Goal: Task Accomplishment & Management: Complete application form

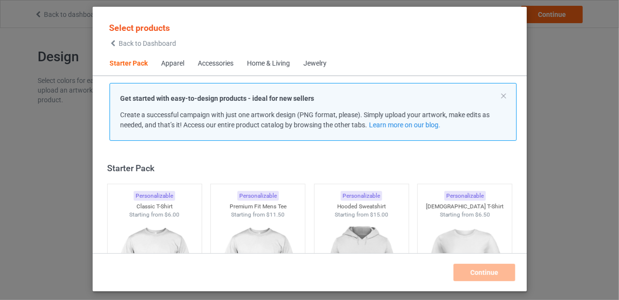
drag, startPoint x: 267, startPoint y: 29, endPoint x: 261, endPoint y: 1, distance: 28.7
click at [261, 8] on div "Select products Back to Dashboard Starter Pack Apparel Accessories Home & Livin…" at bounding box center [310, 149] width 434 height 285
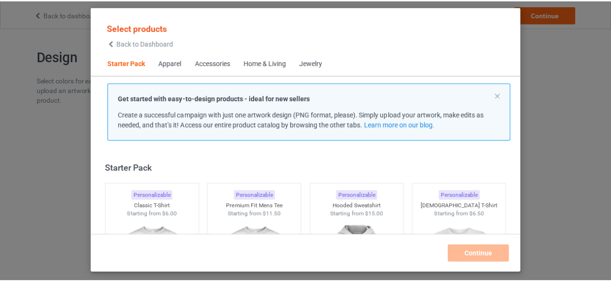
scroll to position [97, 0]
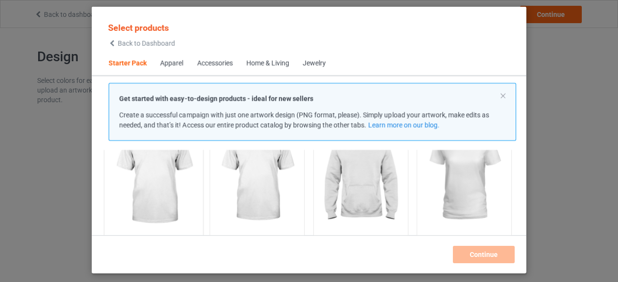
click at [151, 178] on img at bounding box center [153, 177] width 91 height 113
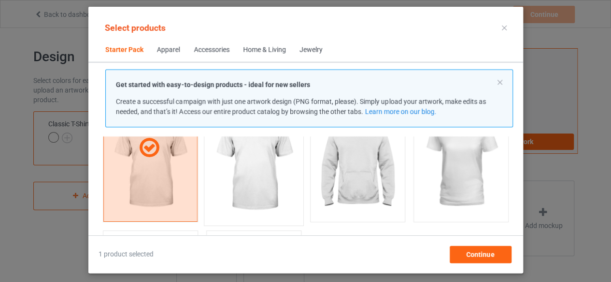
click at [255, 166] on img at bounding box center [253, 163] width 91 height 113
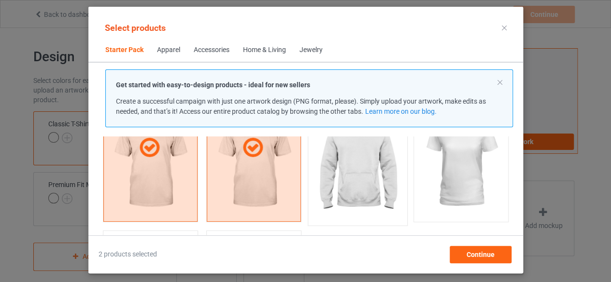
click at [352, 167] on img at bounding box center [357, 163] width 91 height 113
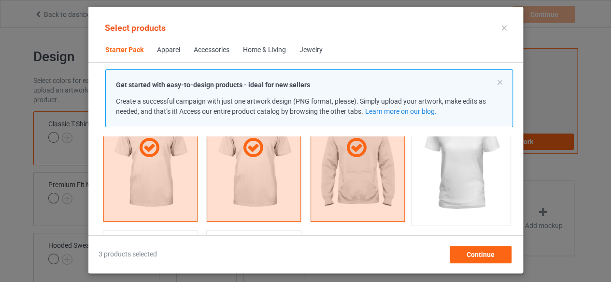
click at [455, 167] on img at bounding box center [460, 163] width 91 height 113
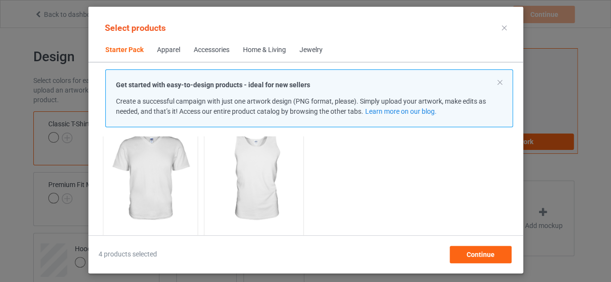
scroll to position [244, 0]
click at [151, 173] on img at bounding box center [150, 173] width 91 height 113
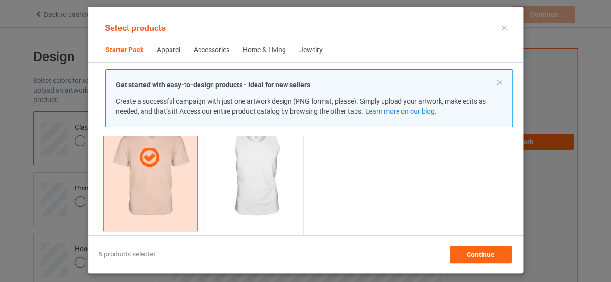
click at [259, 171] on img at bounding box center [253, 173] width 91 height 113
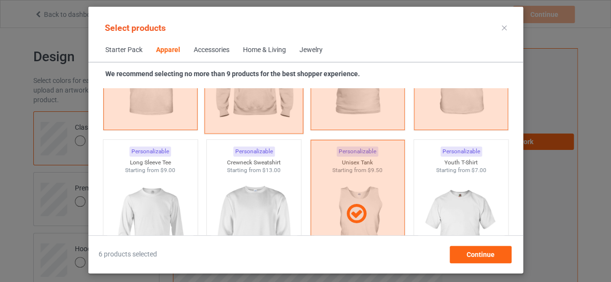
scroll to position [678, 0]
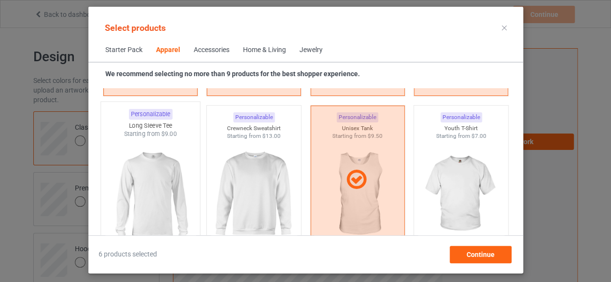
click at [147, 195] on img at bounding box center [150, 195] width 91 height 113
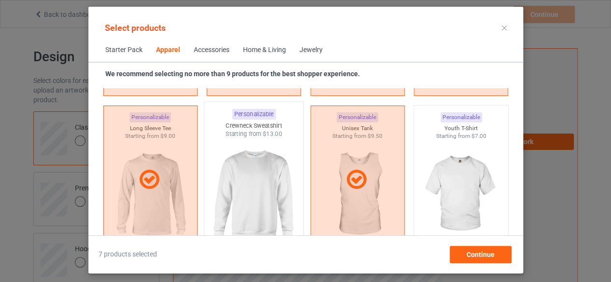
click at [255, 190] on img at bounding box center [253, 195] width 91 height 113
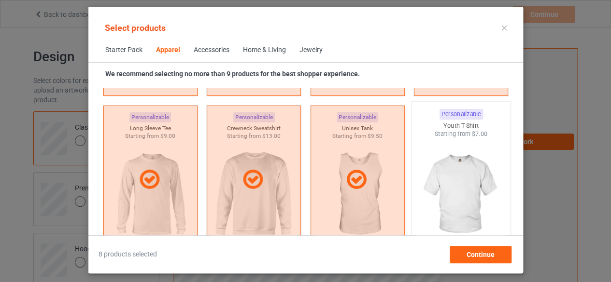
click at [458, 188] on img at bounding box center [460, 195] width 91 height 113
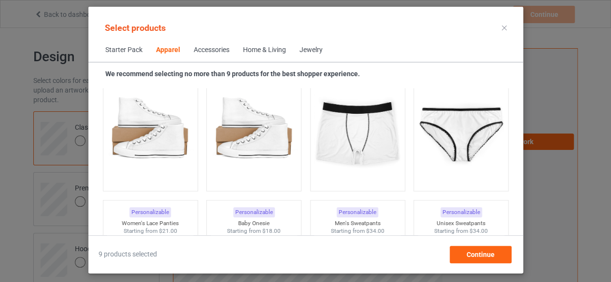
scroll to position [1306, 0]
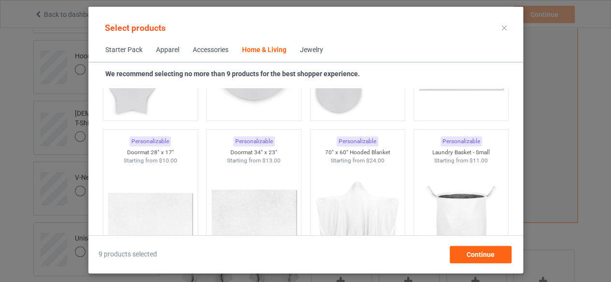
scroll to position [7050, 0]
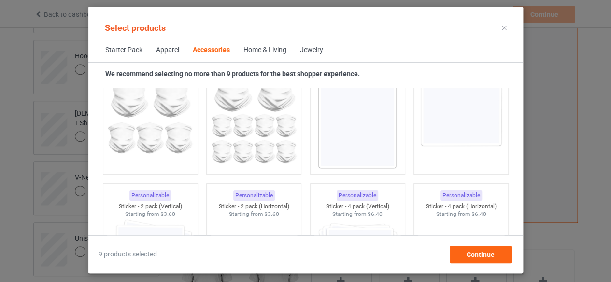
scroll to position [3094, 0]
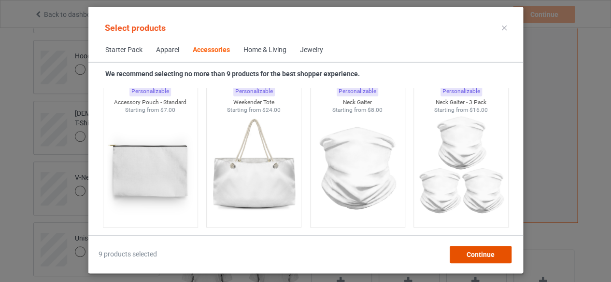
click at [482, 255] on span "Continue" at bounding box center [480, 255] width 28 height 8
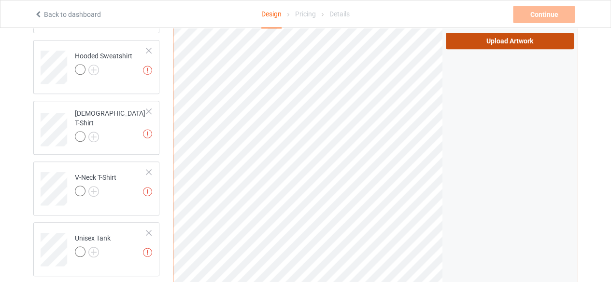
click at [507, 41] on label "Upload Artwork" at bounding box center [510, 41] width 128 height 16
click at [0, 0] on input "Upload Artwork" at bounding box center [0, 0] width 0 height 0
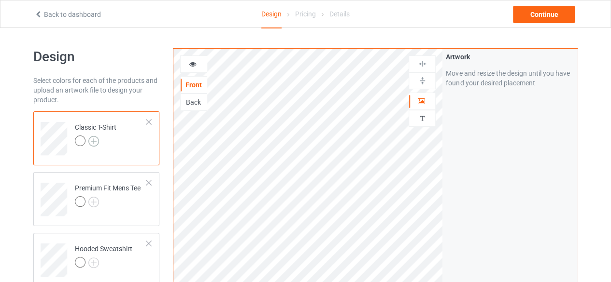
click at [93, 141] on img at bounding box center [93, 141] width 11 height 11
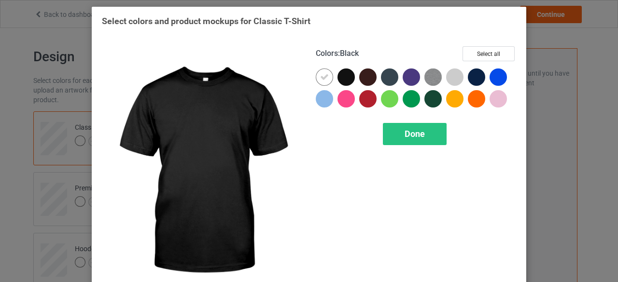
click at [340, 77] on div at bounding box center [345, 77] width 17 height 17
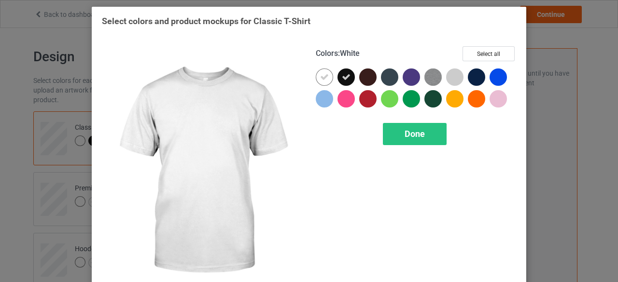
click at [320, 77] on icon at bounding box center [324, 77] width 9 height 9
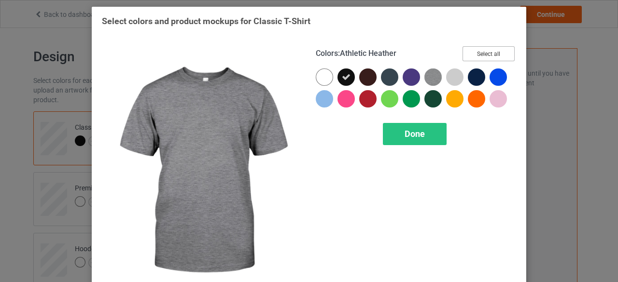
click at [487, 53] on button "Select all" at bounding box center [488, 53] width 52 height 15
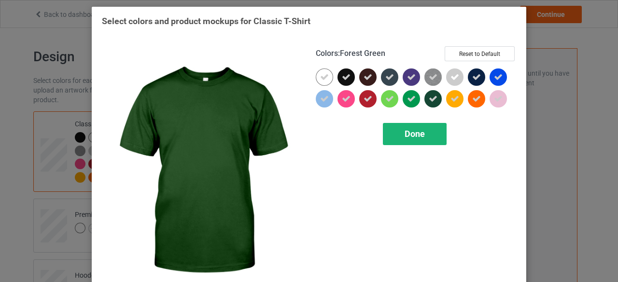
click at [407, 132] on span "Done" at bounding box center [415, 134] width 20 height 10
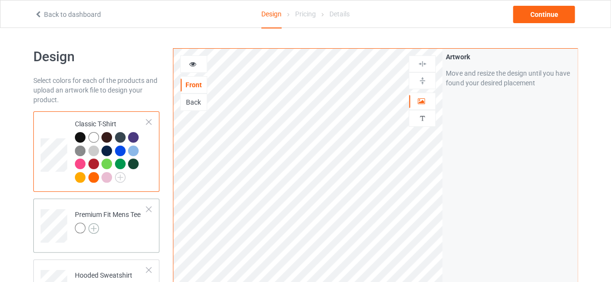
click at [92, 229] on img at bounding box center [93, 228] width 11 height 11
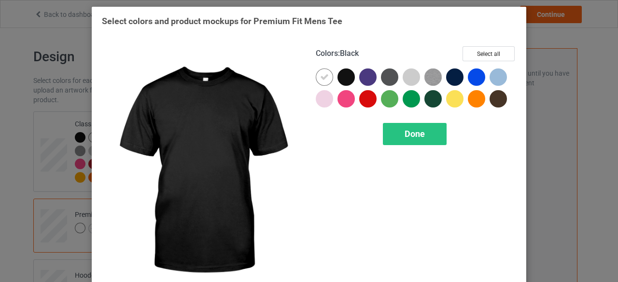
click at [345, 80] on div at bounding box center [345, 77] width 17 height 17
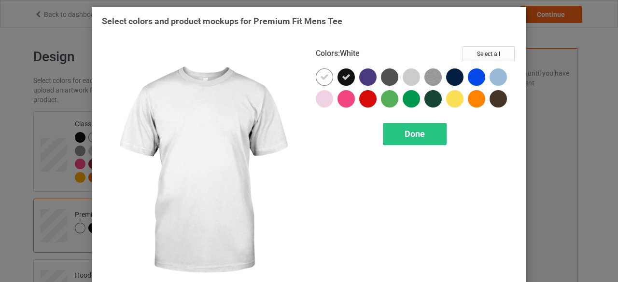
click at [320, 79] on icon at bounding box center [324, 77] width 9 height 9
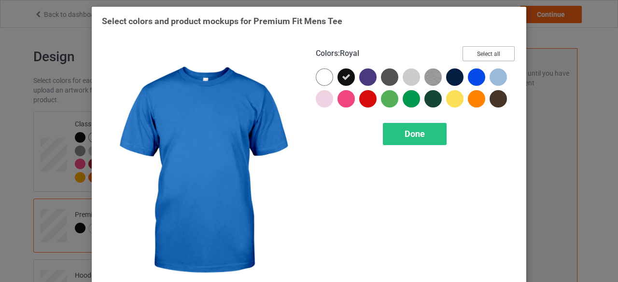
drag, startPoint x: 483, startPoint y: 52, endPoint x: 470, endPoint y: 68, distance: 19.9
click at [483, 56] on button "Select all" at bounding box center [488, 53] width 52 height 15
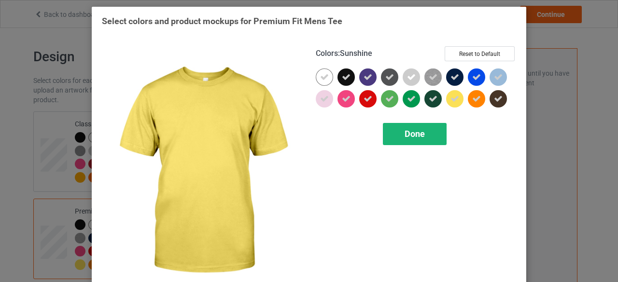
click at [413, 133] on span "Done" at bounding box center [415, 134] width 20 height 10
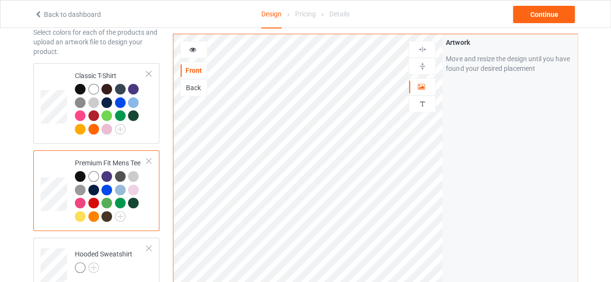
scroll to position [97, 0]
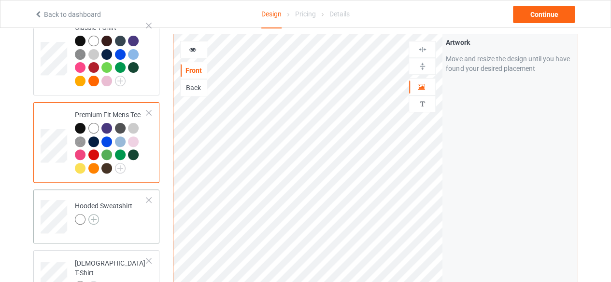
click at [94, 219] on img at bounding box center [93, 219] width 11 height 11
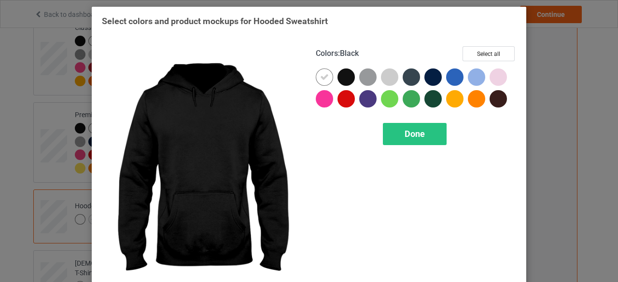
click at [342, 76] on div at bounding box center [345, 77] width 17 height 17
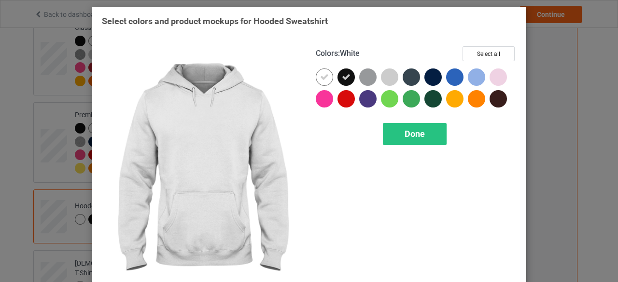
click at [316, 78] on div at bounding box center [324, 77] width 17 height 17
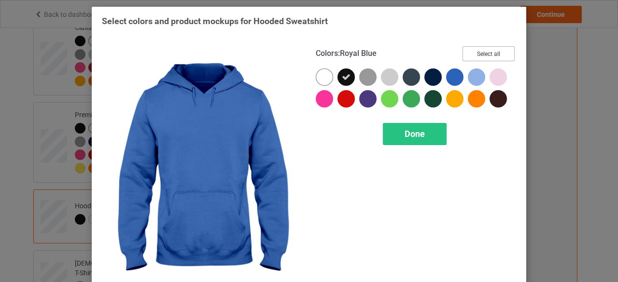
drag, startPoint x: 480, startPoint y: 56, endPoint x: 479, endPoint y: 61, distance: 5.4
click at [480, 58] on button "Select all" at bounding box center [488, 53] width 52 height 15
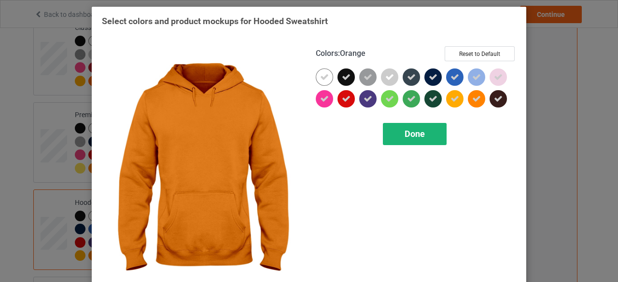
click at [410, 135] on span "Done" at bounding box center [415, 134] width 20 height 10
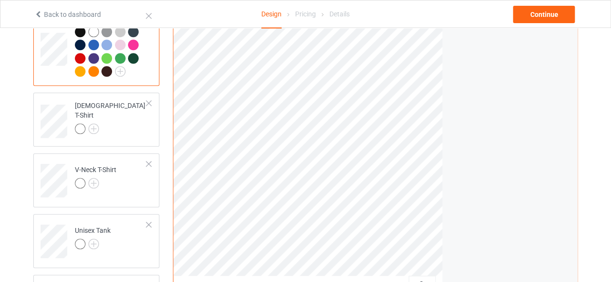
scroll to position [290, 0]
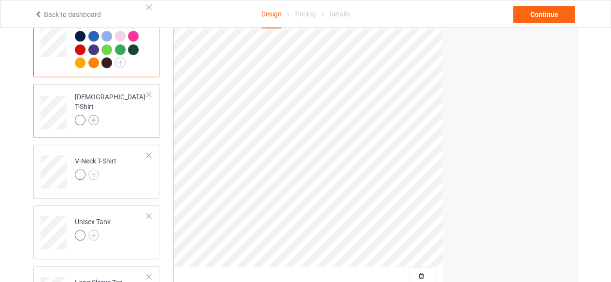
click at [94, 115] on img at bounding box center [93, 120] width 11 height 11
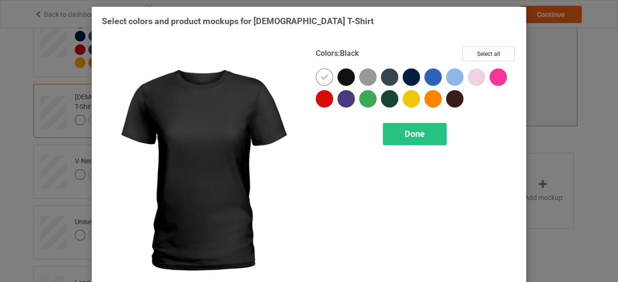
click at [344, 79] on div at bounding box center [345, 77] width 17 height 17
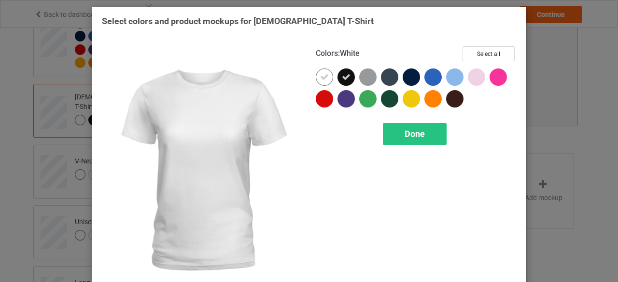
click at [322, 78] on icon at bounding box center [324, 77] width 9 height 9
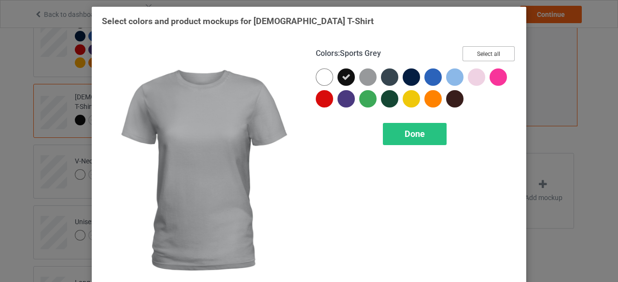
click at [487, 55] on button "Select all" at bounding box center [488, 53] width 52 height 15
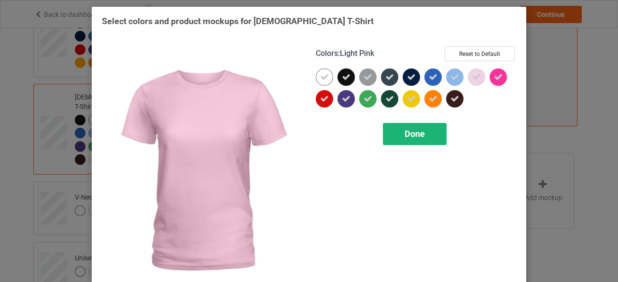
click at [412, 133] on span "Done" at bounding box center [415, 134] width 20 height 10
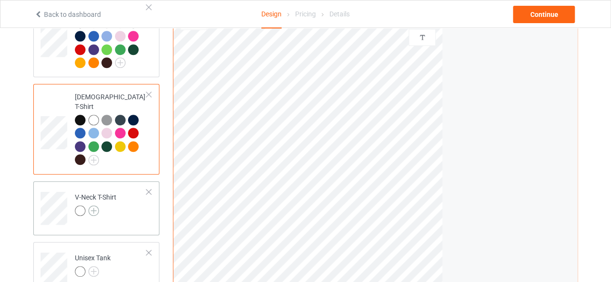
click at [93, 206] on img at bounding box center [93, 211] width 11 height 11
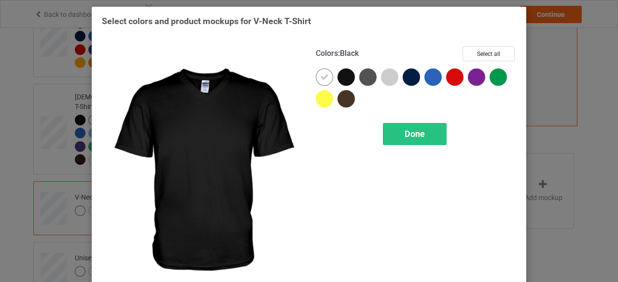
click at [344, 79] on div at bounding box center [345, 77] width 17 height 17
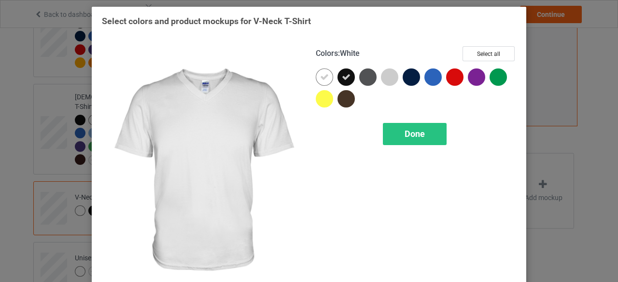
click at [321, 78] on icon at bounding box center [324, 77] width 9 height 9
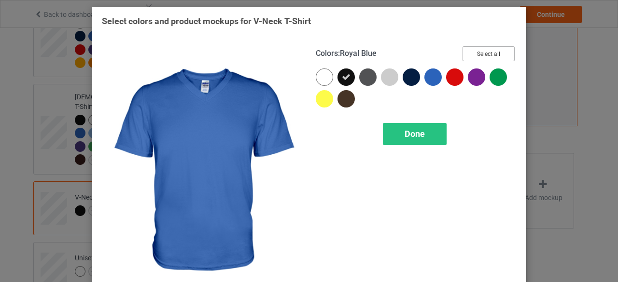
drag, startPoint x: 480, startPoint y: 55, endPoint x: 468, endPoint y: 62, distance: 13.7
click at [480, 56] on button "Select all" at bounding box center [488, 53] width 52 height 15
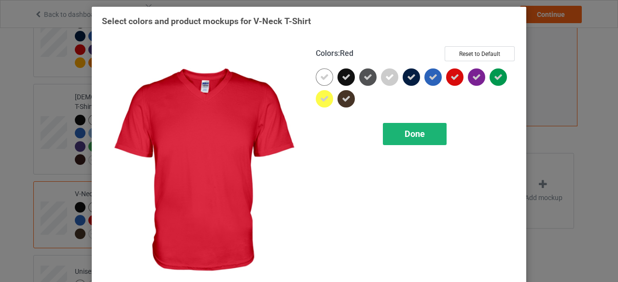
click at [412, 131] on span "Done" at bounding box center [415, 134] width 20 height 10
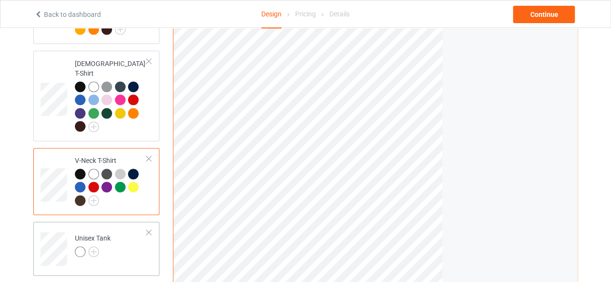
scroll to position [338, 0]
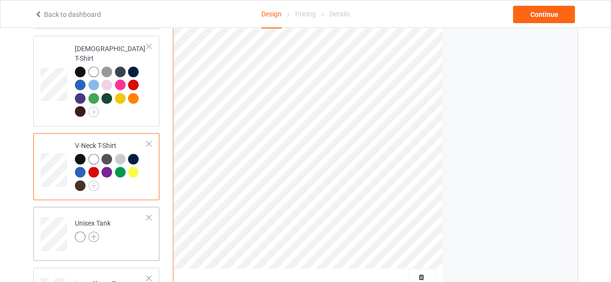
click at [93, 232] on img at bounding box center [93, 237] width 11 height 11
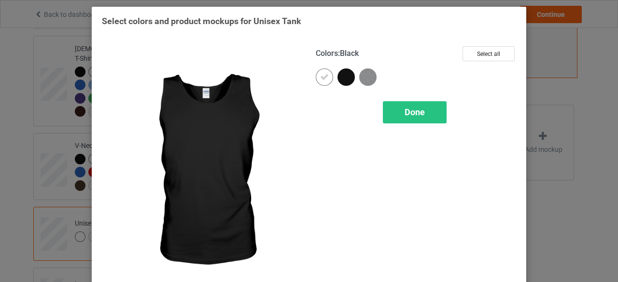
click at [343, 78] on div at bounding box center [345, 77] width 17 height 17
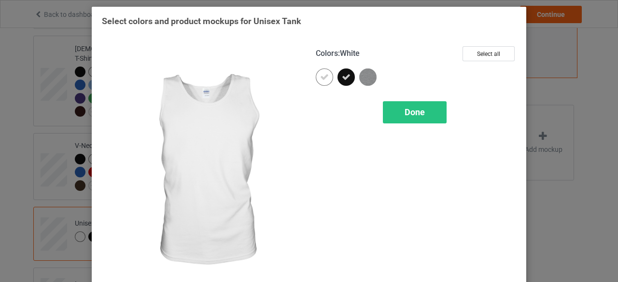
click at [321, 80] on icon at bounding box center [324, 77] width 9 height 9
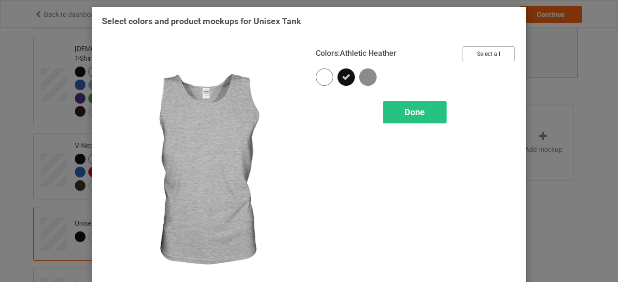
click at [482, 60] on button "Select all" at bounding box center [488, 53] width 52 height 15
click at [411, 114] on span "Done" at bounding box center [415, 112] width 20 height 10
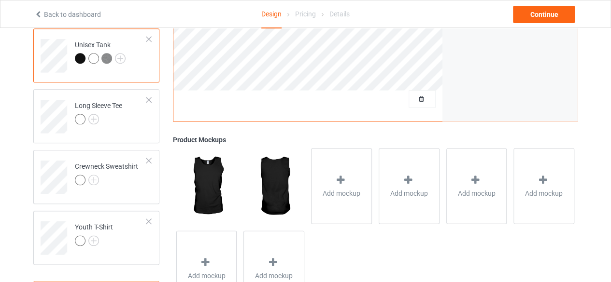
scroll to position [531, 0]
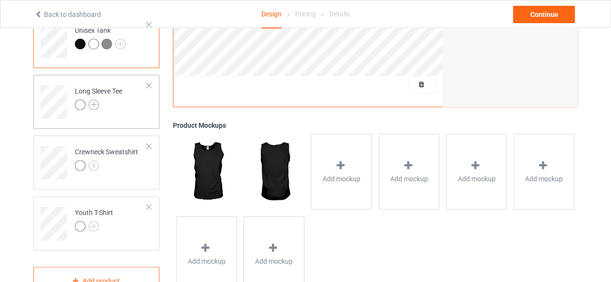
click at [94, 99] on img at bounding box center [93, 104] width 11 height 11
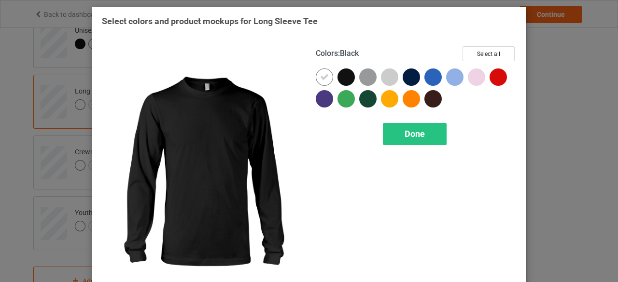
click at [342, 76] on div at bounding box center [345, 77] width 17 height 17
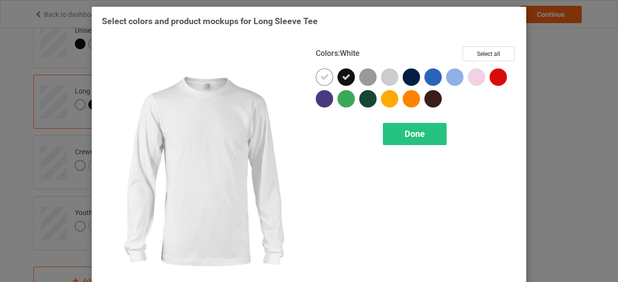
click at [320, 77] on icon at bounding box center [324, 77] width 9 height 9
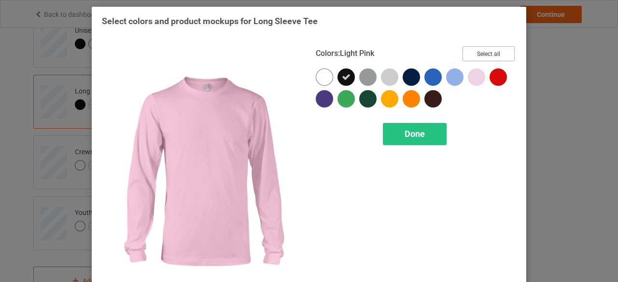
click at [486, 56] on button "Select all" at bounding box center [488, 53] width 52 height 15
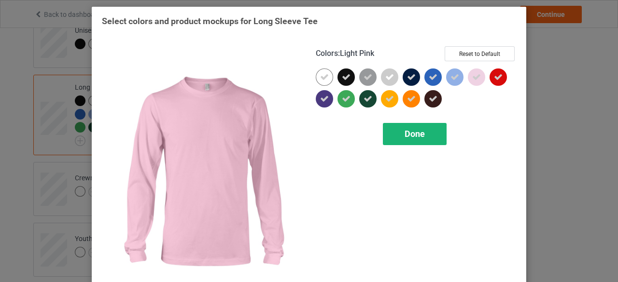
click at [411, 134] on span "Done" at bounding box center [415, 134] width 20 height 10
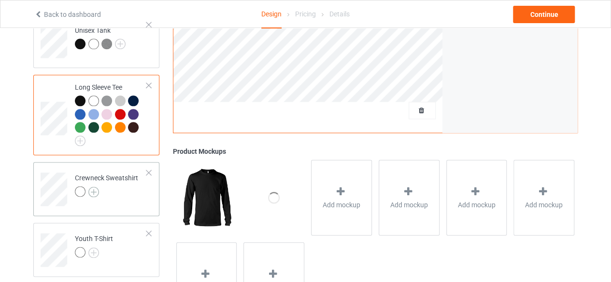
click at [92, 187] on img at bounding box center [93, 192] width 11 height 11
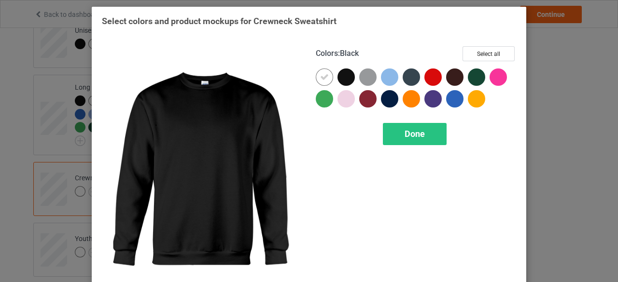
click at [342, 79] on div at bounding box center [345, 77] width 17 height 17
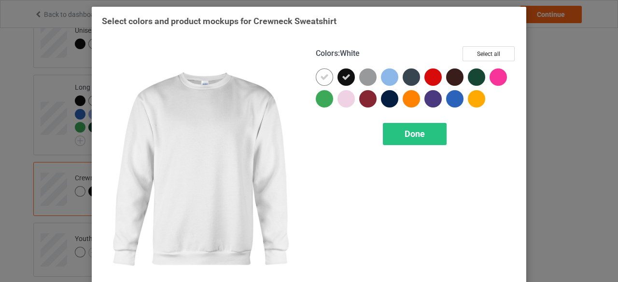
click at [320, 79] on icon at bounding box center [324, 77] width 9 height 9
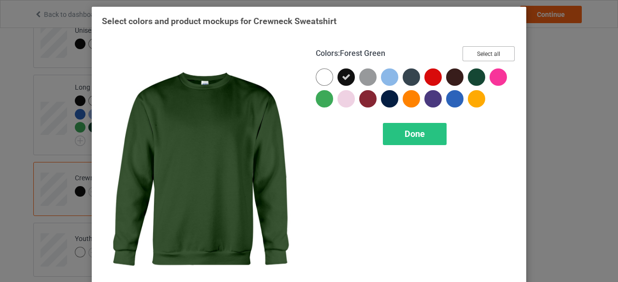
click at [480, 56] on button "Select all" at bounding box center [488, 53] width 52 height 15
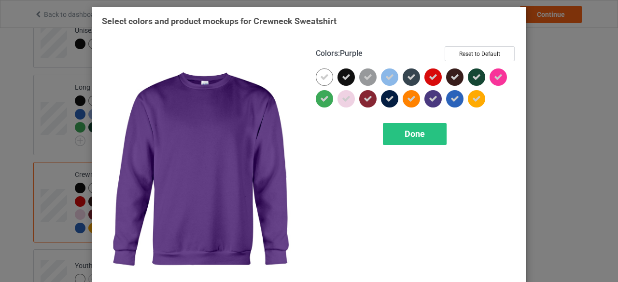
drag, startPoint x: 415, startPoint y: 133, endPoint x: 411, endPoint y: 136, distance: 5.1
click at [415, 134] on span "Done" at bounding box center [415, 134] width 20 height 10
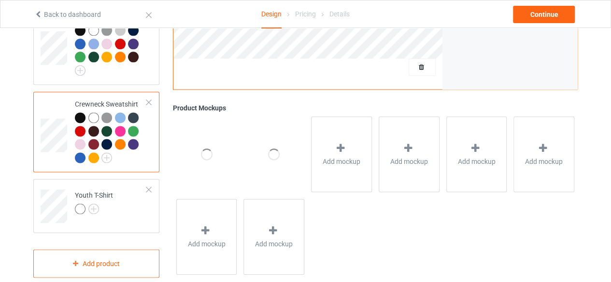
scroll to position [606, 0]
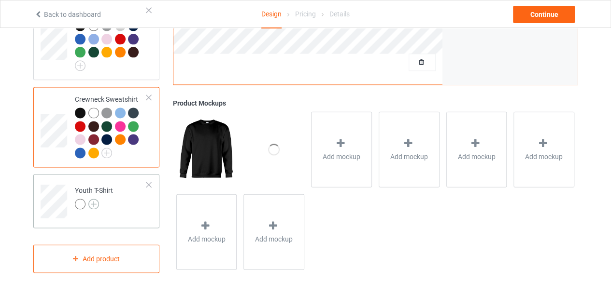
click at [93, 199] on img at bounding box center [93, 204] width 11 height 11
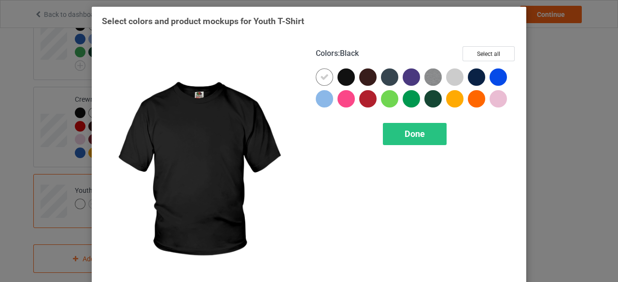
click at [342, 80] on div at bounding box center [345, 77] width 17 height 17
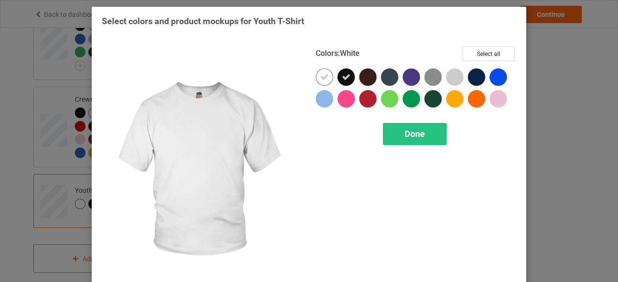
click at [322, 79] on icon at bounding box center [324, 77] width 9 height 9
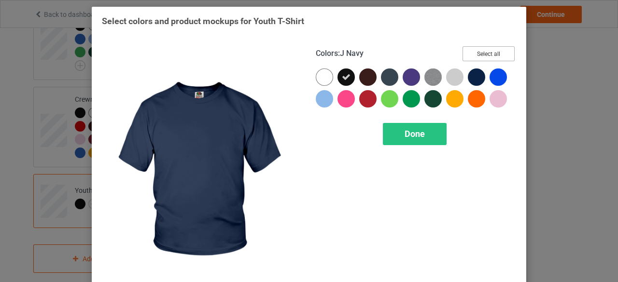
drag, startPoint x: 485, startPoint y: 55, endPoint x: 481, endPoint y: 58, distance: 5.2
click at [485, 56] on button "Select all" at bounding box center [488, 53] width 52 height 15
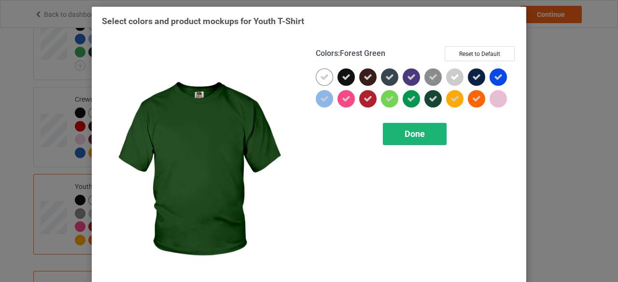
click at [410, 134] on span "Done" at bounding box center [415, 134] width 20 height 10
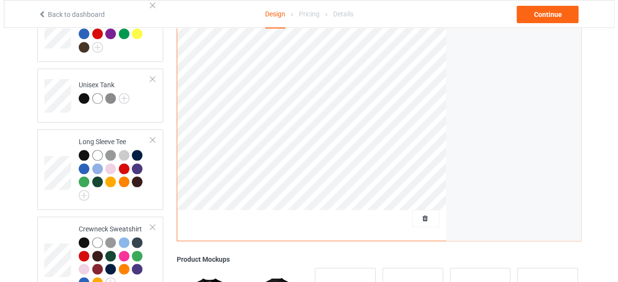
scroll to position [633, 0]
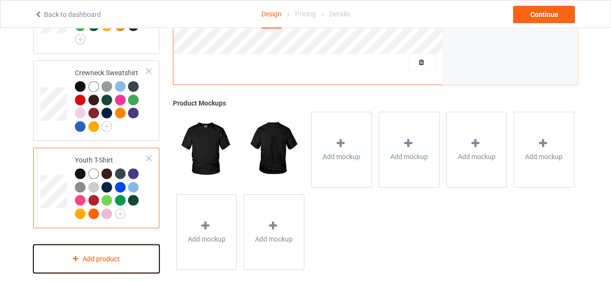
click at [100, 248] on div "Add product" at bounding box center [96, 259] width 126 height 28
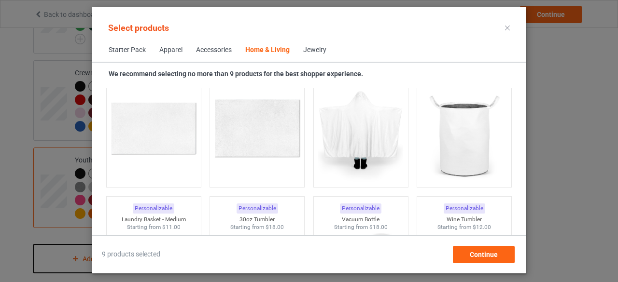
scroll to position [7245, 0]
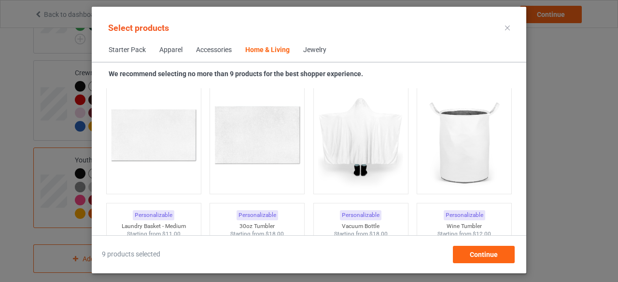
click at [174, 50] on div "Apparel" at bounding box center [170, 50] width 23 height 10
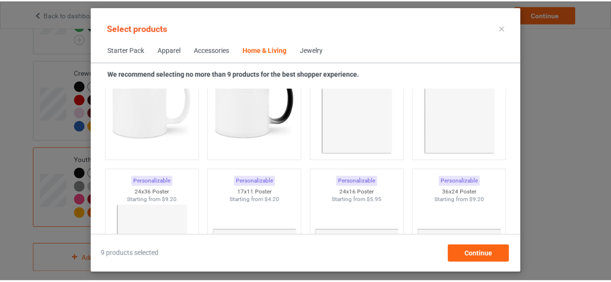
scroll to position [4354, 0]
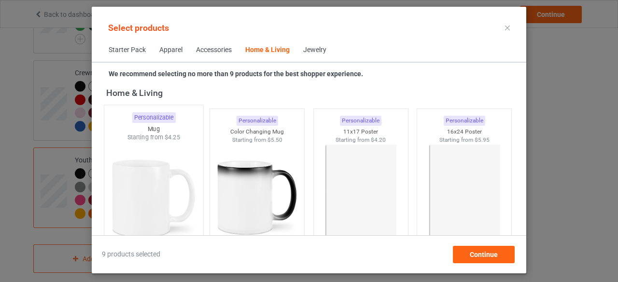
click at [145, 197] on img at bounding box center [153, 198] width 91 height 113
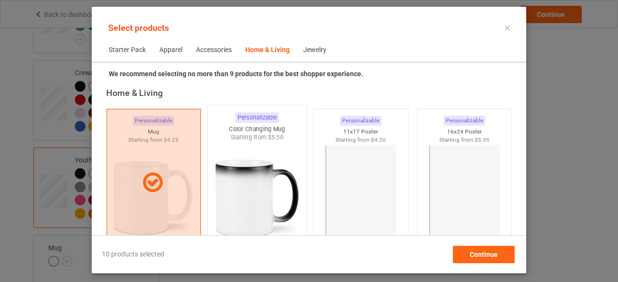
click at [246, 195] on img at bounding box center [257, 198] width 91 height 113
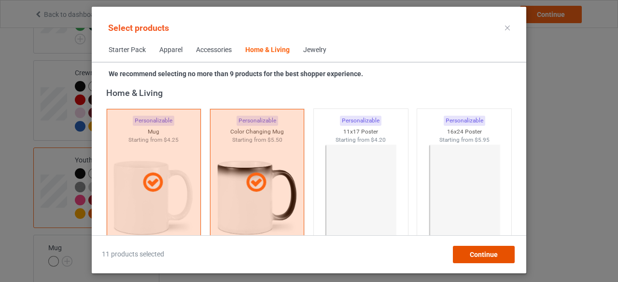
click at [482, 253] on span "Continue" at bounding box center [484, 255] width 28 height 8
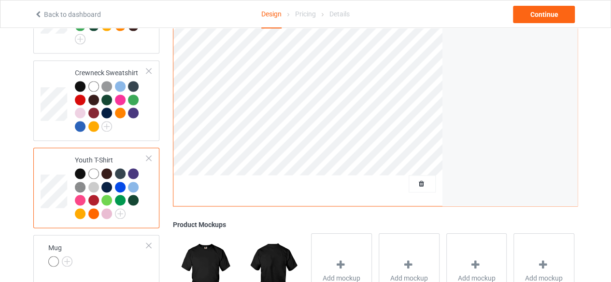
scroll to position [754, 0]
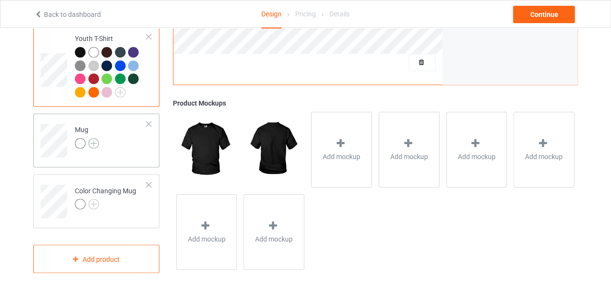
click at [94, 138] on img at bounding box center [93, 143] width 11 height 11
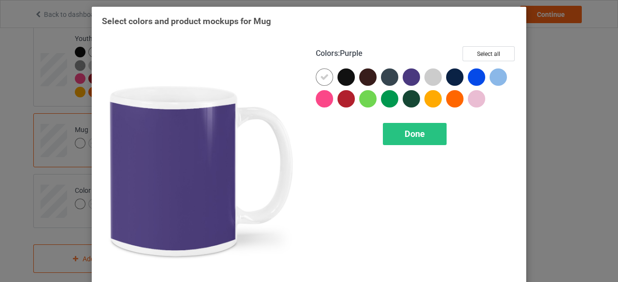
click at [406, 78] on div at bounding box center [411, 77] width 17 height 17
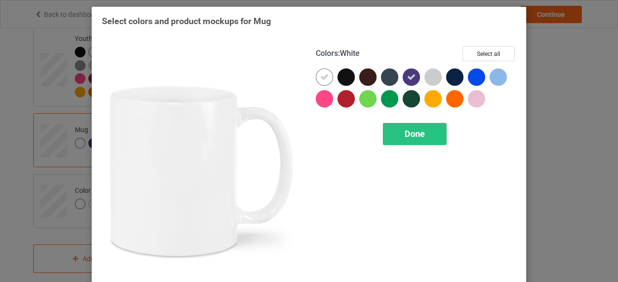
click at [321, 78] on icon at bounding box center [324, 77] width 9 height 9
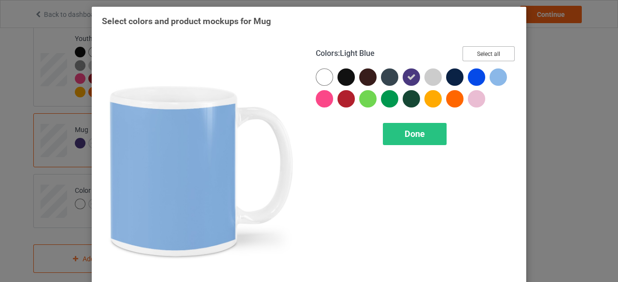
click at [487, 55] on button "Select all" at bounding box center [488, 53] width 52 height 15
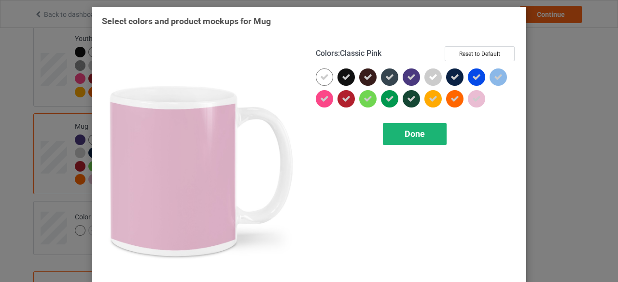
click at [410, 134] on span "Done" at bounding box center [415, 134] width 20 height 10
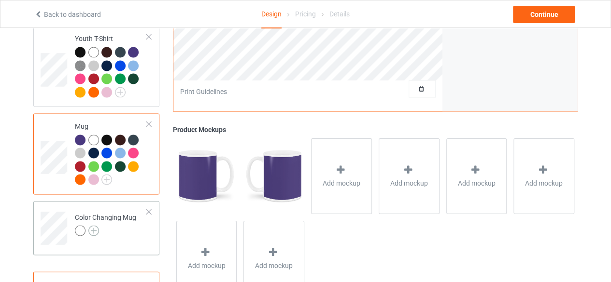
scroll to position [781, 0]
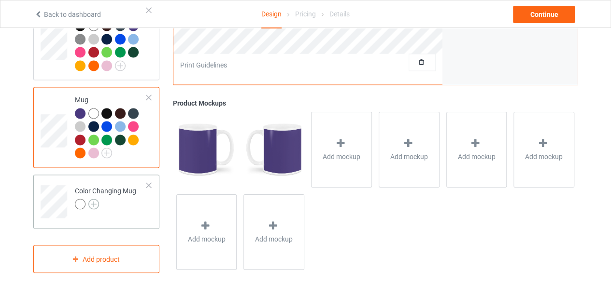
click at [92, 199] on img at bounding box center [93, 204] width 11 height 11
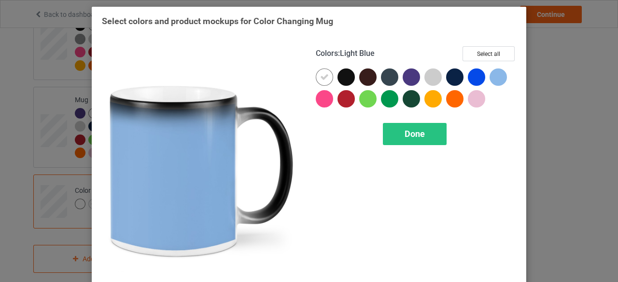
click at [497, 76] on div at bounding box center [497, 77] width 17 height 17
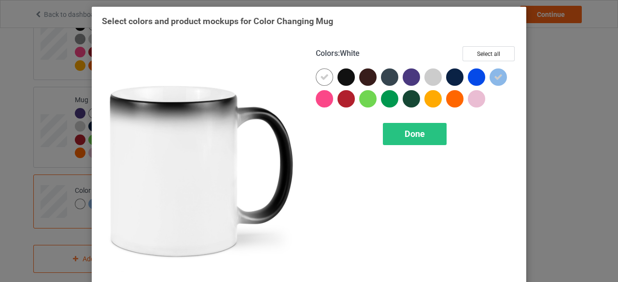
click at [322, 80] on icon at bounding box center [324, 77] width 9 height 9
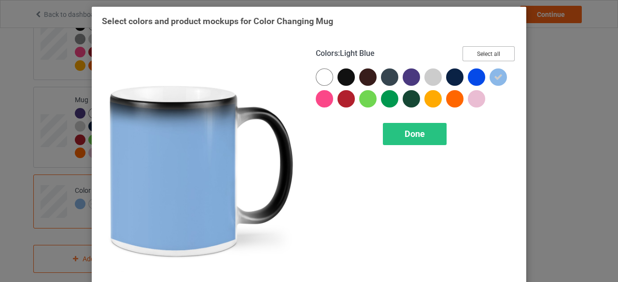
click at [488, 55] on button "Select all" at bounding box center [488, 53] width 52 height 15
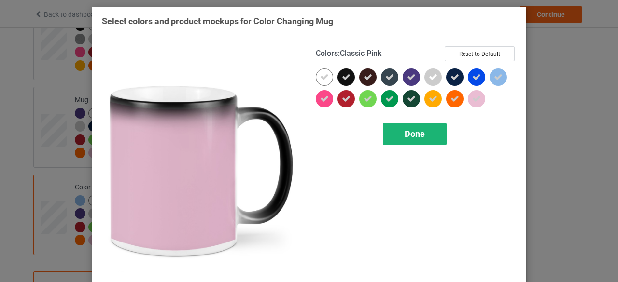
click at [409, 135] on span "Done" at bounding box center [415, 134] width 20 height 10
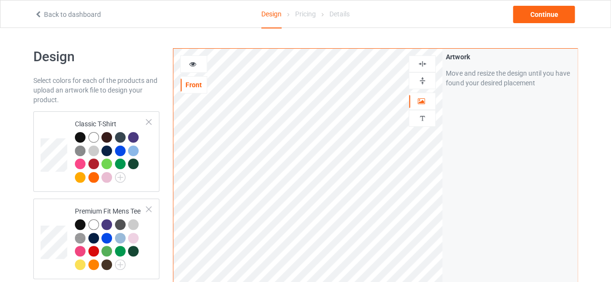
click at [193, 62] on icon at bounding box center [193, 62] width 8 height 7
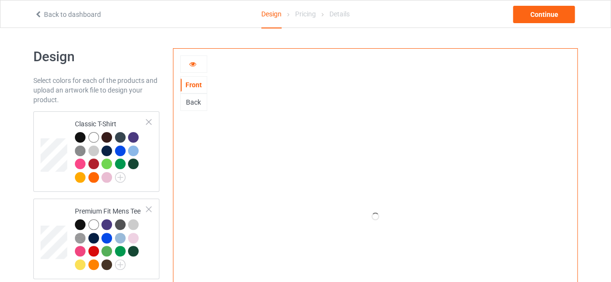
click at [195, 102] on div "Back" at bounding box center [194, 103] width 26 height 10
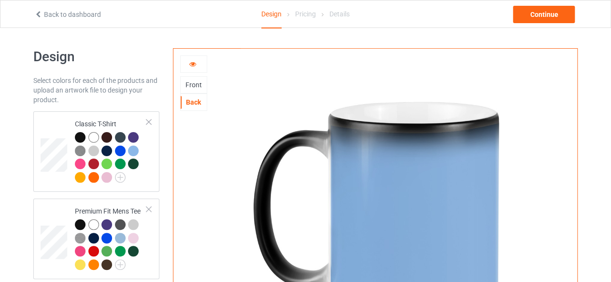
click at [193, 84] on div "Front" at bounding box center [194, 85] width 26 height 10
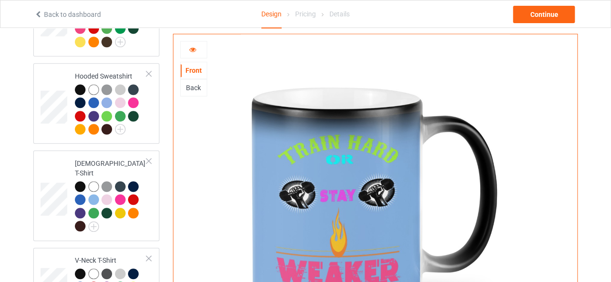
scroll to position [89, 0]
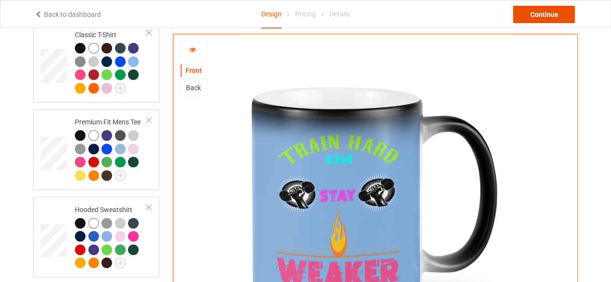
click at [542, 14] on div "Continue" at bounding box center [544, 14] width 62 height 17
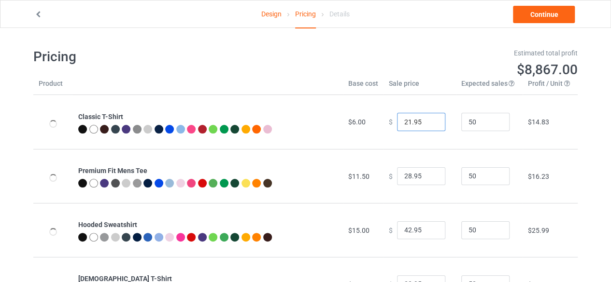
type input "21.95"
click at [428, 123] on input "21.95" at bounding box center [421, 122] width 48 height 18
click at [428, 177] on input "27.95" at bounding box center [421, 176] width 48 height 18
type input "26.95"
click at [428, 177] on input "26.95" at bounding box center [421, 176] width 48 height 18
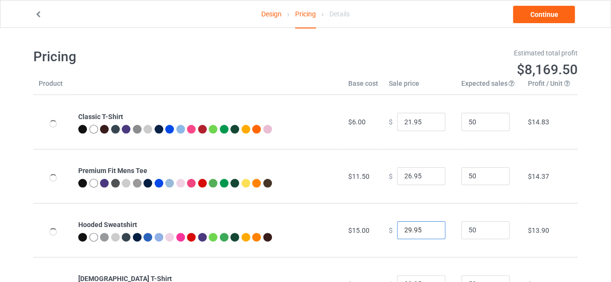
click at [429, 230] on input "29.95" at bounding box center [421, 231] width 48 height 18
type input "30.95"
click at [429, 227] on input "30.95" at bounding box center [421, 231] width 48 height 18
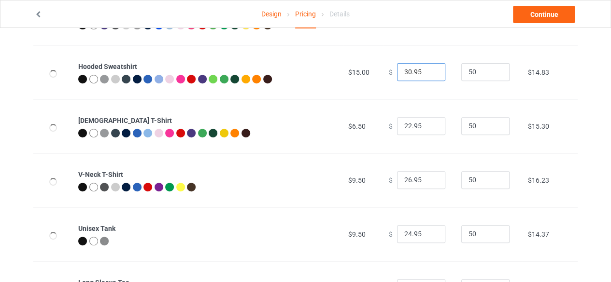
scroll to position [290, 0]
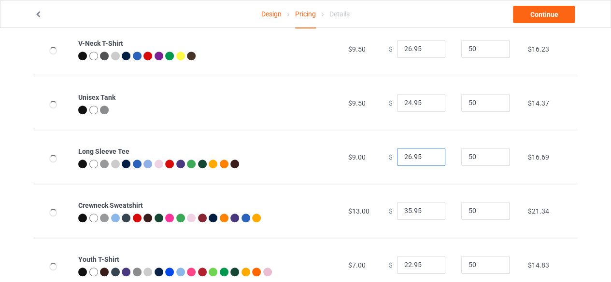
click at [430, 159] on input "26.95" at bounding box center [421, 157] width 48 height 18
type input "25.95"
click at [430, 159] on input "25.95" at bounding box center [421, 157] width 48 height 18
click at [429, 213] on input "34.95" at bounding box center [421, 211] width 48 height 18
click at [429, 213] on input "33.95" at bounding box center [421, 211] width 48 height 18
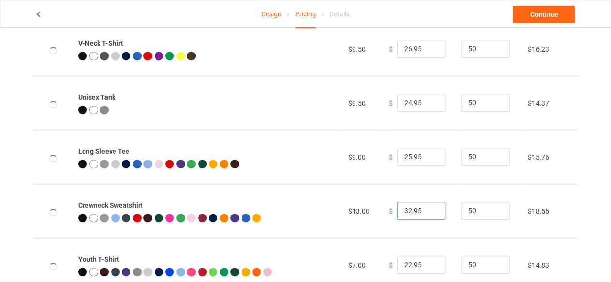
click at [429, 213] on input "32.95" at bounding box center [421, 211] width 48 height 18
click at [429, 213] on input "31.95" at bounding box center [421, 211] width 48 height 18
click at [429, 213] on input "30.95" at bounding box center [421, 211] width 48 height 18
click at [429, 213] on input "29.95" at bounding box center [421, 211] width 48 height 18
type input "28.95"
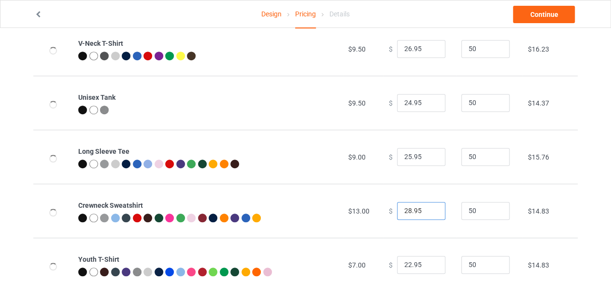
click at [429, 213] on input "28.95" at bounding box center [421, 211] width 48 height 18
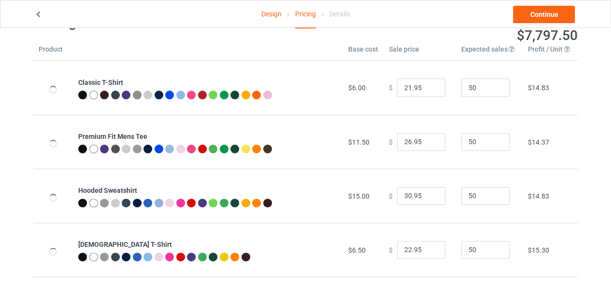
scroll to position [0, 0]
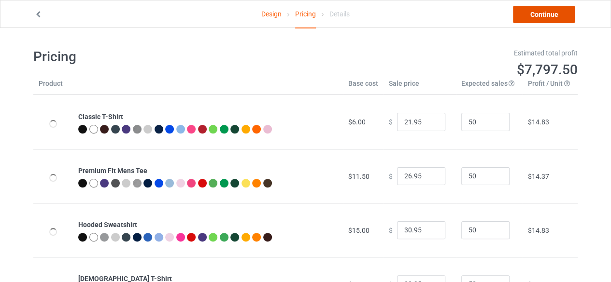
click at [546, 14] on link "Continue" at bounding box center [544, 14] width 62 height 17
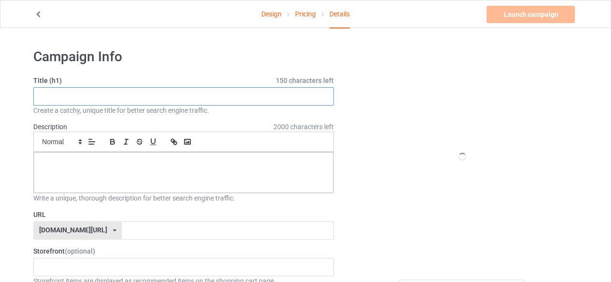
click at [63, 96] on input "text" at bounding box center [183, 96] width 300 height 18
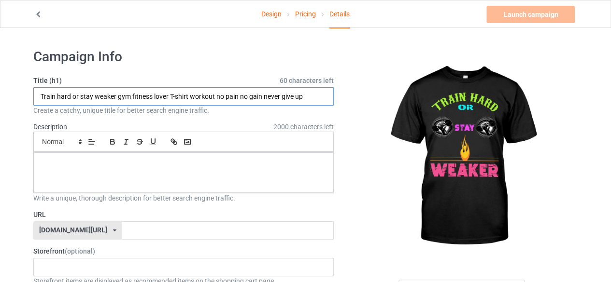
type input "Train hard or stay weaker gym fitness lover T-shirt workout no pain no gain nev…"
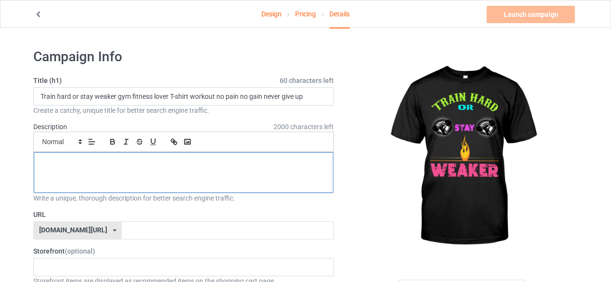
drag, startPoint x: 137, startPoint y: 174, endPoint x: 142, endPoint y: 174, distance: 5.3
click at [139, 174] on div at bounding box center [183, 173] width 299 height 41
click at [108, 169] on div at bounding box center [183, 173] width 299 height 41
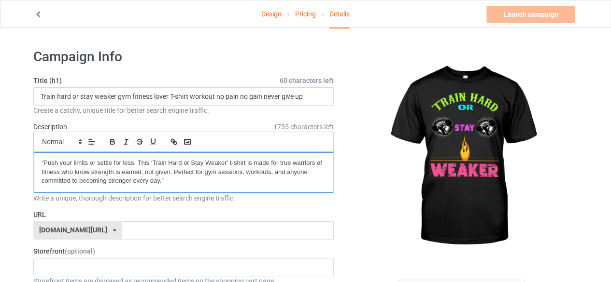
click at [43, 160] on p "“Push your limits or settle for less. This ‘Train Hard or Stay Weaker’ t-shirt …" at bounding box center [184, 172] width 284 height 27
click at [173, 180] on p "Push your limits or settle for less. This ‘Train Hard or Stay Weaker’ t-shirt i…" at bounding box center [184, 172] width 284 height 27
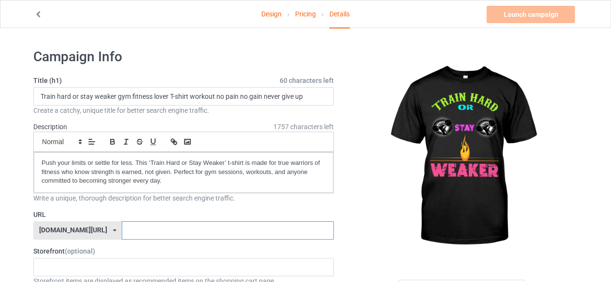
click at [122, 228] on input "text" at bounding box center [227, 231] width 211 height 18
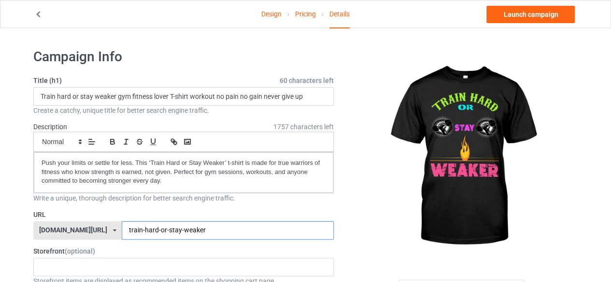
scroll to position [97, 0]
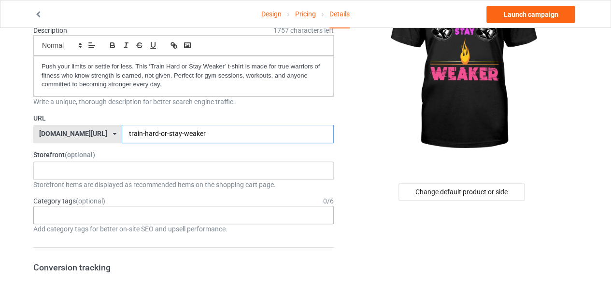
type input "train-hard-or-stay-weaker"
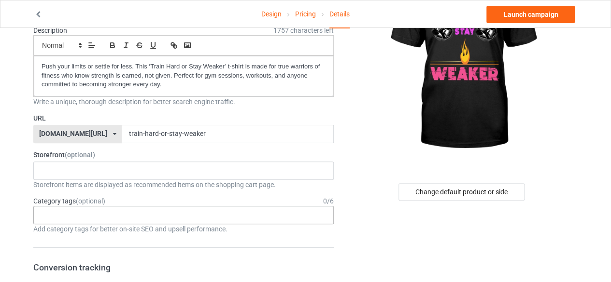
drag, startPoint x: 91, startPoint y: 212, endPoint x: 98, endPoint y: 210, distance: 7.9
click at [91, 212] on div "Age > 1-19 > 1 Age > 1-12 Months > 1 Month Age > 1-12 Months Age > 1-19 Age > 1…" at bounding box center [183, 215] width 300 height 18
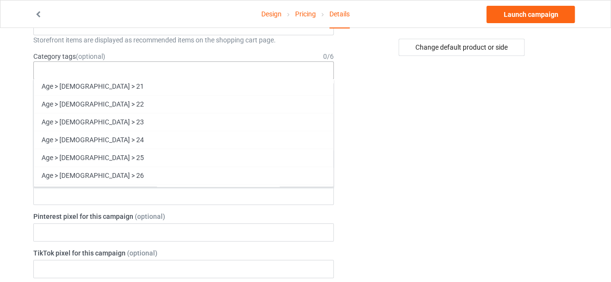
scroll to position [639, 0]
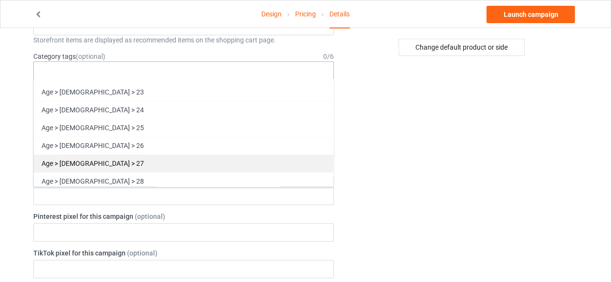
click at [90, 155] on div "Age > 20-39 > 27" at bounding box center [183, 163] width 299 height 18
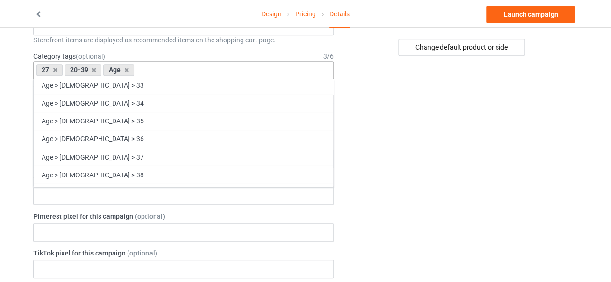
scroll to position [863, 0]
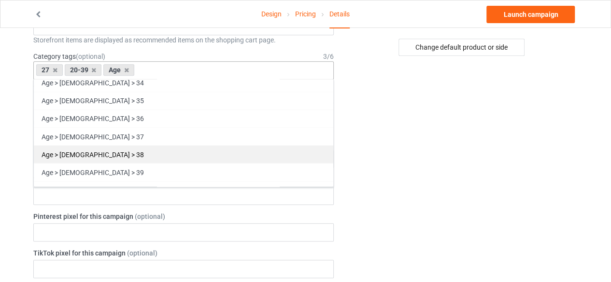
drag, startPoint x: 80, startPoint y: 160, endPoint x: 114, endPoint y: 148, distance: 35.7
click at [81, 163] on div "Age > 20-39 > 39" at bounding box center [183, 172] width 299 height 18
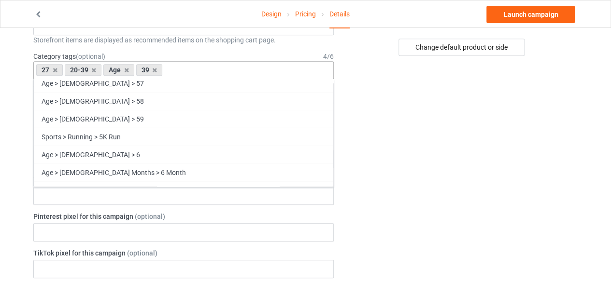
scroll to position [1345, 0]
click at [71, 181] on div "Age > 60-79 > 60" at bounding box center [183, 190] width 299 height 18
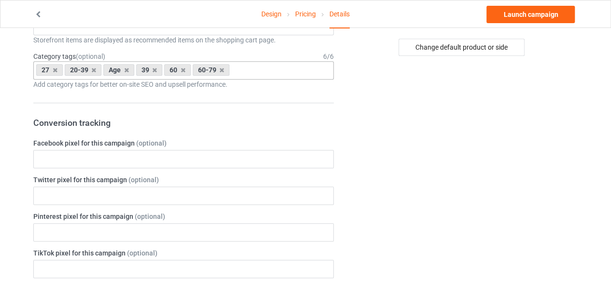
click at [467, 134] on div "Change default product or side" at bounding box center [462, 287] width 244 height 974
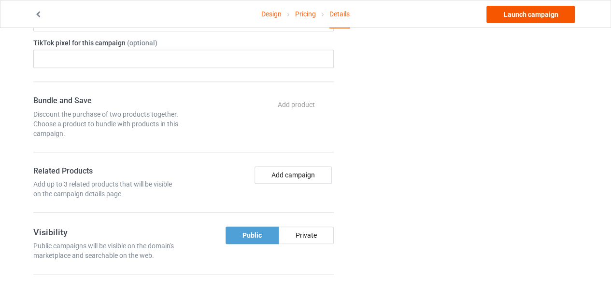
scroll to position [404, 0]
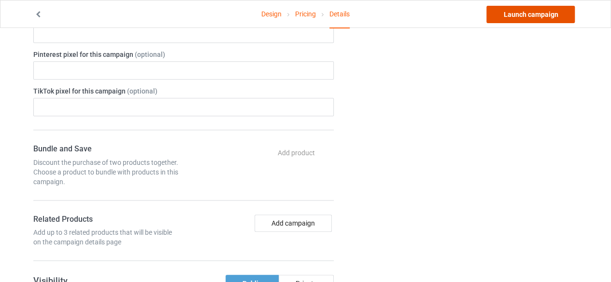
click at [528, 13] on link "Launch campaign" at bounding box center [530, 14] width 88 height 17
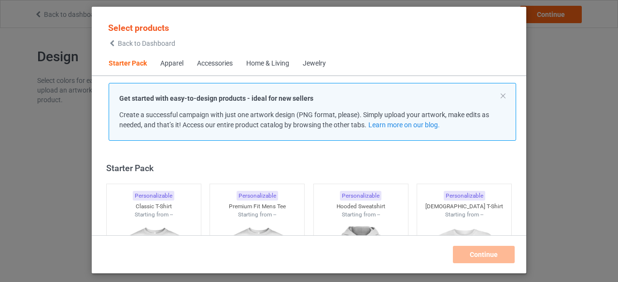
scroll to position [12, 0]
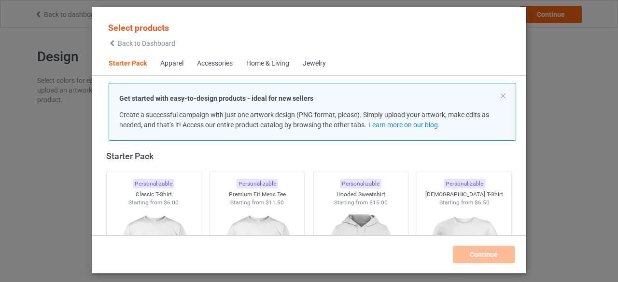
click at [175, 64] on div "Apparel" at bounding box center [171, 64] width 23 height 10
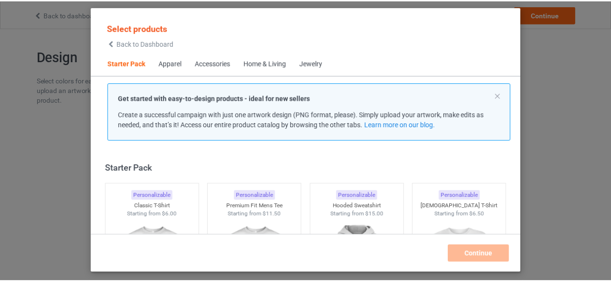
scroll to position [48, 0]
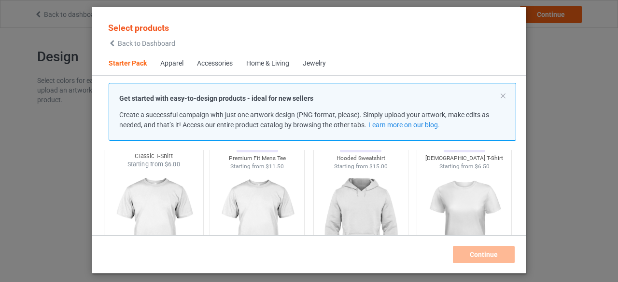
click at [161, 211] on img at bounding box center [153, 225] width 91 height 113
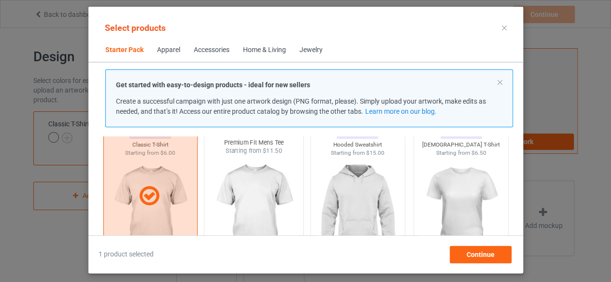
click at [258, 197] on img at bounding box center [253, 211] width 91 height 113
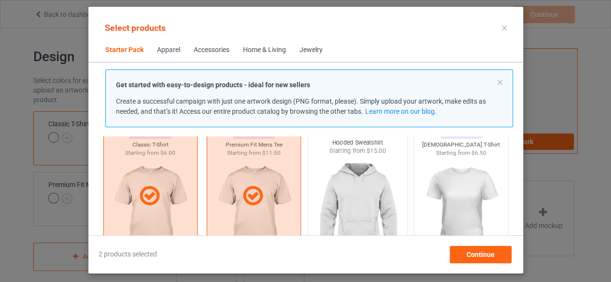
click at [359, 203] on img at bounding box center [357, 211] width 91 height 113
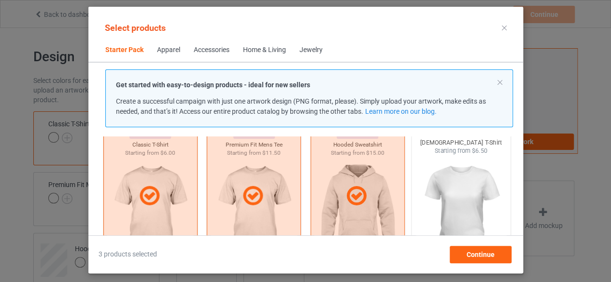
click at [461, 199] on img at bounding box center [460, 211] width 91 height 113
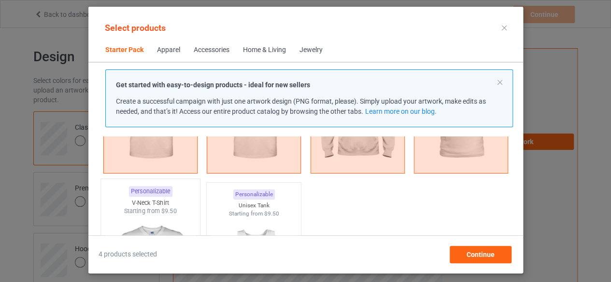
scroll to position [193, 0]
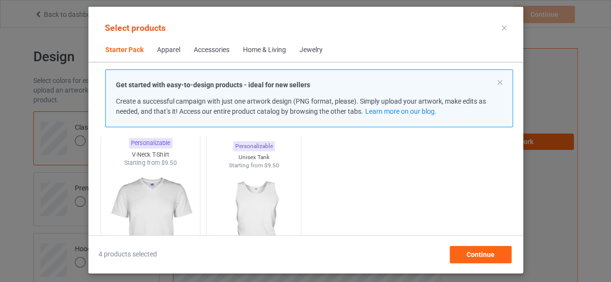
click at [152, 204] on img at bounding box center [150, 223] width 91 height 113
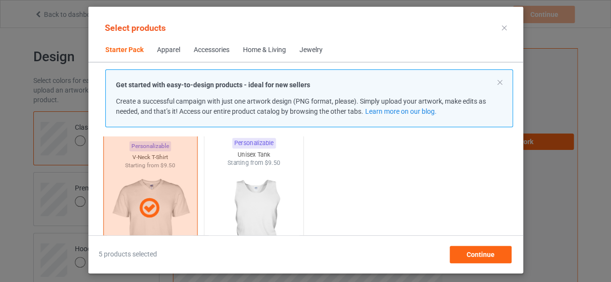
click at [249, 209] on img at bounding box center [253, 223] width 91 height 113
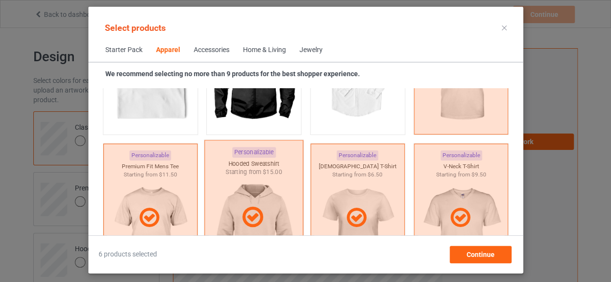
scroll to position [628, 0]
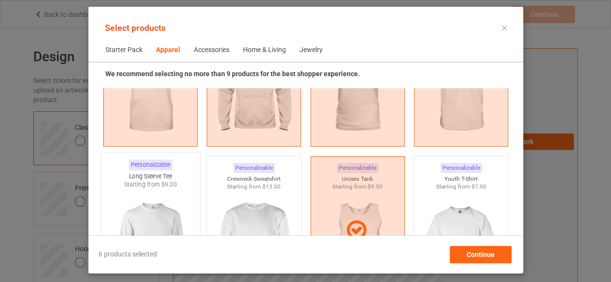
click at [158, 214] on img at bounding box center [150, 245] width 91 height 113
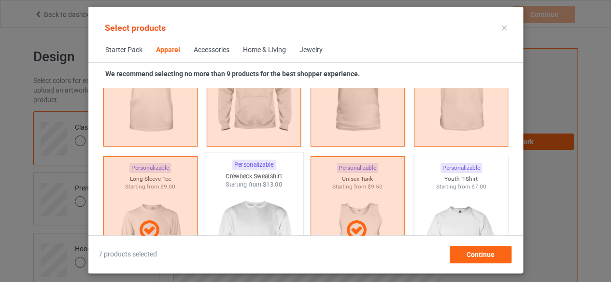
click at [246, 219] on img at bounding box center [253, 245] width 91 height 113
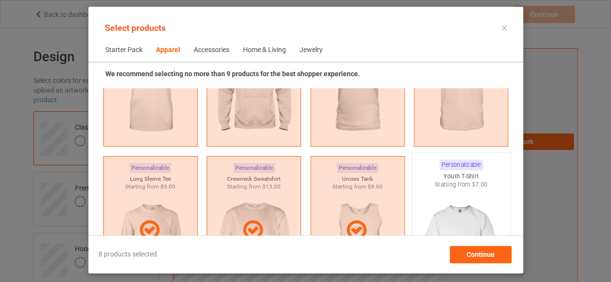
click at [466, 222] on img at bounding box center [460, 245] width 91 height 113
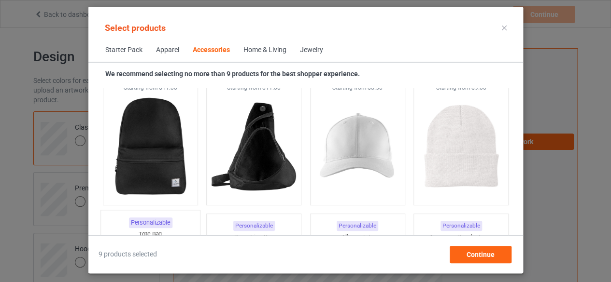
scroll to position [2947, 0]
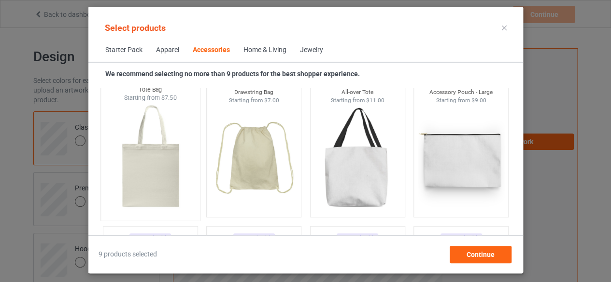
click at [148, 174] on img at bounding box center [150, 158] width 91 height 113
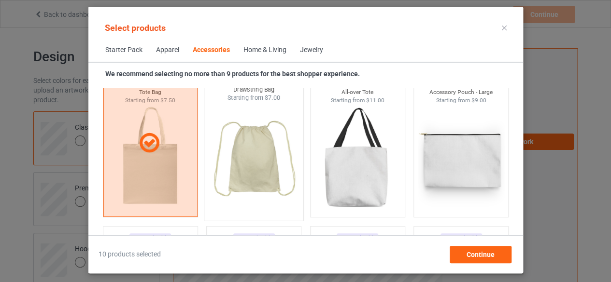
click at [252, 169] on img at bounding box center [253, 158] width 91 height 113
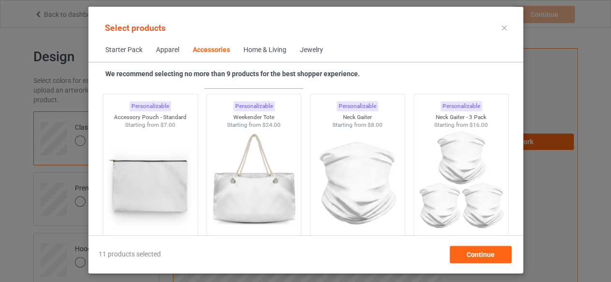
scroll to position [3092, 0]
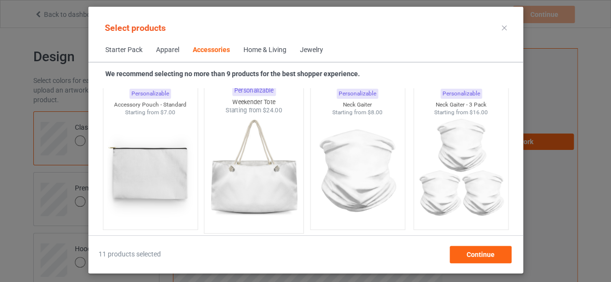
click at [251, 183] on img at bounding box center [253, 171] width 91 height 113
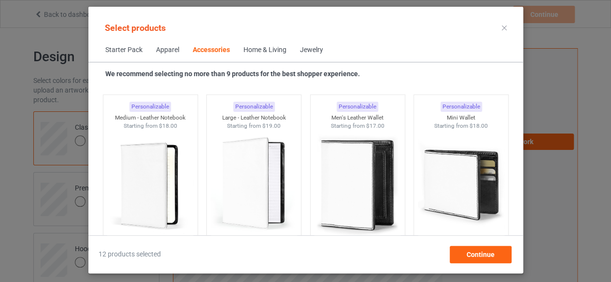
scroll to position [3912, 0]
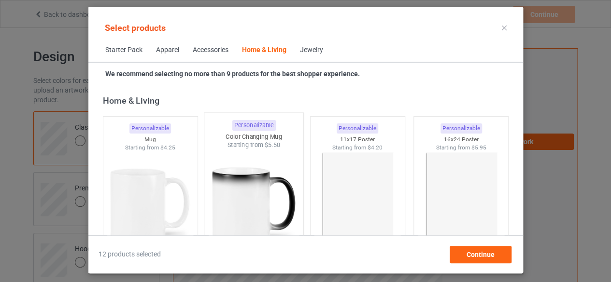
scroll to position [4395, 0]
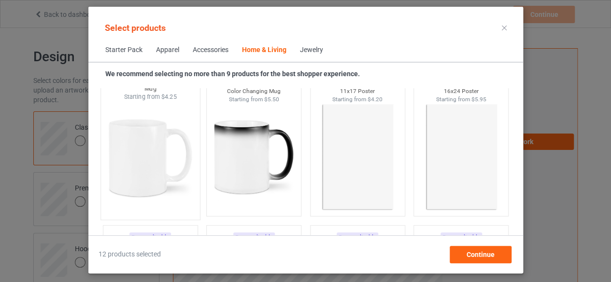
click at [129, 168] on img at bounding box center [150, 157] width 91 height 113
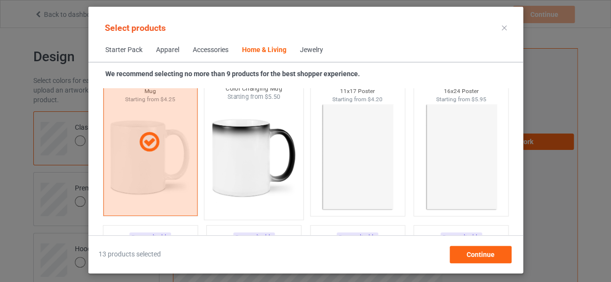
click at [231, 168] on img at bounding box center [253, 157] width 91 height 113
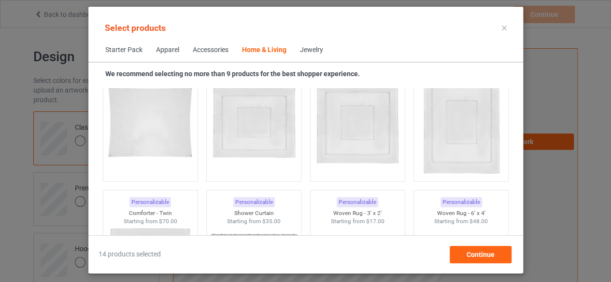
scroll to position [5312, 0]
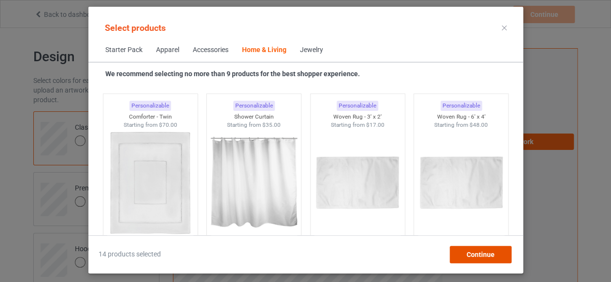
click at [485, 255] on span "Continue" at bounding box center [480, 255] width 28 height 8
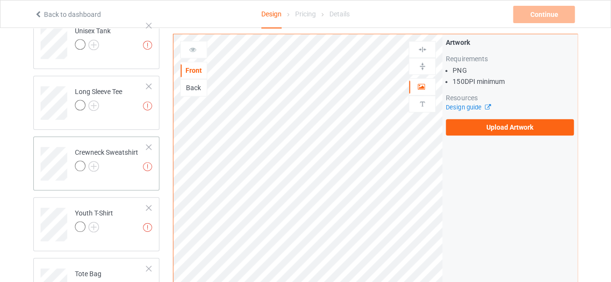
scroll to position [14, 0]
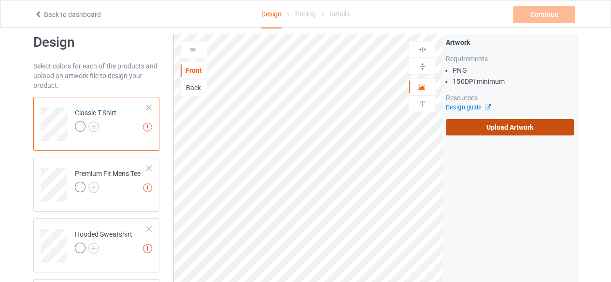
click at [499, 126] on label "Upload Artwork" at bounding box center [510, 127] width 128 height 16
click at [0, 0] on input "Upload Artwork" at bounding box center [0, 0] width 0 height 0
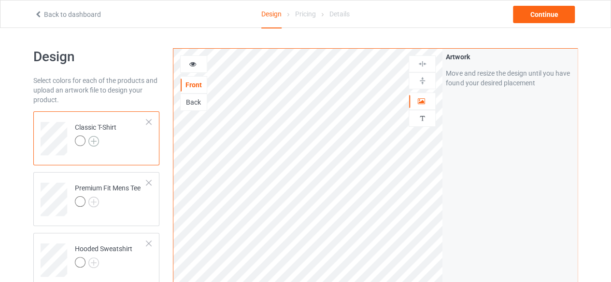
click at [94, 140] on img at bounding box center [93, 141] width 11 height 11
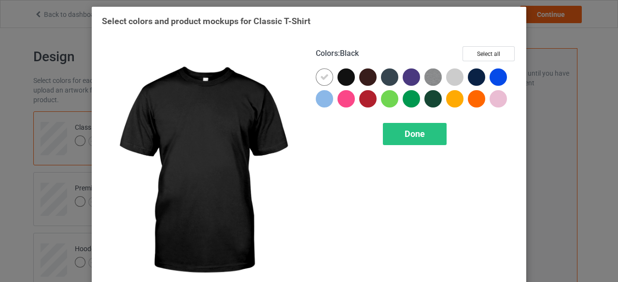
click at [341, 76] on div at bounding box center [345, 77] width 17 height 17
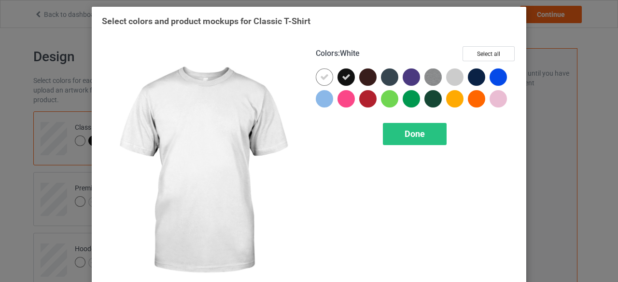
click at [321, 76] on icon at bounding box center [324, 77] width 9 height 9
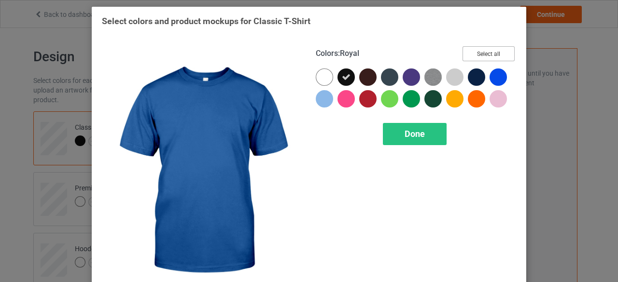
click at [486, 53] on button "Select all" at bounding box center [488, 53] width 52 height 15
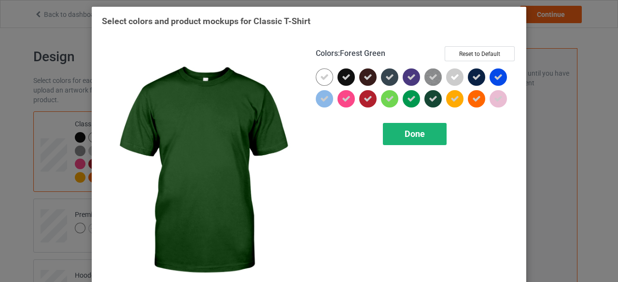
click at [416, 133] on span "Done" at bounding box center [415, 134] width 20 height 10
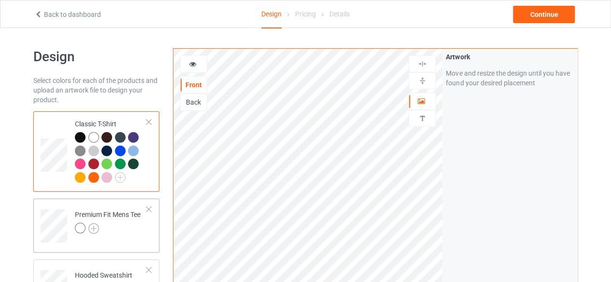
click at [92, 226] on img at bounding box center [93, 228] width 11 height 11
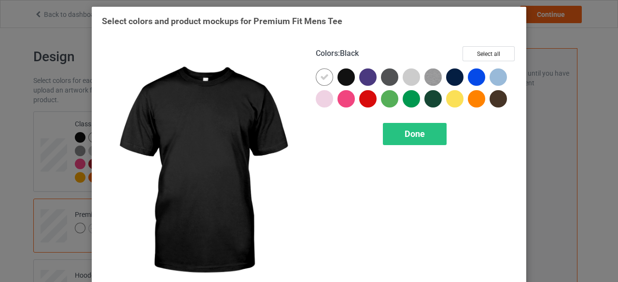
click at [340, 77] on div at bounding box center [345, 77] width 17 height 17
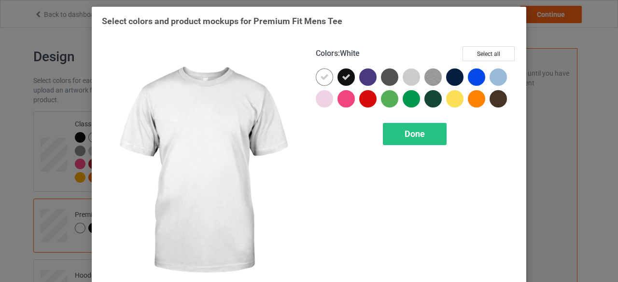
click at [323, 78] on icon at bounding box center [324, 77] width 9 height 9
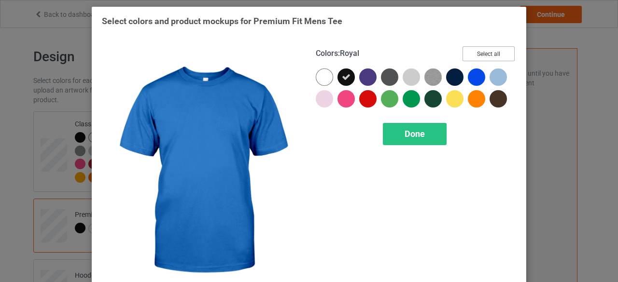
drag, startPoint x: 487, startPoint y: 53, endPoint x: 441, endPoint y: 91, distance: 60.0
click at [487, 54] on button "Select all" at bounding box center [488, 53] width 52 height 15
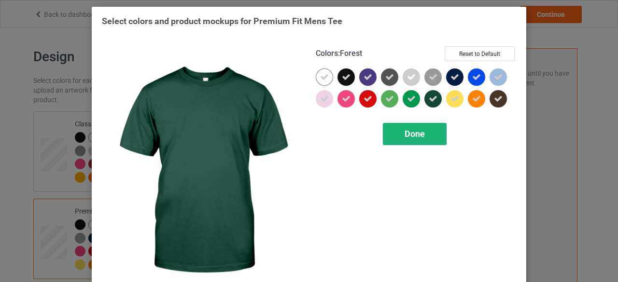
click at [405, 135] on span "Done" at bounding box center [415, 134] width 20 height 10
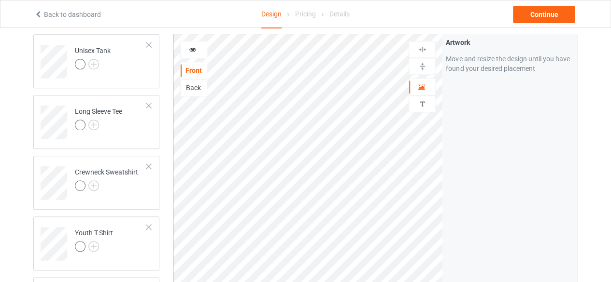
scroll to position [290, 0]
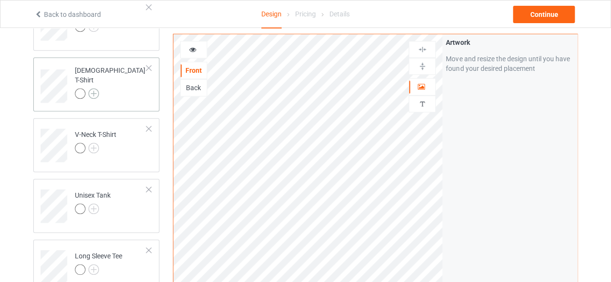
click at [96, 88] on img at bounding box center [93, 93] width 11 height 11
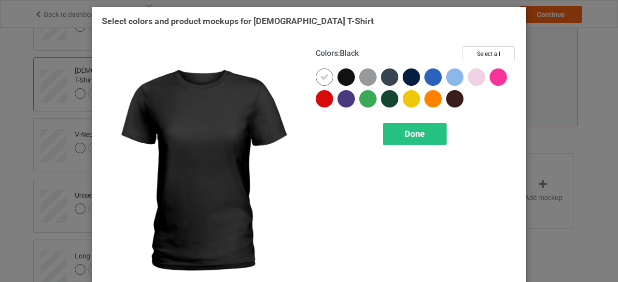
click at [344, 77] on div at bounding box center [345, 77] width 17 height 17
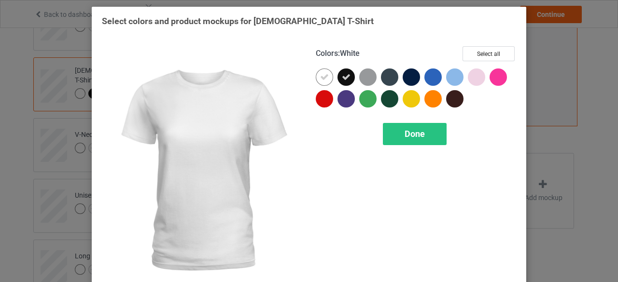
click at [321, 78] on icon at bounding box center [324, 77] width 9 height 9
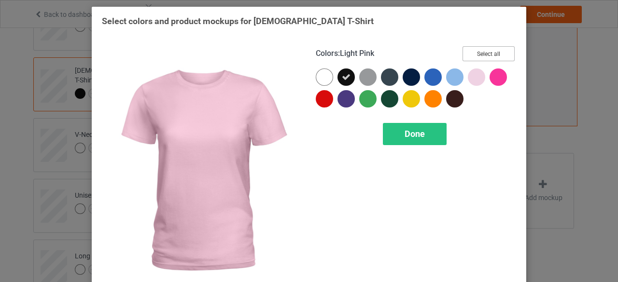
drag, startPoint x: 488, startPoint y: 55, endPoint x: 459, endPoint y: 76, distance: 36.3
click at [488, 56] on button "Select all" at bounding box center [488, 53] width 52 height 15
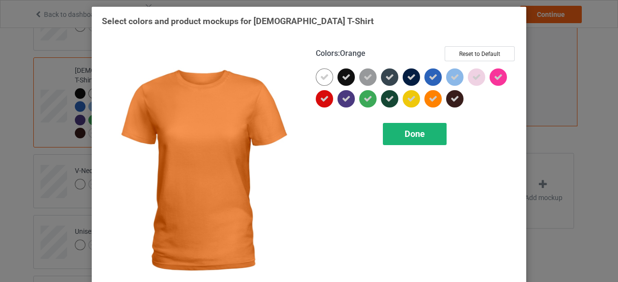
click at [406, 131] on span "Done" at bounding box center [415, 134] width 20 height 10
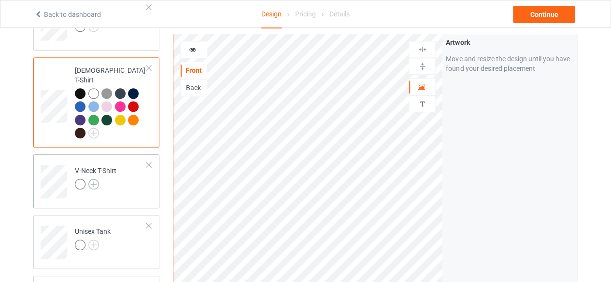
click at [96, 179] on img at bounding box center [93, 184] width 11 height 11
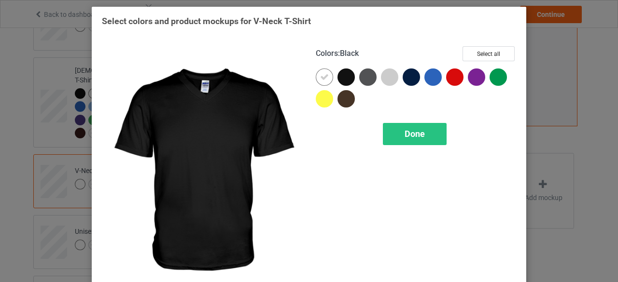
click at [344, 76] on div at bounding box center [345, 77] width 17 height 17
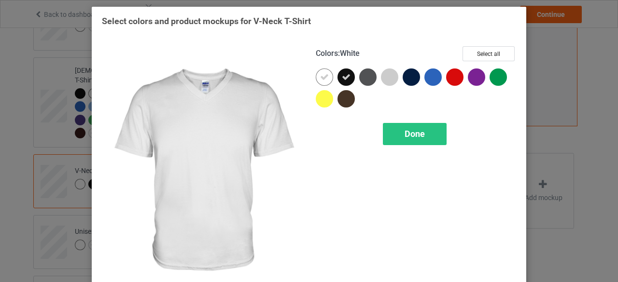
click at [321, 78] on icon at bounding box center [324, 77] width 9 height 9
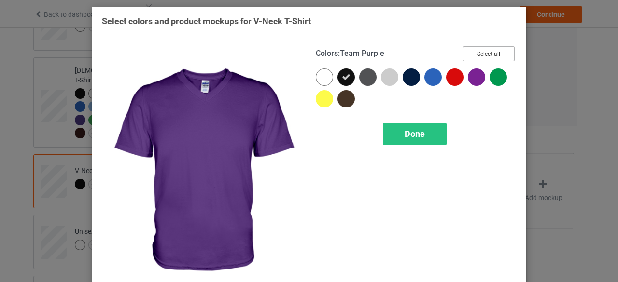
drag, startPoint x: 481, startPoint y: 54, endPoint x: 476, endPoint y: 57, distance: 5.8
click at [481, 55] on button "Select all" at bounding box center [488, 53] width 52 height 15
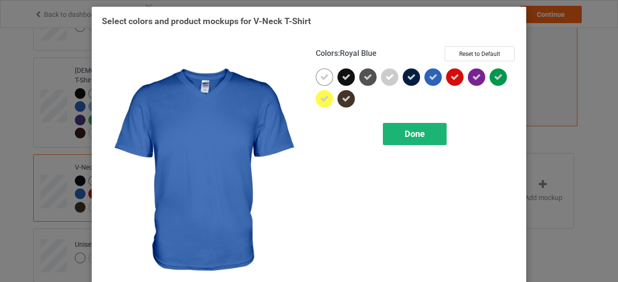
click at [408, 138] on span "Done" at bounding box center [415, 134] width 20 height 10
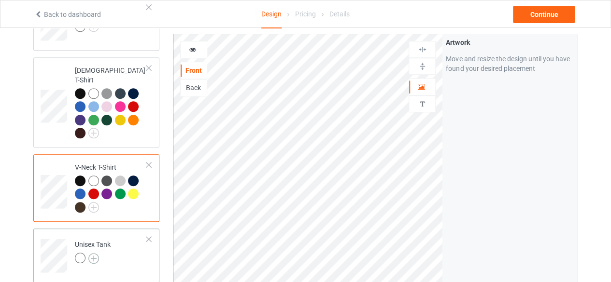
click at [94, 253] on img at bounding box center [93, 258] width 11 height 11
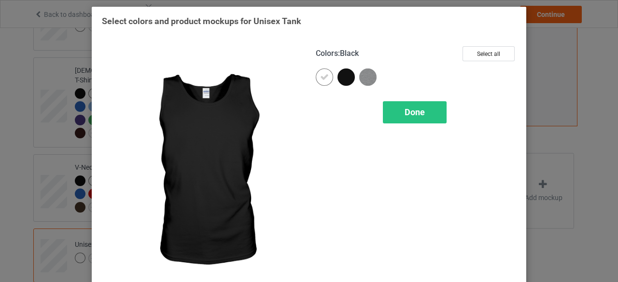
click at [343, 77] on div at bounding box center [345, 77] width 17 height 17
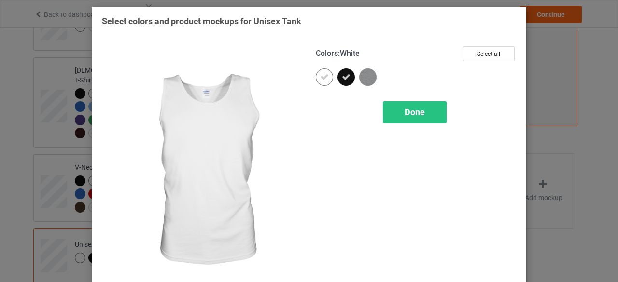
click at [321, 78] on icon at bounding box center [324, 77] width 9 height 9
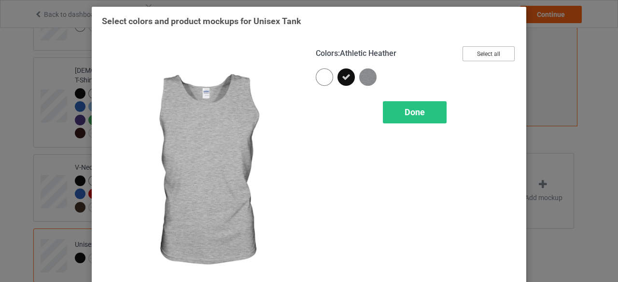
drag, startPoint x: 486, startPoint y: 53, endPoint x: 479, endPoint y: 62, distance: 11.4
click at [487, 55] on button "Select all" at bounding box center [488, 53] width 52 height 15
drag, startPoint x: 413, startPoint y: 110, endPoint x: 409, endPoint y: 113, distance: 5.5
click at [413, 112] on span "Done" at bounding box center [415, 112] width 20 height 10
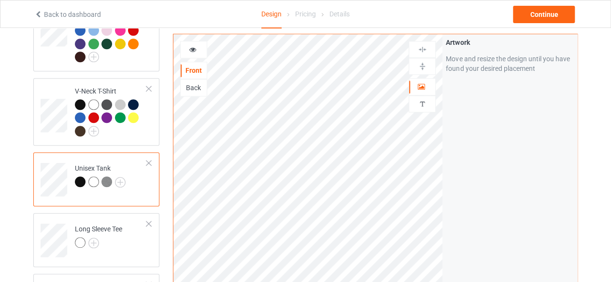
scroll to position [386, 0]
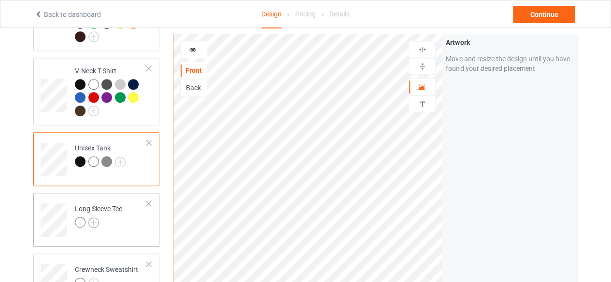
click at [94, 218] on img at bounding box center [93, 223] width 11 height 11
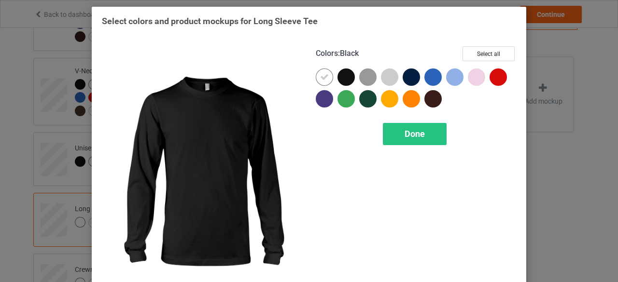
click at [344, 77] on div at bounding box center [345, 77] width 17 height 17
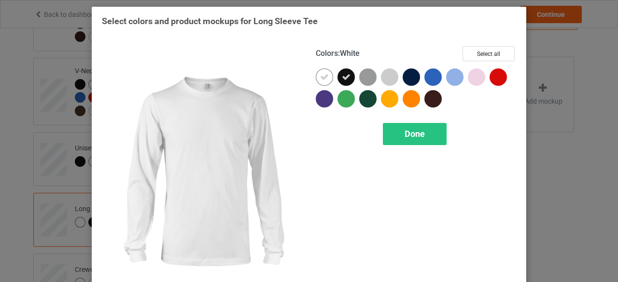
click at [322, 78] on icon at bounding box center [324, 77] width 9 height 9
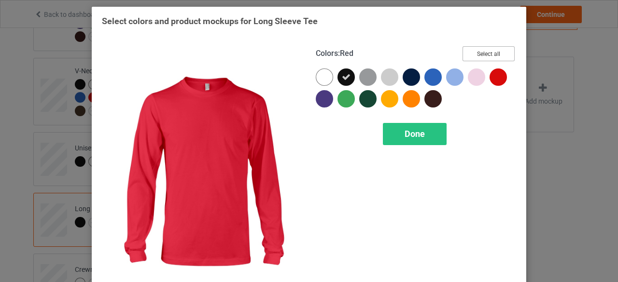
drag, startPoint x: 488, startPoint y: 53, endPoint x: 434, endPoint y: 89, distance: 64.3
click at [486, 56] on button "Select all" at bounding box center [488, 53] width 52 height 15
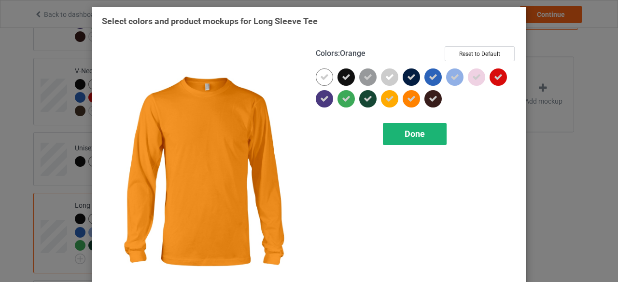
click at [405, 137] on span "Done" at bounding box center [415, 134] width 20 height 10
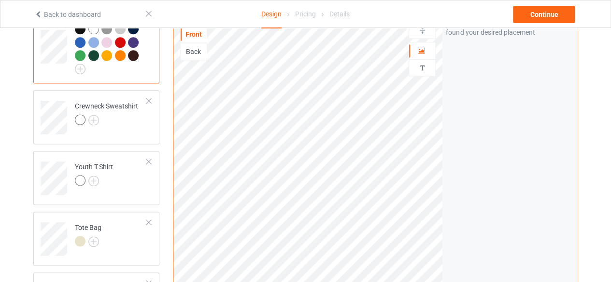
scroll to position [579, 0]
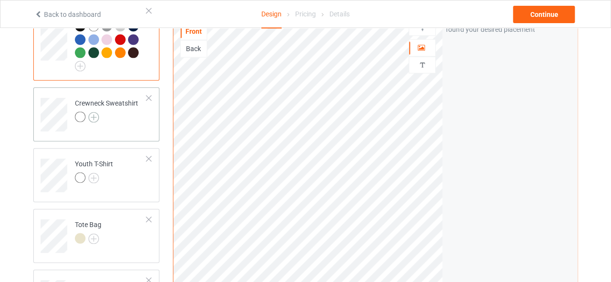
click at [95, 112] on img at bounding box center [93, 117] width 11 height 11
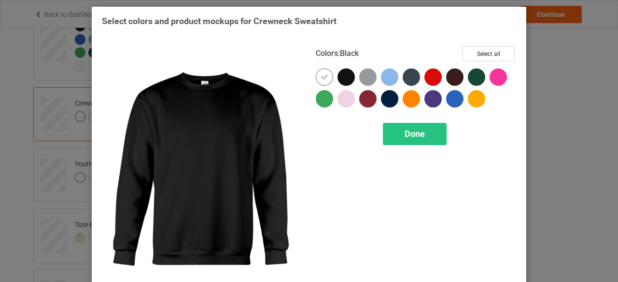
click at [343, 77] on div at bounding box center [345, 77] width 17 height 17
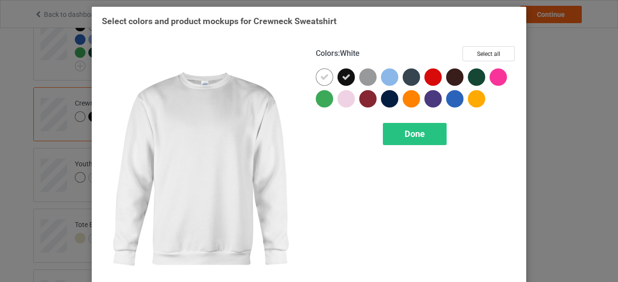
drag, startPoint x: 320, startPoint y: 79, endPoint x: 348, endPoint y: 80, distance: 28.5
click at [320, 80] on icon at bounding box center [324, 77] width 9 height 9
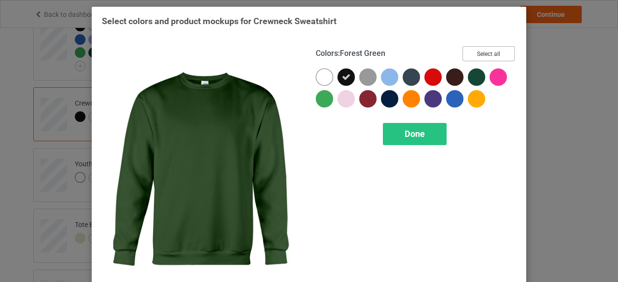
drag, startPoint x: 484, startPoint y: 55, endPoint x: 468, endPoint y: 71, distance: 22.2
click at [484, 57] on button "Select all" at bounding box center [488, 53] width 52 height 15
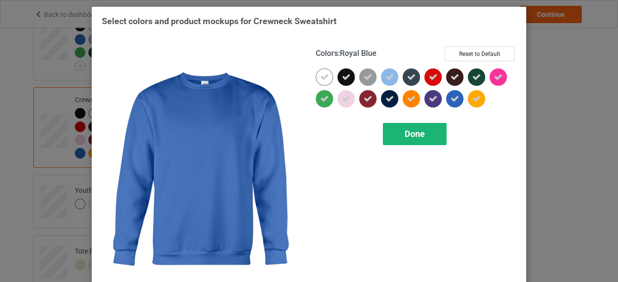
click at [417, 135] on span "Done" at bounding box center [415, 134] width 20 height 10
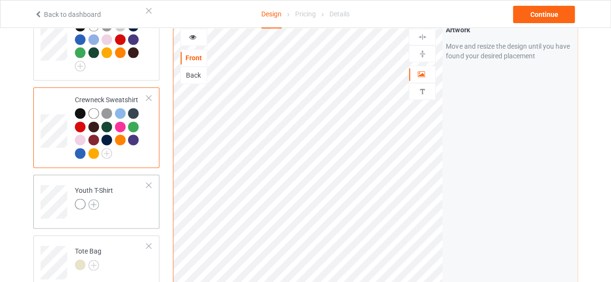
click at [94, 199] on img at bounding box center [93, 204] width 11 height 11
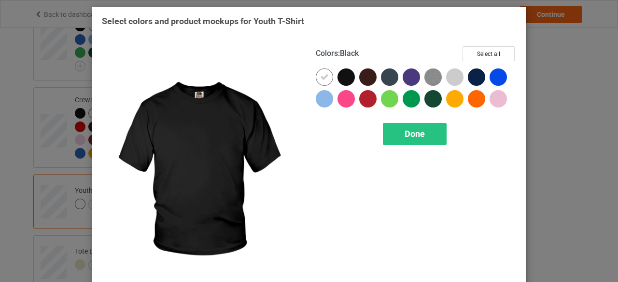
drag, startPoint x: 345, startPoint y: 81, endPoint x: 329, endPoint y: 81, distance: 15.5
click at [344, 82] on div at bounding box center [345, 77] width 17 height 17
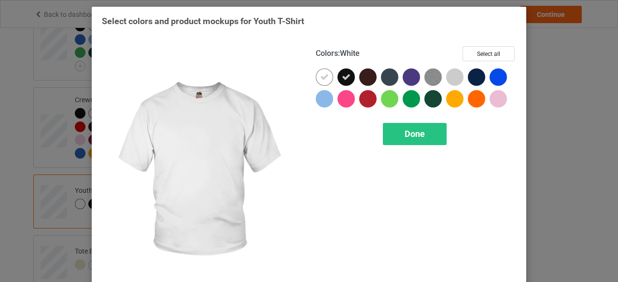
click at [320, 79] on icon at bounding box center [324, 77] width 9 height 9
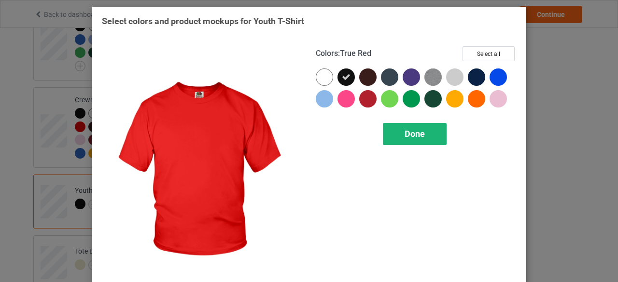
click at [412, 136] on span "Done" at bounding box center [415, 134] width 20 height 10
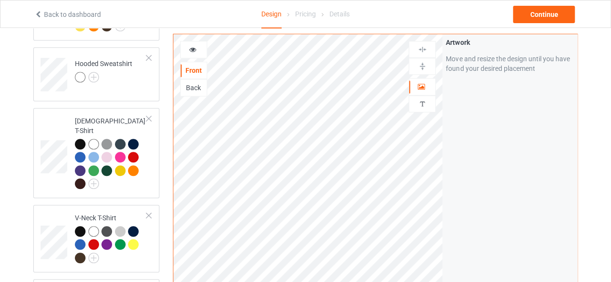
scroll to position [186, 0]
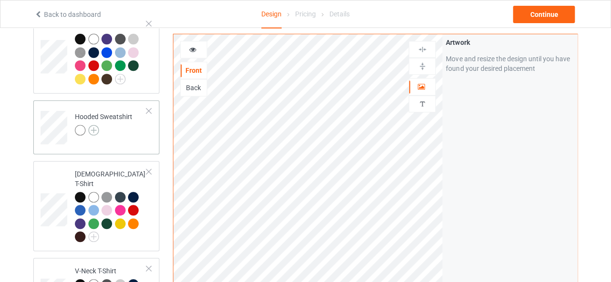
click at [95, 129] on img at bounding box center [93, 130] width 11 height 11
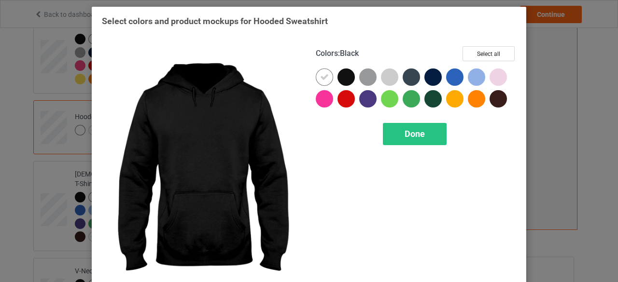
click at [345, 76] on div at bounding box center [345, 77] width 17 height 17
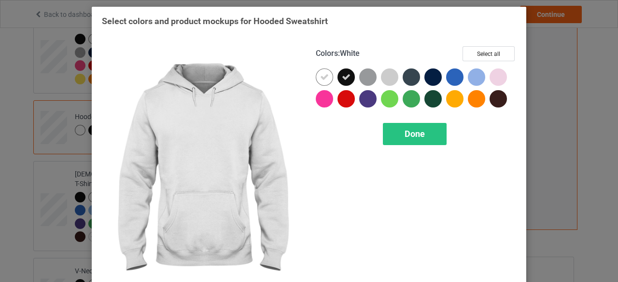
click at [321, 79] on icon at bounding box center [324, 77] width 9 height 9
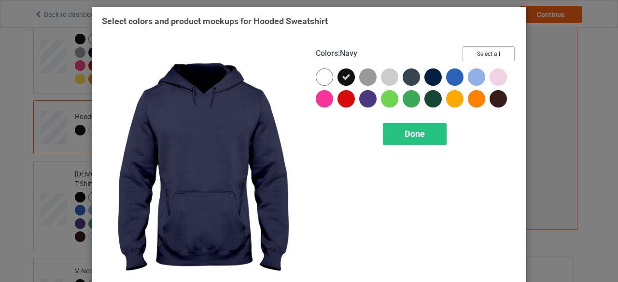
click at [483, 55] on button "Select all" at bounding box center [488, 53] width 52 height 15
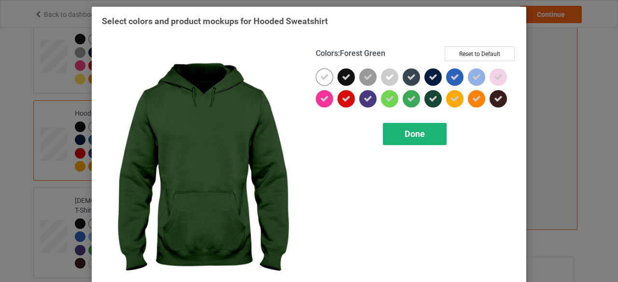
click at [417, 136] on span "Done" at bounding box center [415, 134] width 20 height 10
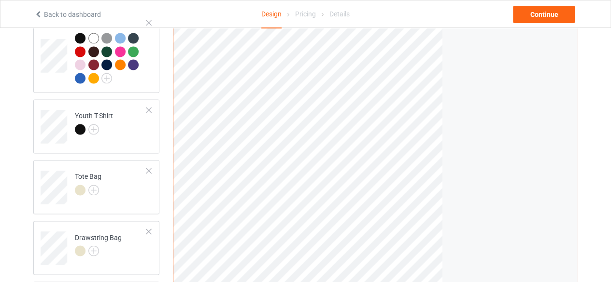
scroll to position [683, 0]
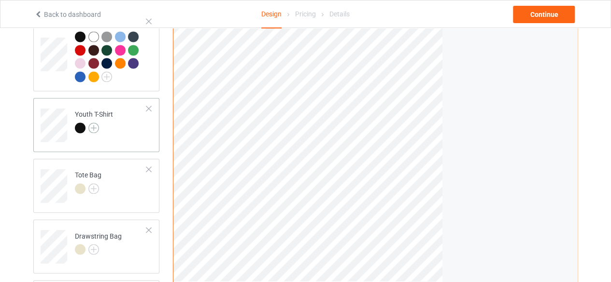
click at [95, 123] on img at bounding box center [93, 128] width 11 height 11
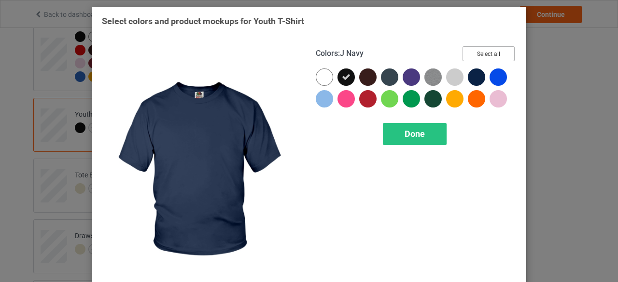
click at [486, 55] on button "Select all" at bounding box center [488, 53] width 52 height 15
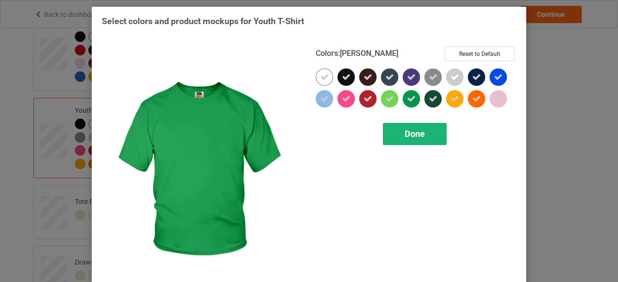
click at [413, 135] on span "Done" at bounding box center [415, 134] width 20 height 10
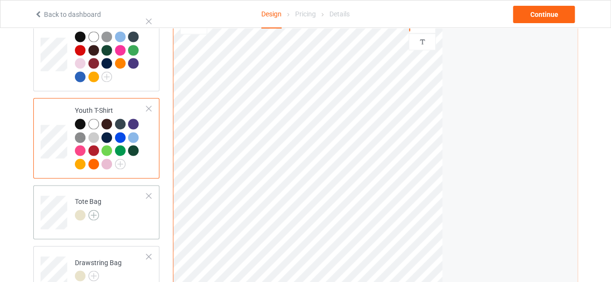
click at [93, 210] on img at bounding box center [93, 215] width 11 height 11
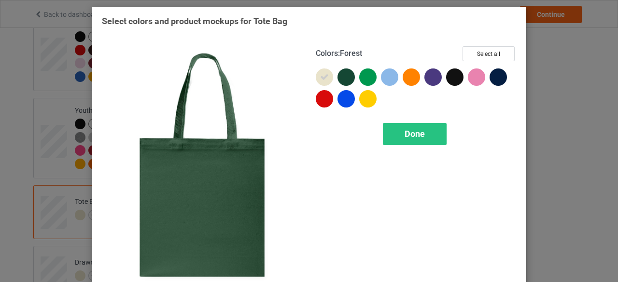
click at [343, 75] on div at bounding box center [345, 77] width 17 height 17
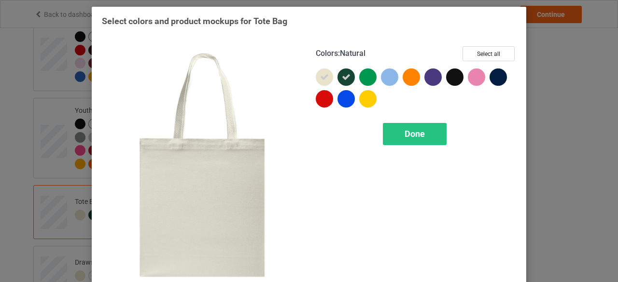
drag, startPoint x: 320, startPoint y: 77, endPoint x: 309, endPoint y: 96, distance: 22.0
click at [320, 77] on icon at bounding box center [324, 77] width 9 height 9
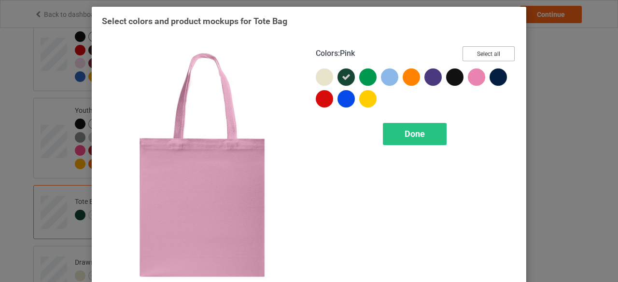
click at [482, 52] on button "Select all" at bounding box center [488, 53] width 52 height 15
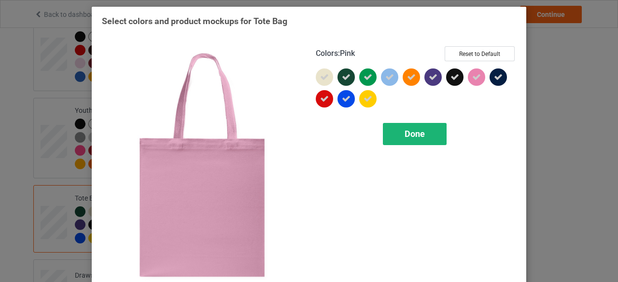
click at [409, 133] on span "Done" at bounding box center [415, 134] width 20 height 10
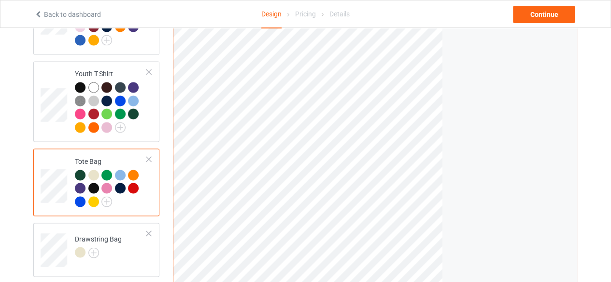
scroll to position [731, 0]
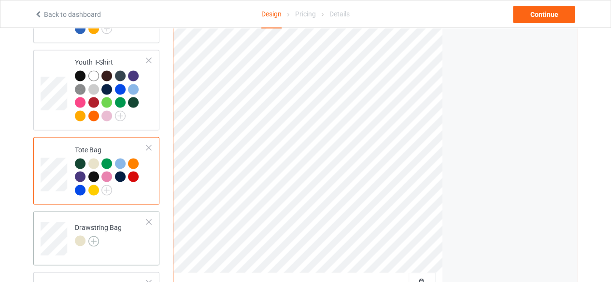
click at [93, 236] on img at bounding box center [93, 241] width 11 height 11
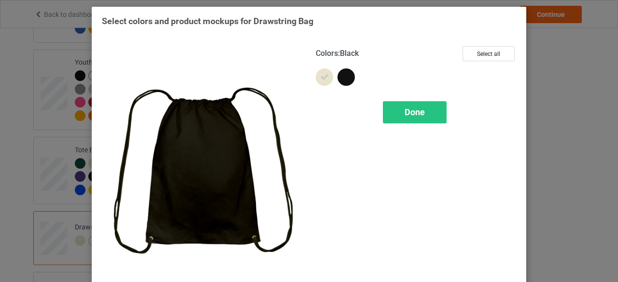
click at [340, 78] on div at bounding box center [345, 77] width 17 height 17
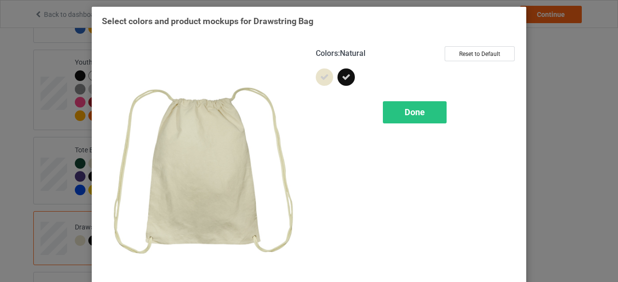
click at [320, 79] on icon at bounding box center [324, 77] width 9 height 9
click at [414, 112] on span "Done" at bounding box center [415, 112] width 20 height 10
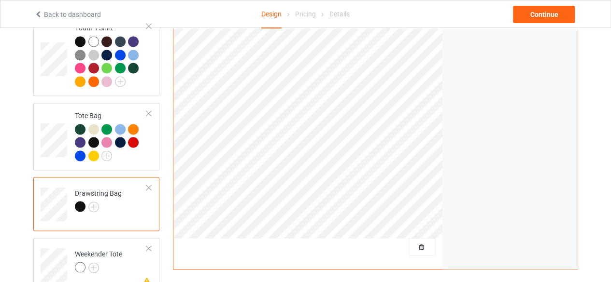
scroll to position [779, 0]
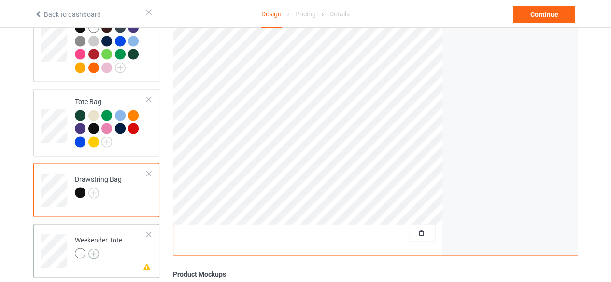
click at [92, 249] on img at bounding box center [93, 254] width 11 height 11
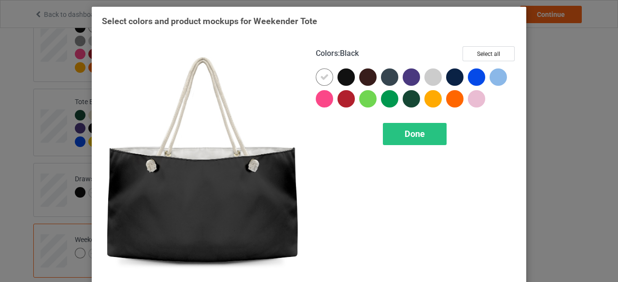
click at [341, 78] on div at bounding box center [345, 77] width 17 height 17
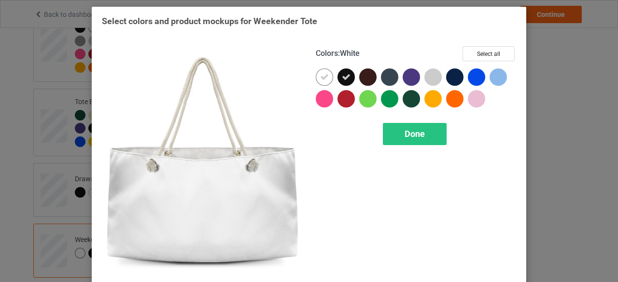
click at [320, 81] on icon at bounding box center [324, 77] width 9 height 9
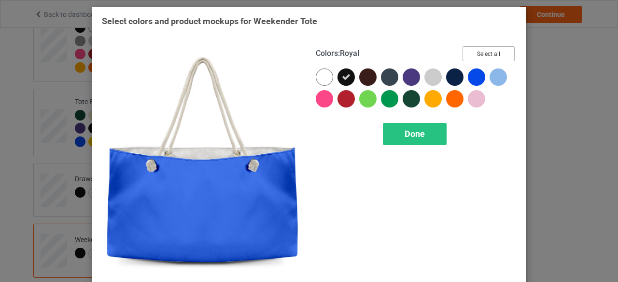
drag, startPoint x: 488, startPoint y: 54, endPoint x: 476, endPoint y: 64, distance: 15.4
click at [488, 54] on button "Select all" at bounding box center [488, 53] width 52 height 15
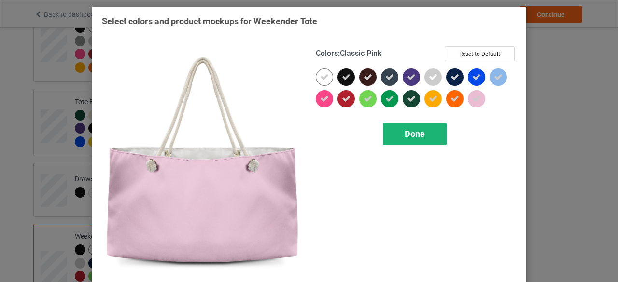
click at [411, 134] on span "Done" at bounding box center [415, 134] width 20 height 10
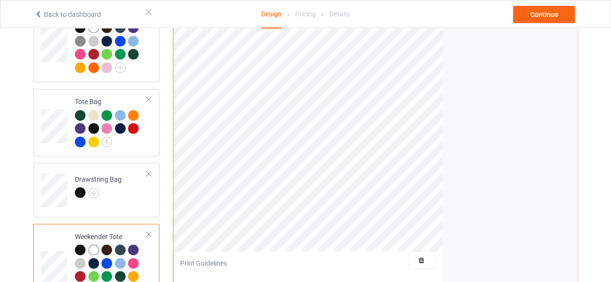
scroll to position [827, 0]
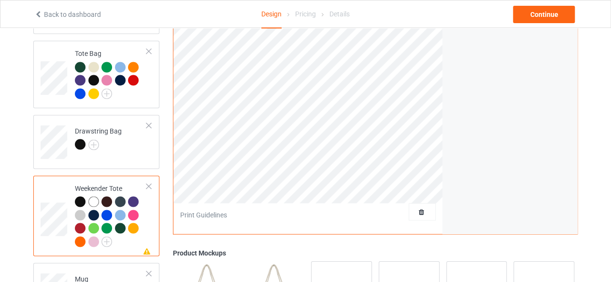
click at [149, 183] on div at bounding box center [148, 186] width 7 height 7
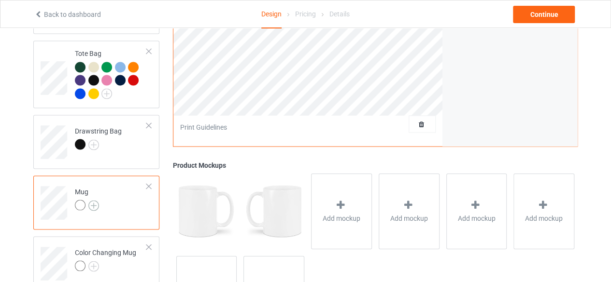
click at [94, 200] on img at bounding box center [93, 205] width 11 height 11
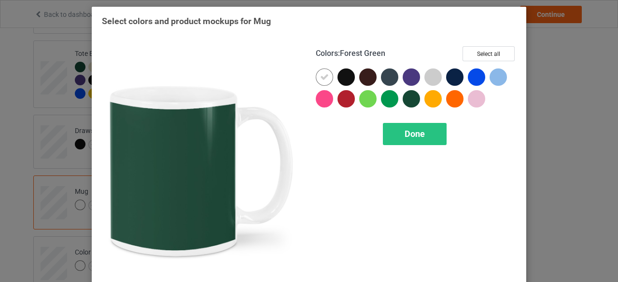
click at [407, 97] on div at bounding box center [411, 98] width 17 height 17
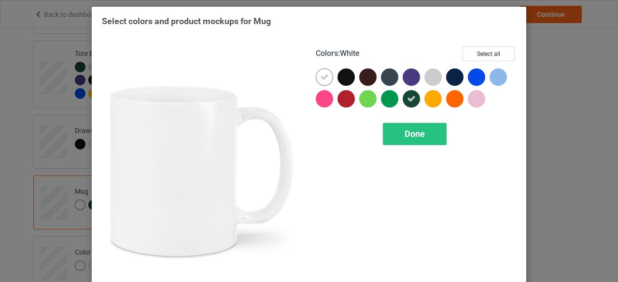
click at [320, 78] on icon at bounding box center [324, 77] width 9 height 9
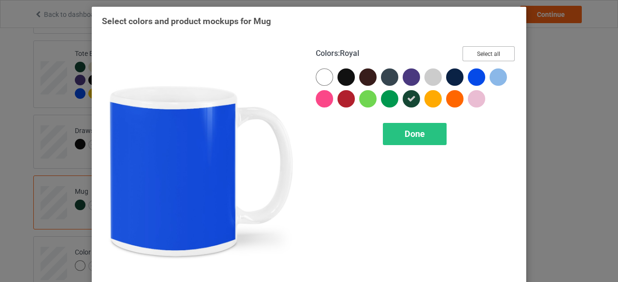
drag, startPoint x: 482, startPoint y: 52, endPoint x: 481, endPoint y: 56, distance: 4.9
click at [482, 55] on button "Select all" at bounding box center [488, 53] width 52 height 15
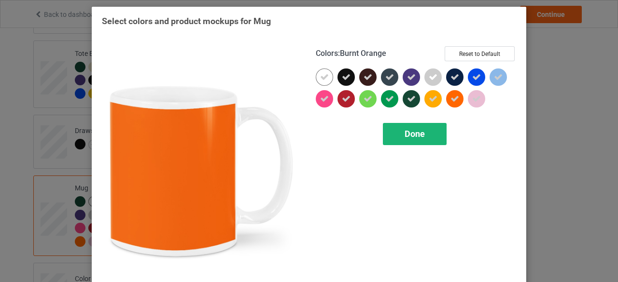
click at [411, 134] on span "Done" at bounding box center [415, 134] width 20 height 10
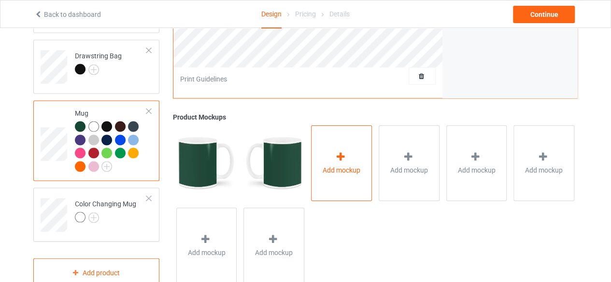
scroll to position [916, 0]
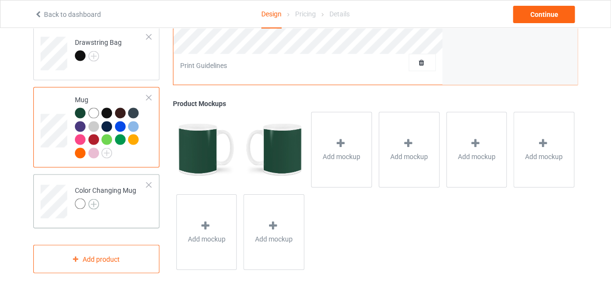
click at [93, 199] on img at bounding box center [93, 204] width 11 height 11
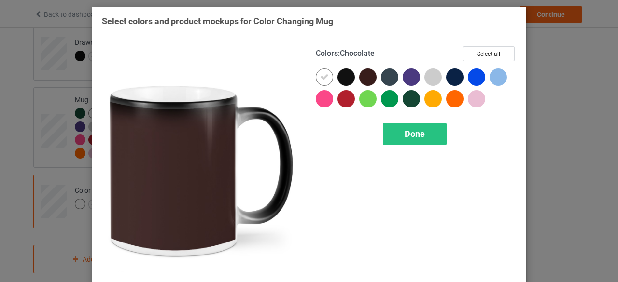
click at [365, 79] on div at bounding box center [367, 77] width 17 height 17
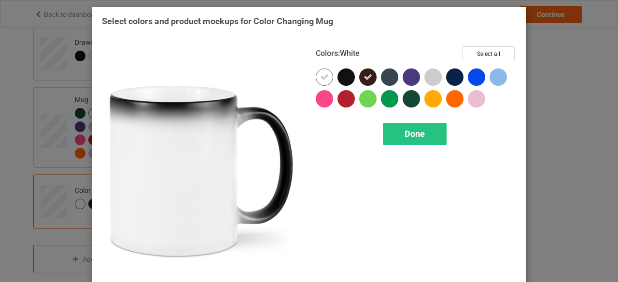
drag, startPoint x: 321, startPoint y: 78, endPoint x: 339, endPoint y: 103, distance: 30.5
click at [322, 81] on icon at bounding box center [324, 77] width 9 height 9
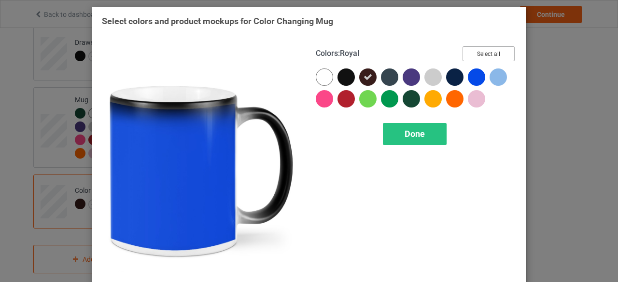
click at [484, 54] on button "Select all" at bounding box center [488, 53] width 52 height 15
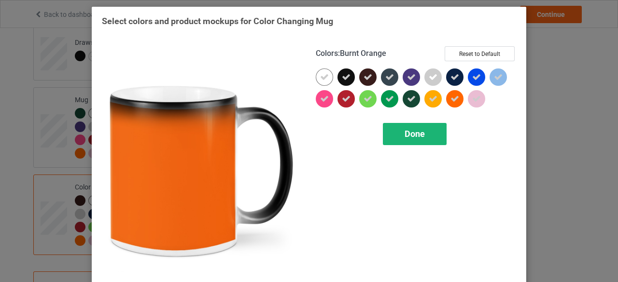
click at [411, 133] on span "Done" at bounding box center [415, 134] width 20 height 10
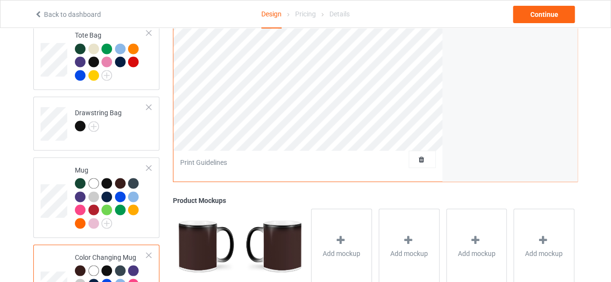
scroll to position [894, 0]
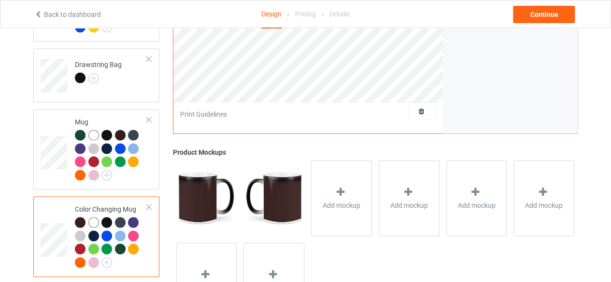
click at [316, 102] on div "Print Guidelines" at bounding box center [307, 114] width 269 height 24
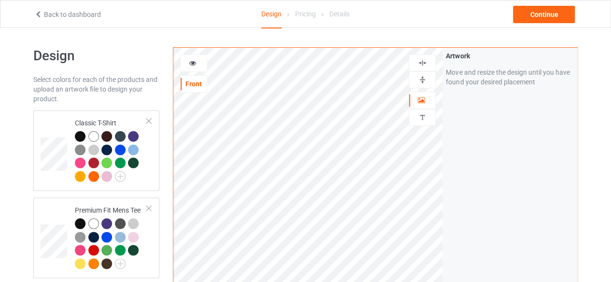
scroll to position [0, 0]
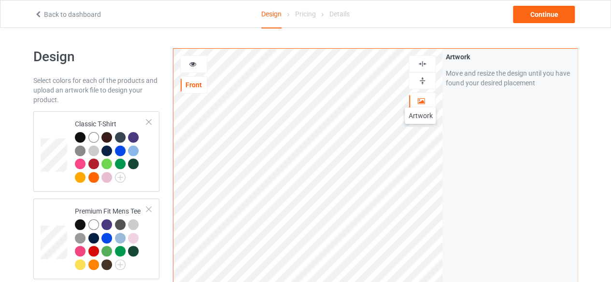
click at [420, 98] on icon at bounding box center [421, 100] width 8 height 7
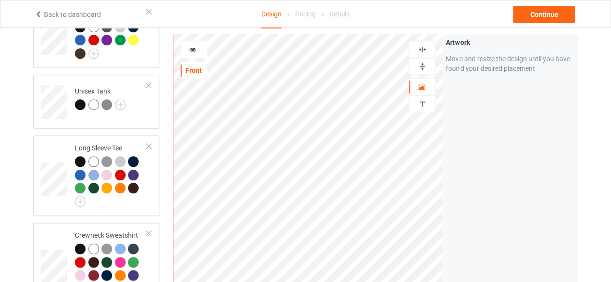
scroll to position [466, 0]
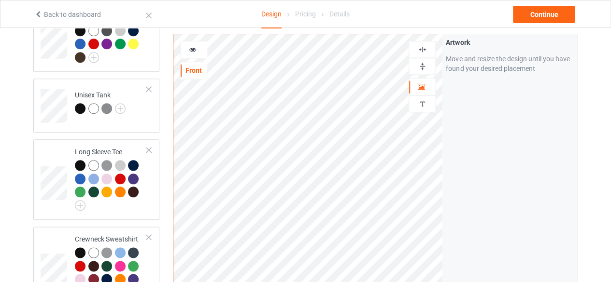
drag, startPoint x: 357, startPoint y: 131, endPoint x: 460, endPoint y: 180, distance: 113.4
click at [460, 180] on div "Artwork Move and resize the design until you have found your desired placement" at bounding box center [509, 217] width 135 height 367
click at [195, 52] on div at bounding box center [194, 50] width 26 height 10
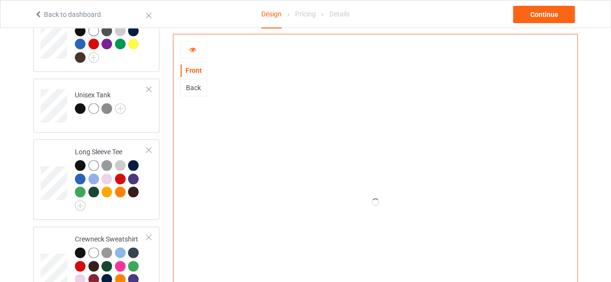
click at [195, 87] on div "Back" at bounding box center [194, 88] width 26 height 10
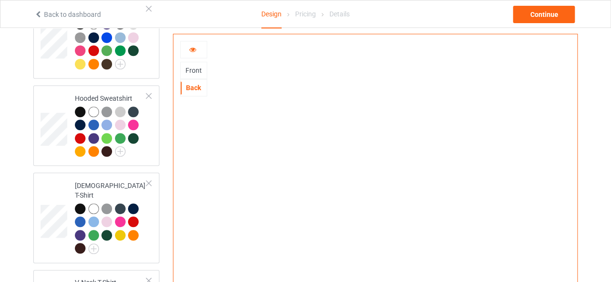
scroll to position [177, 0]
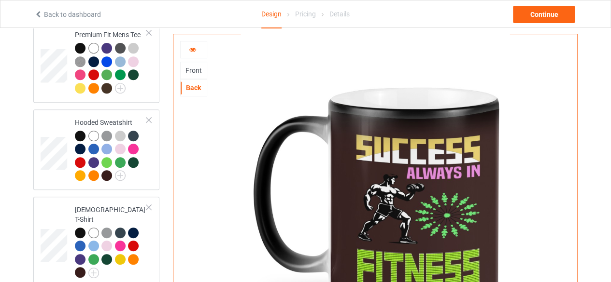
click at [192, 69] on div "Front" at bounding box center [194, 71] width 26 height 10
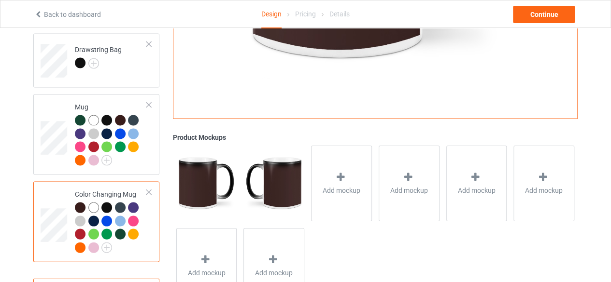
scroll to position [894, 0]
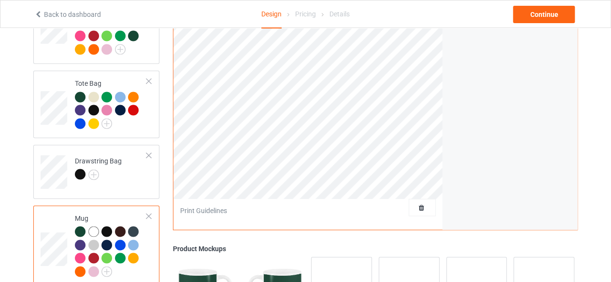
scroll to position [701, 0]
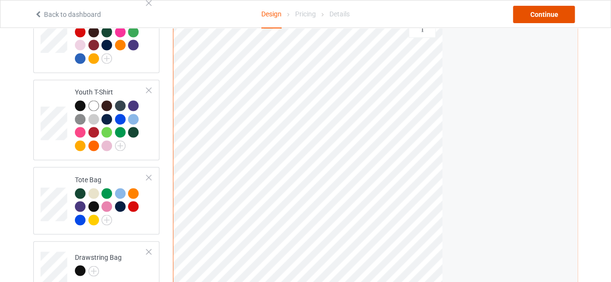
click at [545, 14] on div "Continue" at bounding box center [544, 14] width 62 height 17
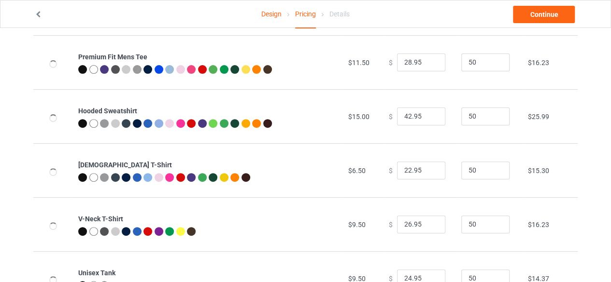
scroll to position [101, 0]
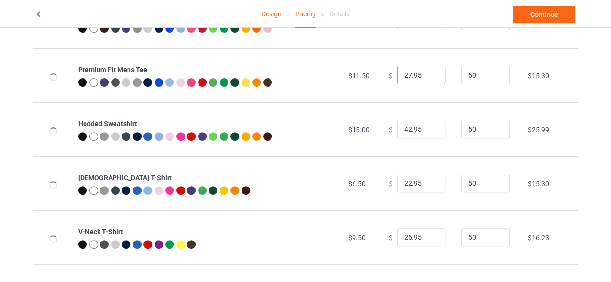
click at [429, 77] on input "27.95" at bounding box center [421, 76] width 48 height 18
type input "26.95"
click at [429, 77] on input "26.95" at bounding box center [421, 76] width 48 height 18
click at [429, 130] on input "29.95" at bounding box center [421, 130] width 48 height 18
type input "30.95"
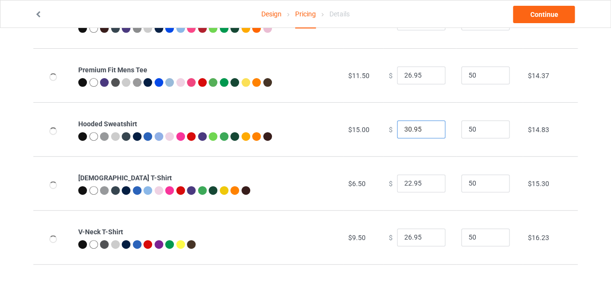
click at [429, 127] on input "30.95" at bounding box center [421, 130] width 48 height 18
type input "21.95"
click at [429, 186] on input "21.95" at bounding box center [421, 184] width 48 height 18
click at [428, 238] on input "25.95" at bounding box center [421, 238] width 48 height 18
type input "24.95"
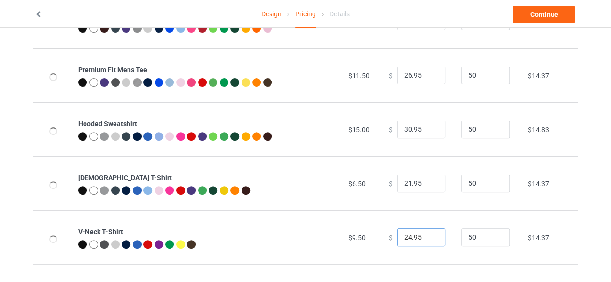
click at [428, 238] on input "24.95" at bounding box center [421, 238] width 48 height 18
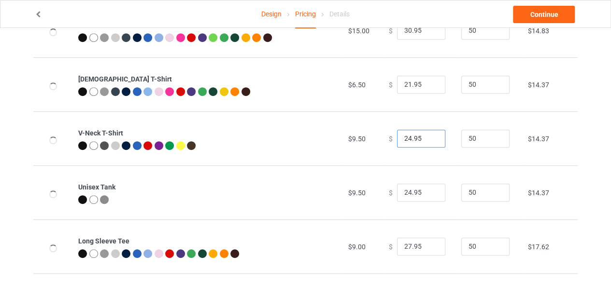
scroll to position [246, 0]
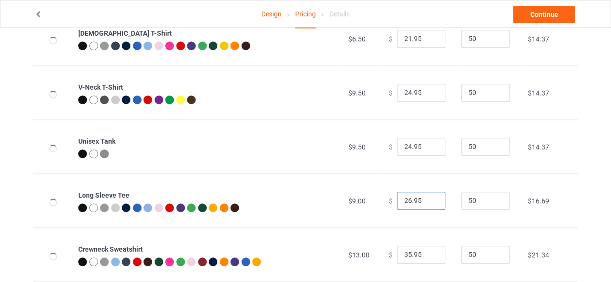
click at [429, 202] on input "26.95" at bounding box center [421, 201] width 48 height 18
click at [429, 202] on input "25.95" at bounding box center [421, 201] width 48 height 18
type input "24.95"
click at [428, 201] on input "24.95" at bounding box center [421, 201] width 48 height 18
click at [428, 256] on input "34.95" at bounding box center [421, 255] width 48 height 18
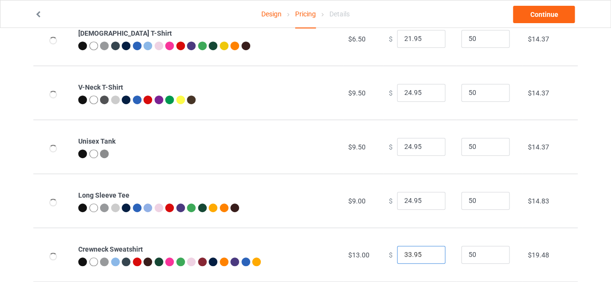
click at [428, 256] on input "33.95" at bounding box center [421, 255] width 48 height 18
click at [428, 256] on input "32.95" at bounding box center [421, 255] width 48 height 18
click at [428, 256] on input "31.95" at bounding box center [421, 255] width 48 height 18
click at [428, 256] on input "30.95" at bounding box center [421, 255] width 48 height 18
click at [428, 256] on input "29.95" at bounding box center [421, 255] width 48 height 18
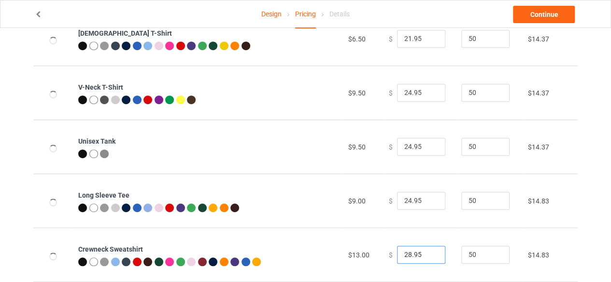
type input "28.95"
click at [428, 256] on input "28.95" at bounding box center [421, 255] width 48 height 18
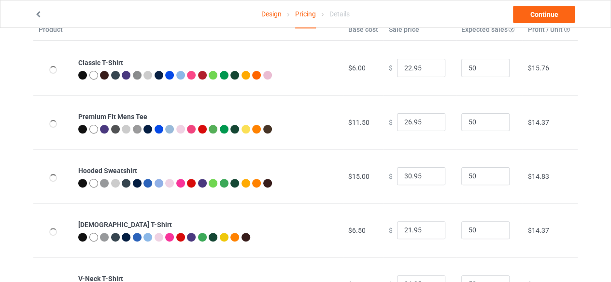
scroll to position [53, 0]
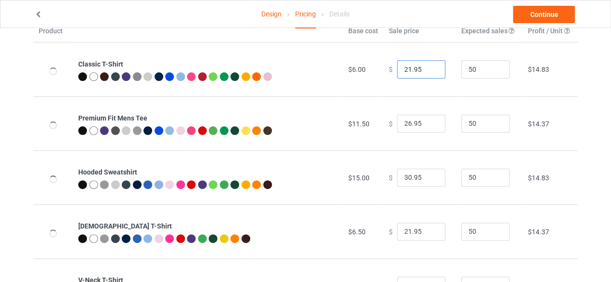
type input "21.95"
click at [429, 69] on input "21.95" at bounding box center [421, 69] width 48 height 18
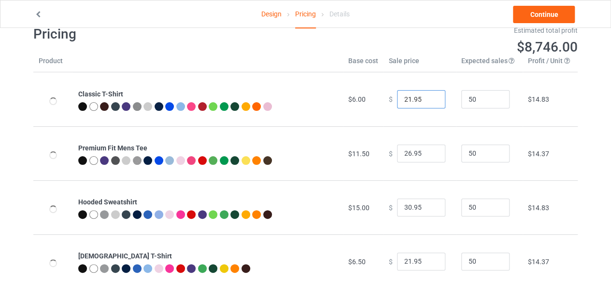
scroll to position [0, 0]
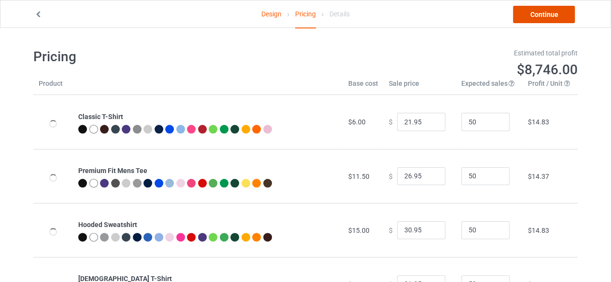
click at [545, 13] on link "Continue" at bounding box center [544, 14] width 62 height 17
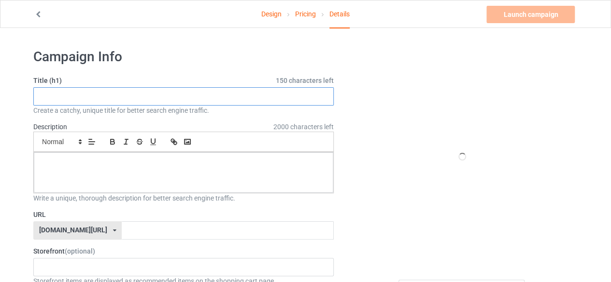
click at [105, 97] on input "text" at bounding box center [183, 96] width 300 height 18
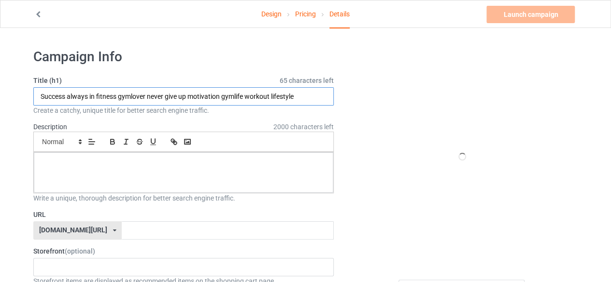
type input "Success always in fitness gymlover never give up motivation gymlife workout lif…"
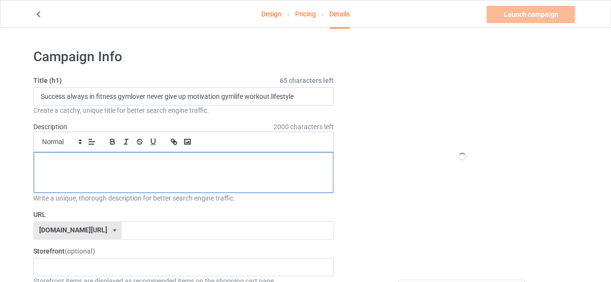
click at [109, 172] on div at bounding box center [183, 173] width 299 height 41
click at [113, 173] on div at bounding box center [183, 173] width 299 height 41
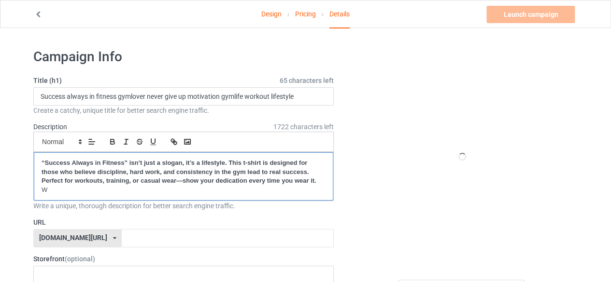
click at [45, 161] on strong "“Success Always in Fitness” isn’t just a slogan, it’s a lifestyle. This t-shirt…" at bounding box center [179, 171] width 275 height 25
click at [60, 191] on p "W" at bounding box center [184, 190] width 284 height 9
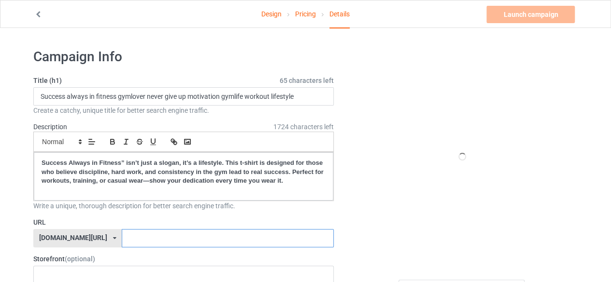
click at [137, 238] on input "text" at bounding box center [227, 238] width 211 height 18
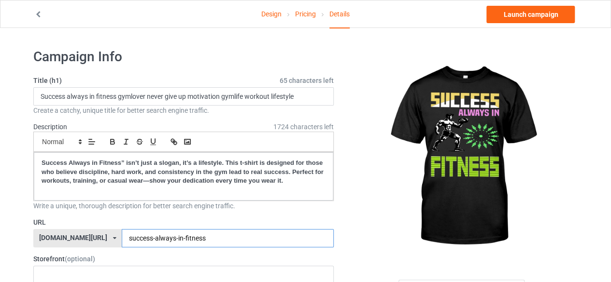
scroll to position [193, 0]
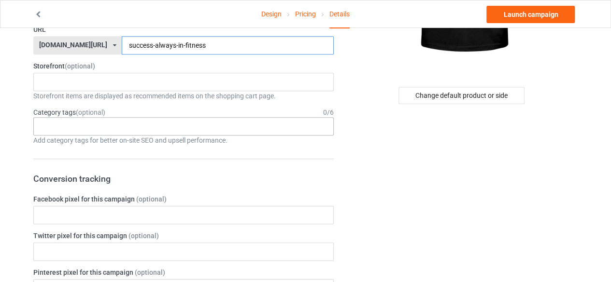
type input "success-always-in-fitness"
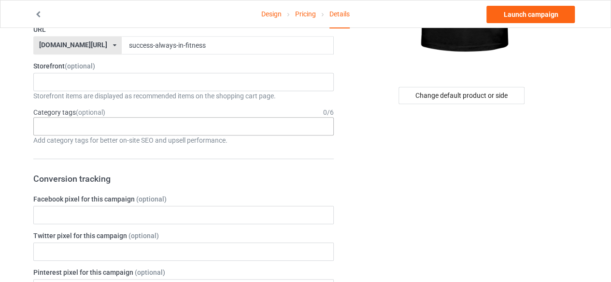
click at [125, 123] on div "Age > 1-19 > 1 Age > 1-12 Months > 1 Month Age > 1-12 Months Age > 1-19 Age > 1…" at bounding box center [183, 126] width 300 height 18
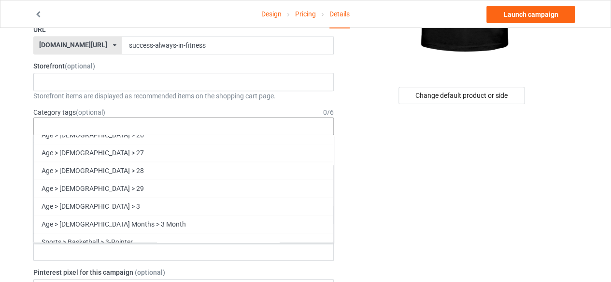
scroll to position [736, 0]
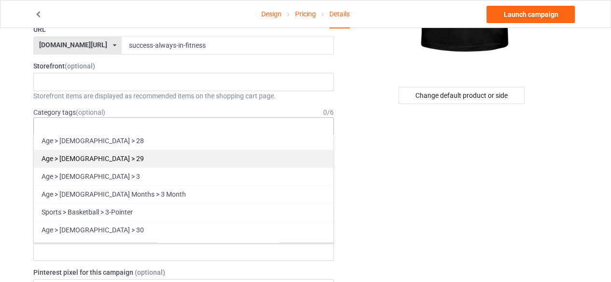
click at [95, 151] on div "Age > 20-39 > 29" at bounding box center [183, 159] width 299 height 18
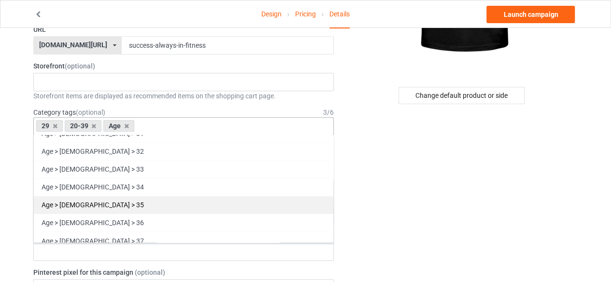
scroll to position [971, 0]
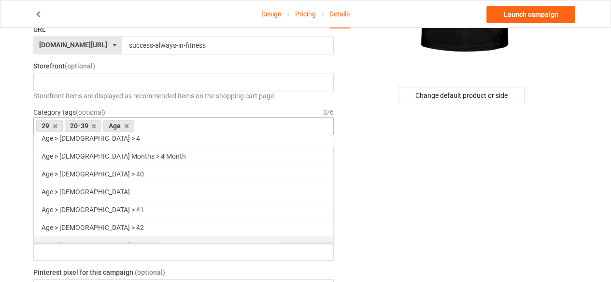
drag, startPoint x: 101, startPoint y: 218, endPoint x: 155, endPoint y: 203, distance: 56.0
click at [101, 219] on div "Age > 40-59 > 42" at bounding box center [183, 227] width 299 height 18
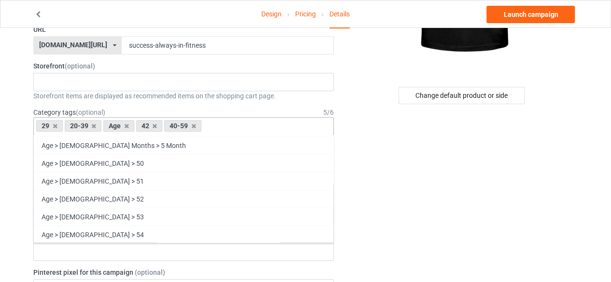
scroll to position [1417, 0]
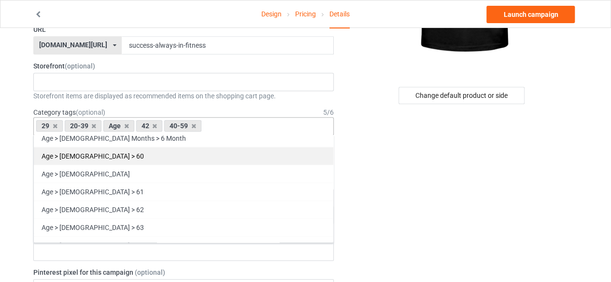
click at [82, 147] on div "Age > 60-79 > 60" at bounding box center [183, 156] width 299 height 18
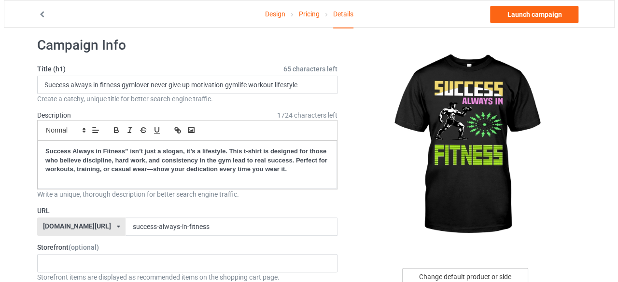
scroll to position [0, 0]
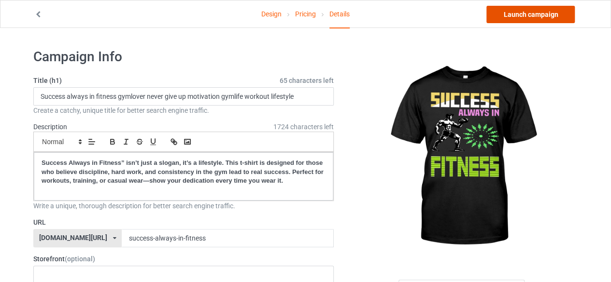
drag, startPoint x: 538, startPoint y: 15, endPoint x: 516, endPoint y: 19, distance: 22.1
click at [538, 15] on link "Launch campaign" at bounding box center [530, 14] width 88 height 17
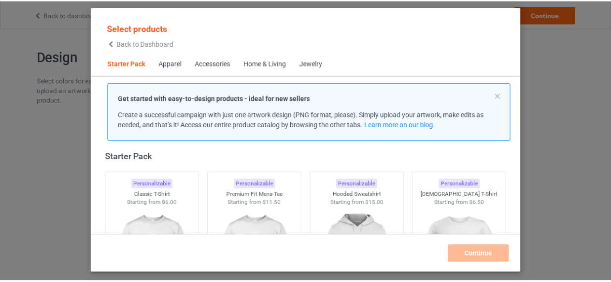
scroll to position [60, 0]
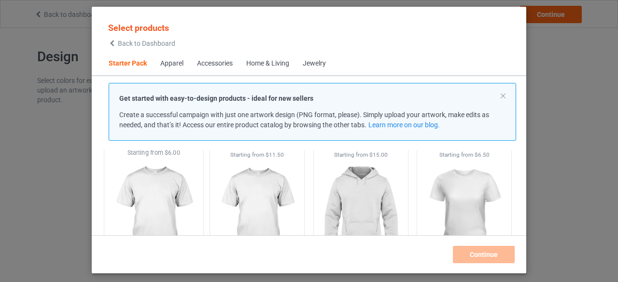
click at [154, 200] on img at bounding box center [153, 213] width 91 height 113
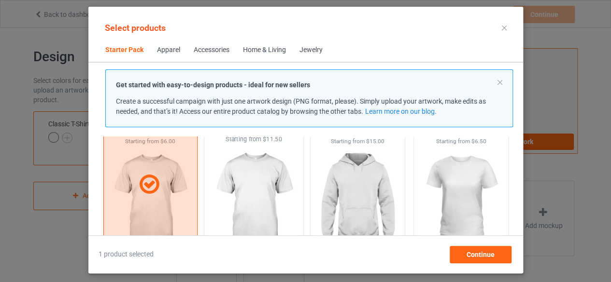
click at [254, 195] on img at bounding box center [253, 200] width 91 height 113
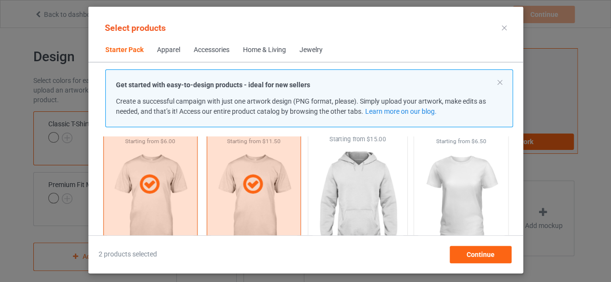
click at [354, 195] on img at bounding box center [357, 200] width 91 height 113
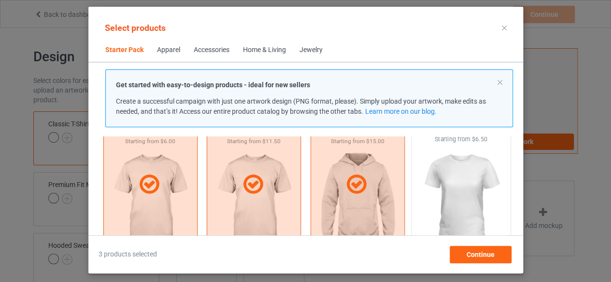
click at [463, 194] on img at bounding box center [460, 200] width 91 height 113
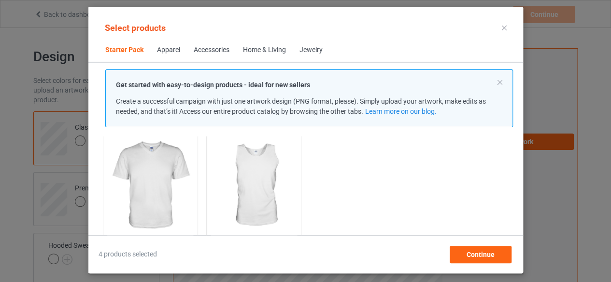
scroll to position [301, 0]
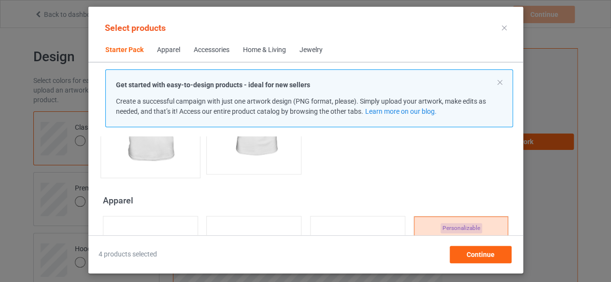
click at [139, 144] on img at bounding box center [150, 115] width 91 height 113
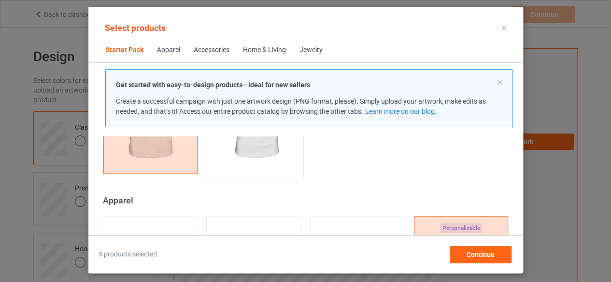
click at [254, 148] on img at bounding box center [253, 115] width 91 height 113
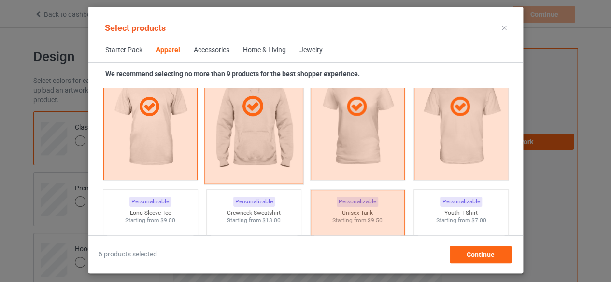
scroll to position [690, 0]
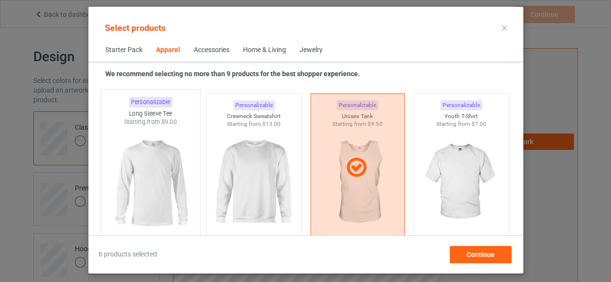
click at [151, 178] on img at bounding box center [150, 182] width 91 height 113
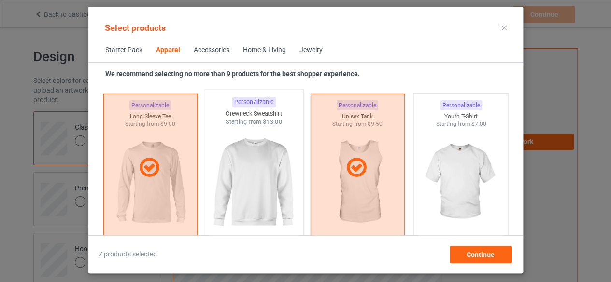
click at [237, 184] on img at bounding box center [253, 182] width 91 height 113
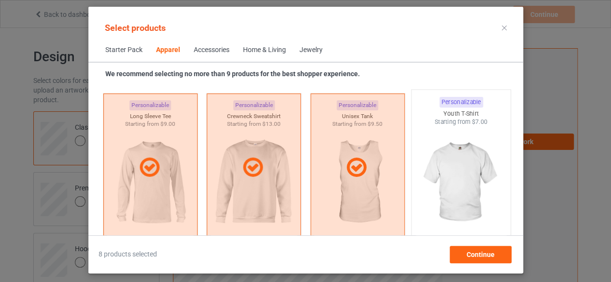
click at [458, 190] on img at bounding box center [460, 182] width 91 height 113
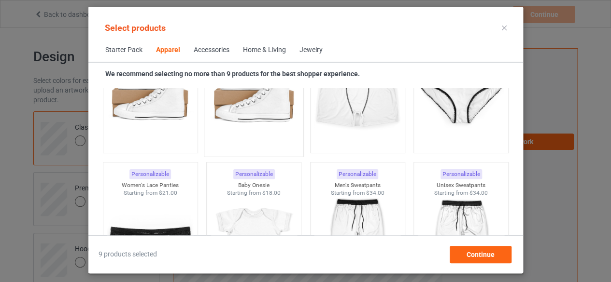
scroll to position [1269, 0]
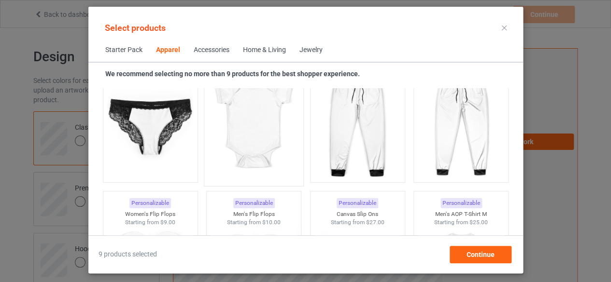
scroll to position [2187, 0]
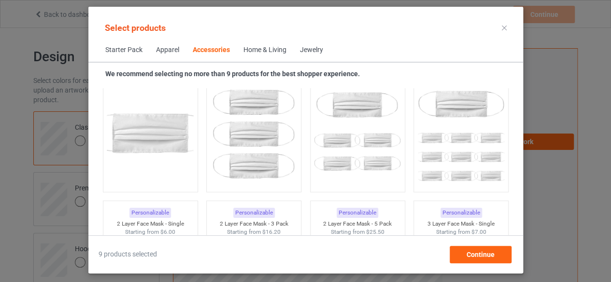
click at [172, 54] on div "Apparel" at bounding box center [167, 50] width 23 height 10
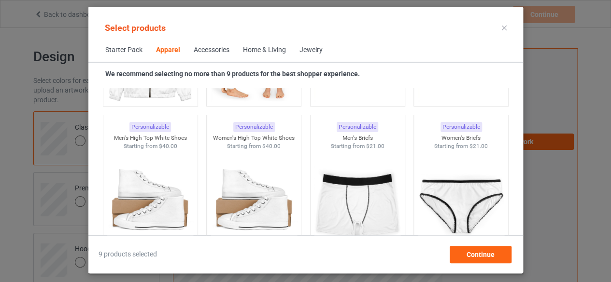
scroll to position [1566, 0]
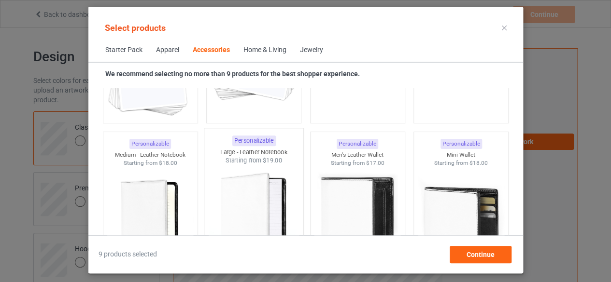
scroll to position [4175, 0]
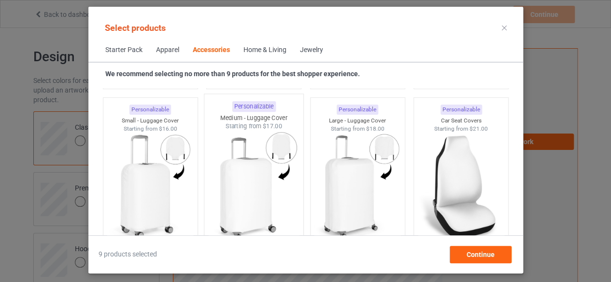
click at [245, 201] on img at bounding box center [253, 187] width 91 height 113
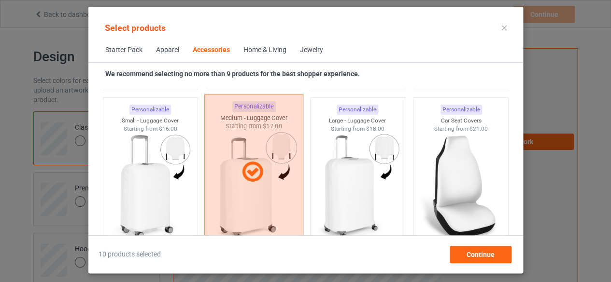
drag, startPoint x: 143, startPoint y: 198, endPoint x: 209, endPoint y: 209, distance: 66.4
click at [144, 198] on img at bounding box center [150, 187] width 86 height 108
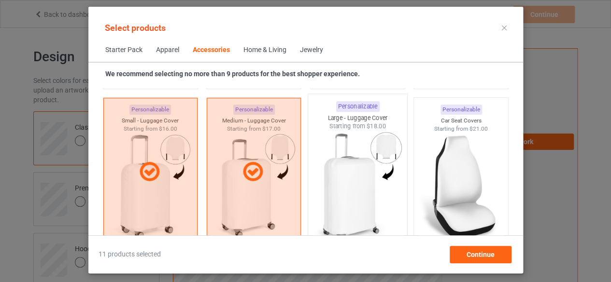
click at [357, 202] on img at bounding box center [357, 187] width 91 height 113
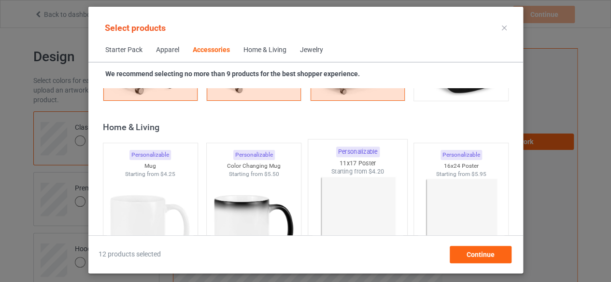
scroll to position [4368, 0]
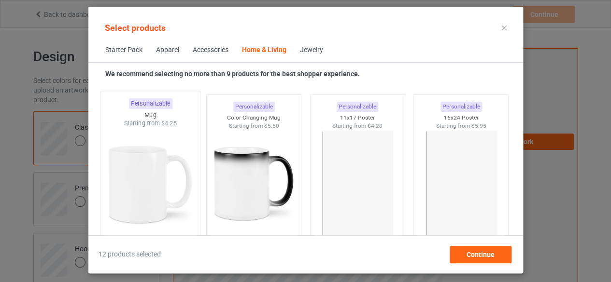
click at [142, 197] on img at bounding box center [150, 184] width 91 height 113
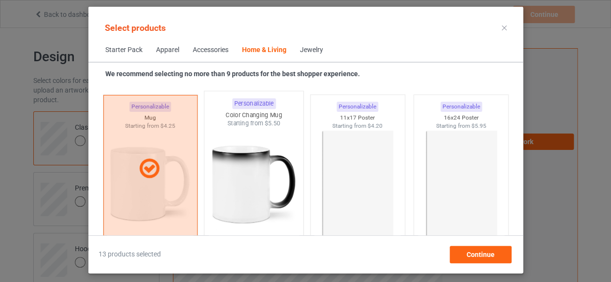
click at [231, 194] on img at bounding box center [253, 184] width 91 height 113
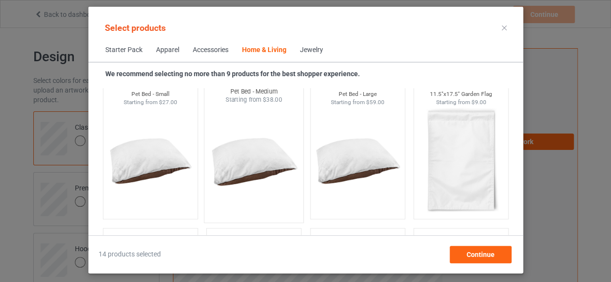
scroll to position [6181, 0]
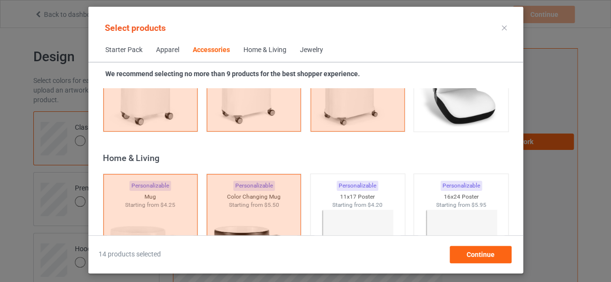
scroll to position [4248, 0]
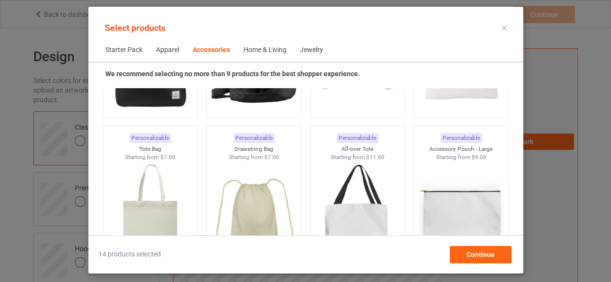
scroll to position [2703, 0]
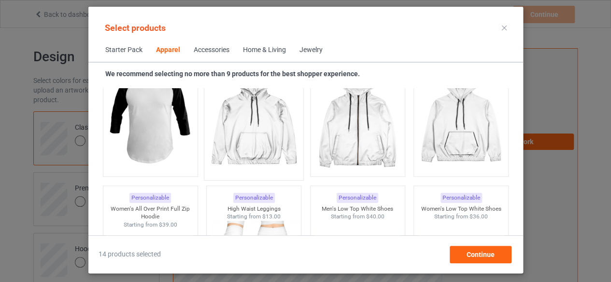
scroll to position [815, 0]
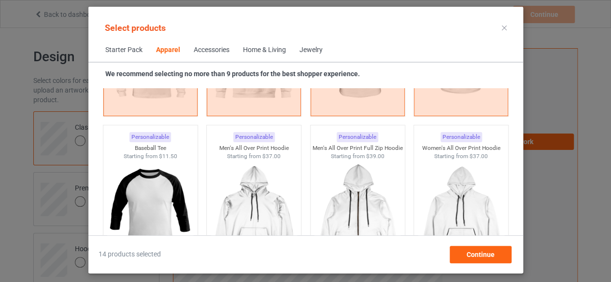
click at [263, 52] on div "Home & Living" at bounding box center [264, 50] width 43 height 10
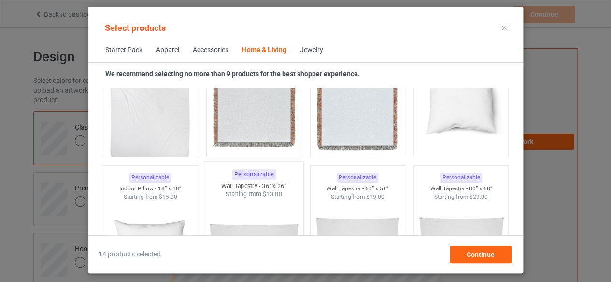
scroll to position [4344, 0]
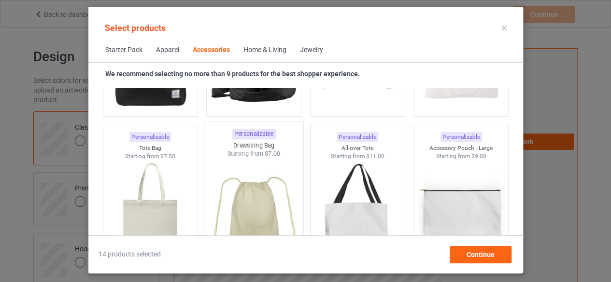
scroll to position [2939, 0]
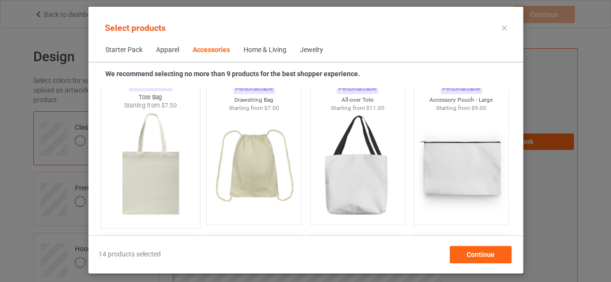
click at [152, 178] on img at bounding box center [150, 166] width 91 height 113
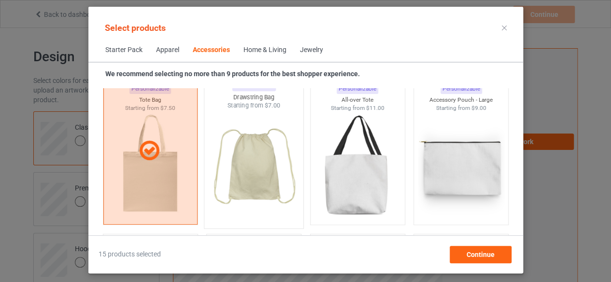
click at [246, 167] on img at bounding box center [253, 166] width 91 height 113
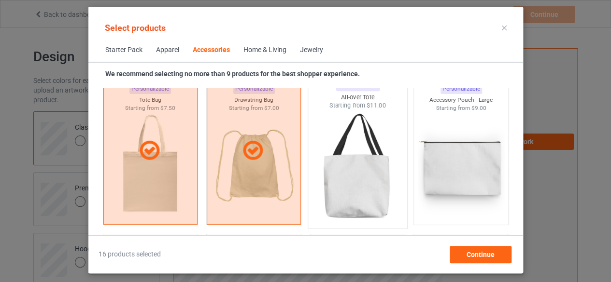
click at [340, 175] on img at bounding box center [357, 166] width 91 height 113
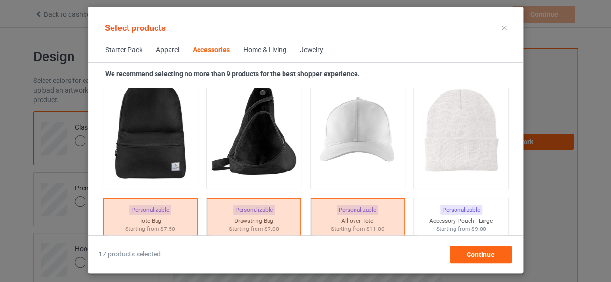
scroll to position [2792, 0]
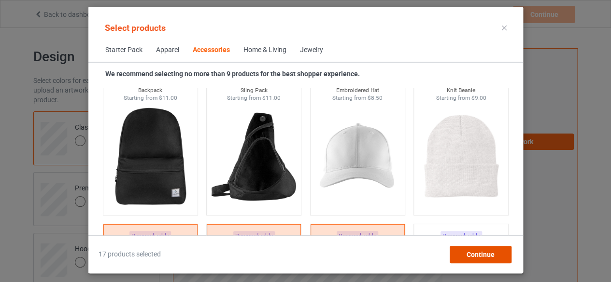
click at [480, 255] on span "Continue" at bounding box center [480, 255] width 28 height 8
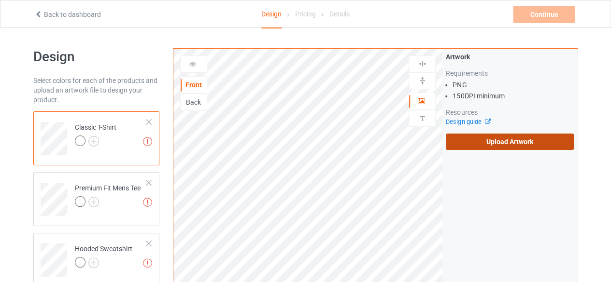
click at [497, 140] on label "Upload Artwork" at bounding box center [510, 142] width 128 height 16
click at [0, 0] on input "Upload Artwork" at bounding box center [0, 0] width 0 height 0
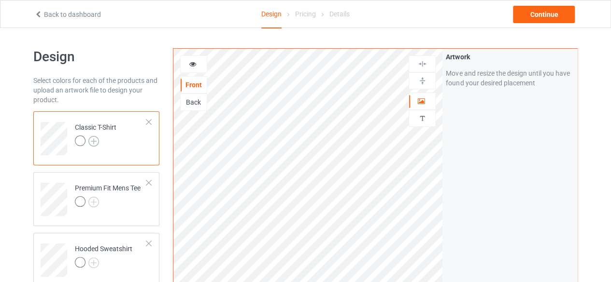
click at [94, 141] on img at bounding box center [93, 141] width 11 height 11
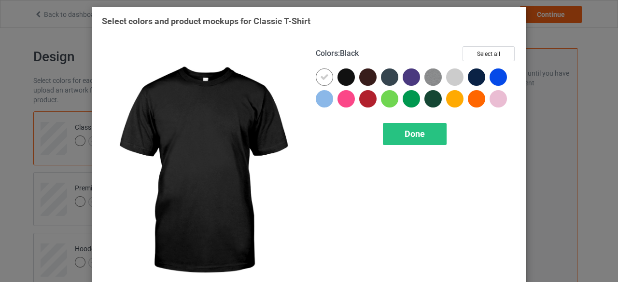
click at [343, 78] on div at bounding box center [345, 77] width 17 height 17
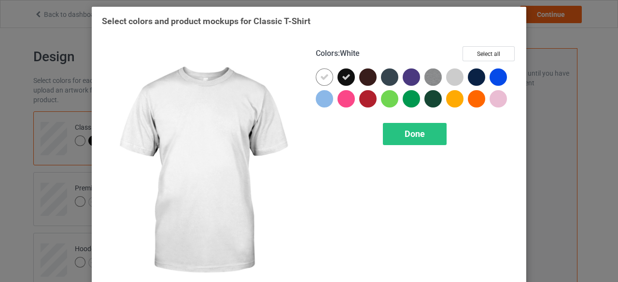
click at [320, 77] on icon at bounding box center [324, 77] width 9 height 9
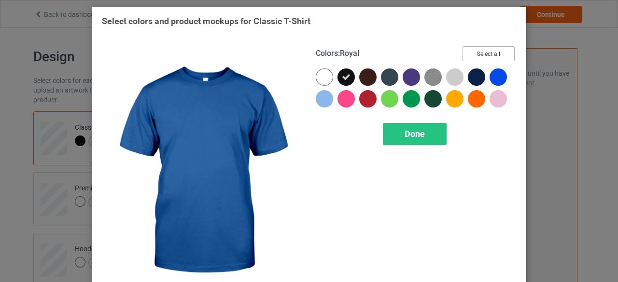
click at [486, 52] on button "Select all" at bounding box center [488, 53] width 52 height 15
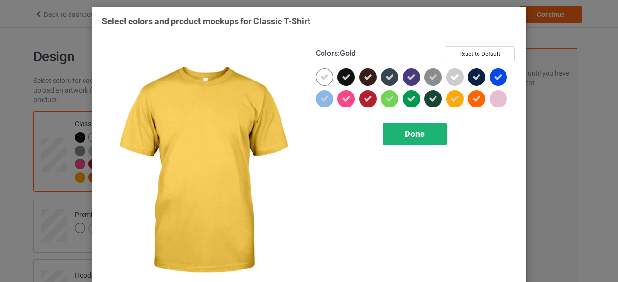
click at [413, 133] on span "Done" at bounding box center [415, 134] width 20 height 10
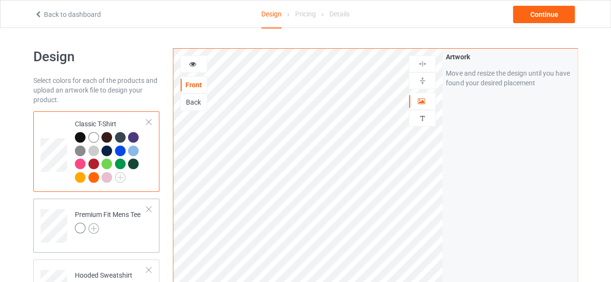
click at [94, 229] on img at bounding box center [93, 228] width 11 height 11
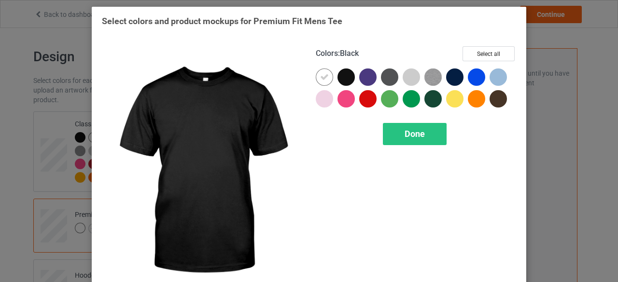
click at [341, 79] on div at bounding box center [345, 77] width 17 height 17
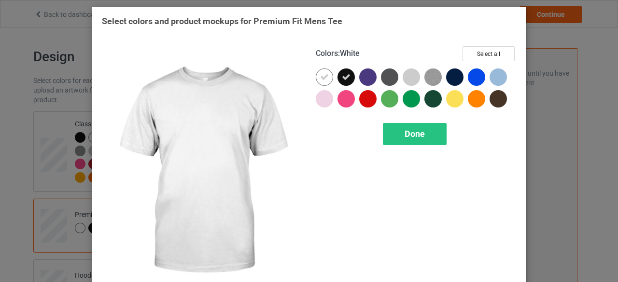
click at [323, 77] on icon at bounding box center [324, 77] width 9 height 9
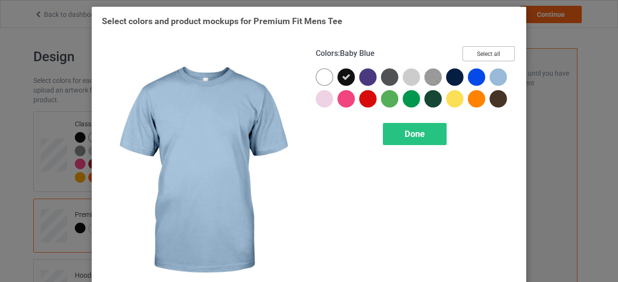
drag, startPoint x: 490, startPoint y: 51, endPoint x: 478, endPoint y: 63, distance: 17.4
click at [488, 52] on button "Select all" at bounding box center [488, 53] width 52 height 15
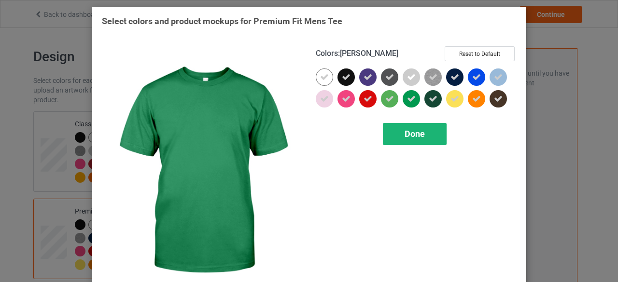
click at [412, 132] on span "Done" at bounding box center [415, 134] width 20 height 10
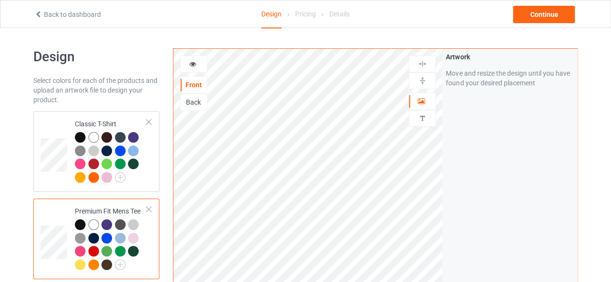
scroll to position [145, 0]
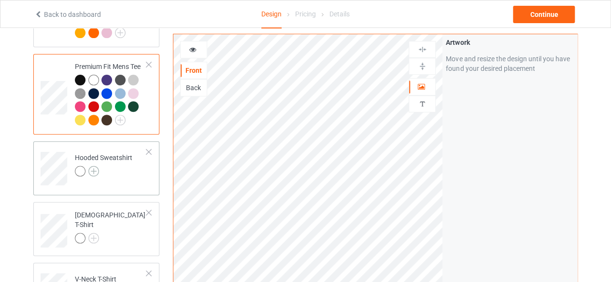
click at [93, 170] on img at bounding box center [93, 171] width 11 height 11
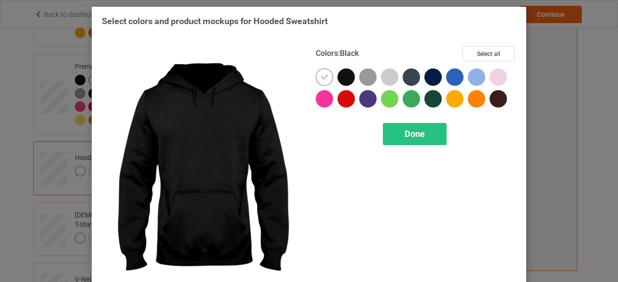
click at [345, 75] on div at bounding box center [345, 77] width 17 height 17
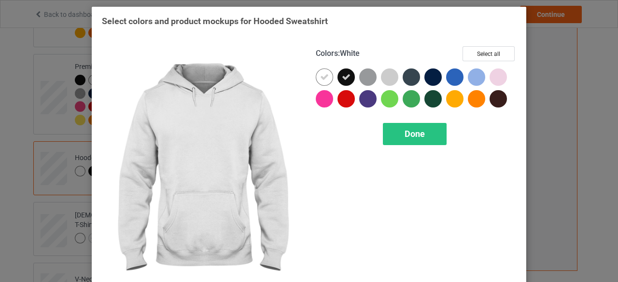
click at [321, 76] on icon at bounding box center [324, 77] width 9 height 9
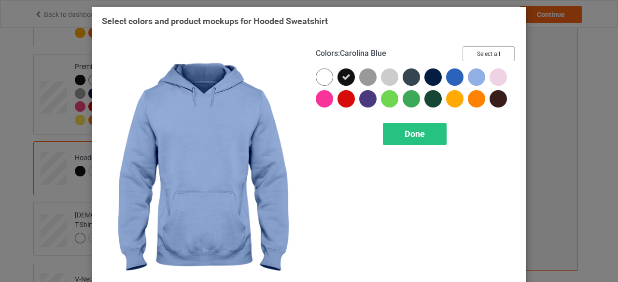
click at [484, 53] on button "Select all" at bounding box center [488, 53] width 52 height 15
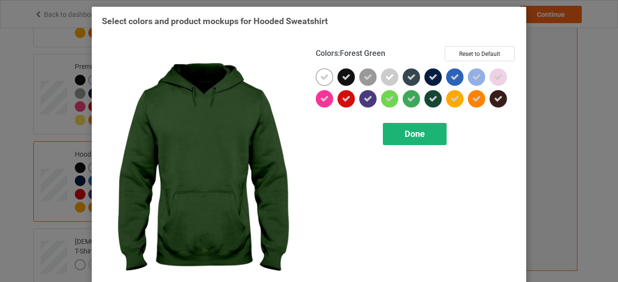
click at [411, 133] on span "Done" at bounding box center [415, 134] width 20 height 10
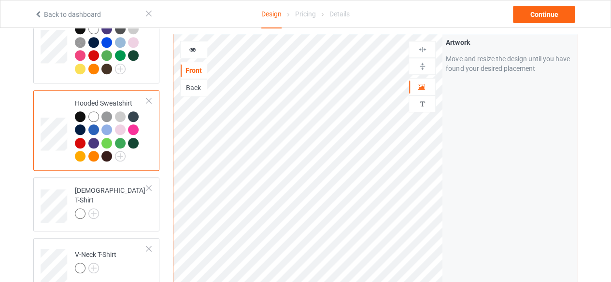
scroll to position [241, 0]
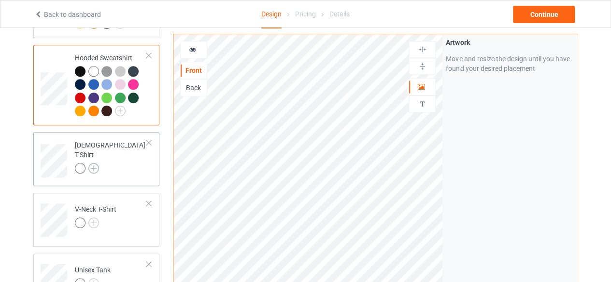
click at [93, 163] on img at bounding box center [93, 168] width 11 height 11
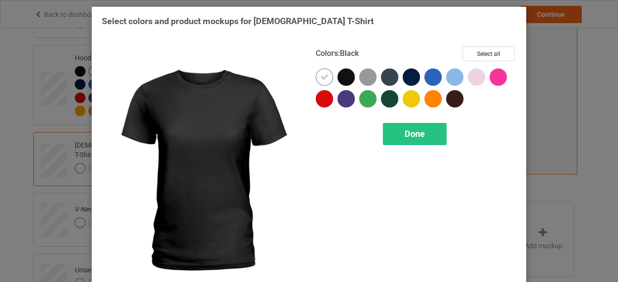
click at [342, 77] on div at bounding box center [345, 77] width 17 height 17
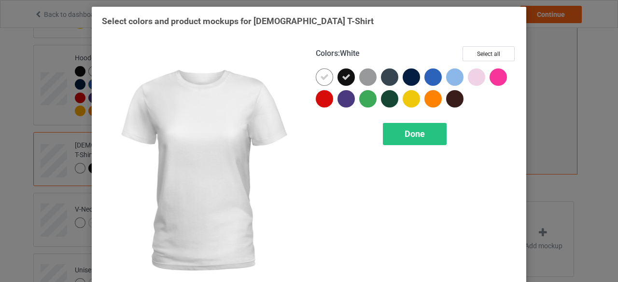
drag, startPoint x: 318, startPoint y: 77, endPoint x: 394, endPoint y: 84, distance: 76.7
click at [320, 77] on icon at bounding box center [324, 77] width 9 height 9
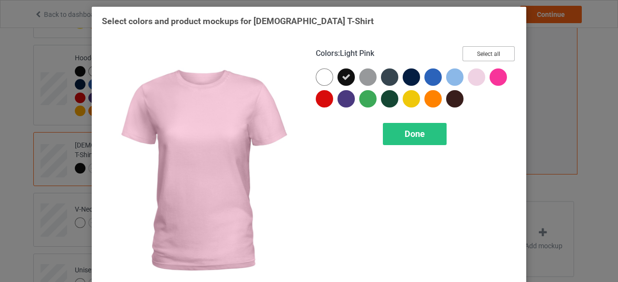
click at [488, 55] on button "Select all" at bounding box center [488, 53] width 52 height 15
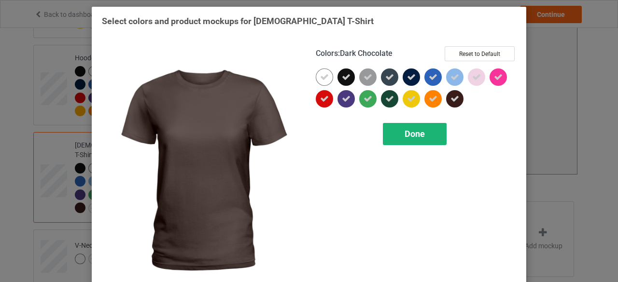
click at [414, 134] on span "Done" at bounding box center [415, 134] width 20 height 10
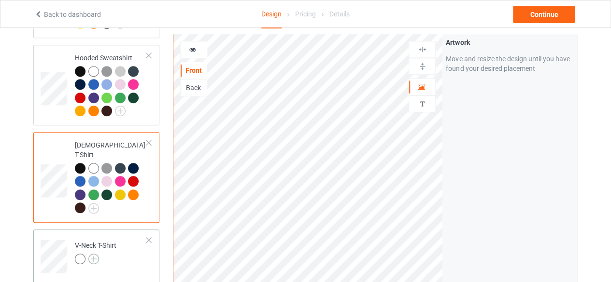
click at [93, 254] on img at bounding box center [93, 259] width 11 height 11
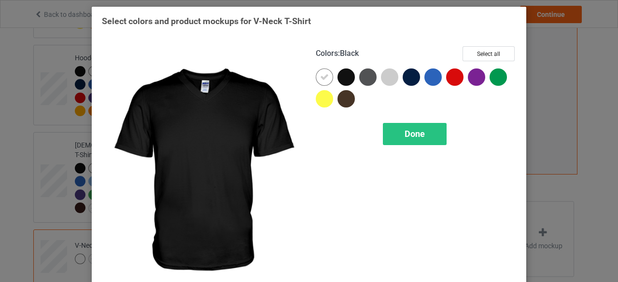
click at [341, 75] on div at bounding box center [345, 77] width 17 height 17
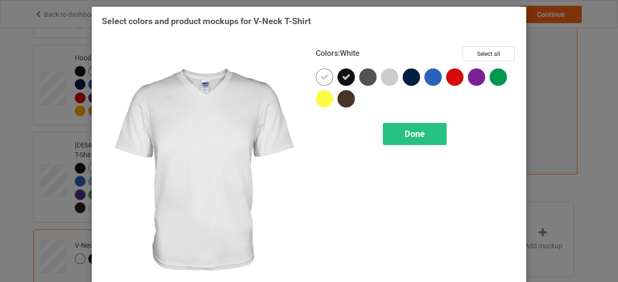
click at [321, 78] on icon at bounding box center [324, 77] width 9 height 9
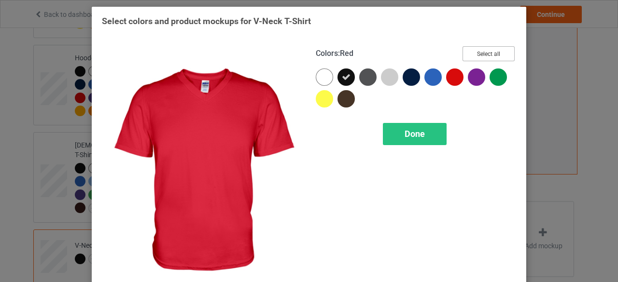
click at [486, 52] on button "Select all" at bounding box center [488, 53] width 52 height 15
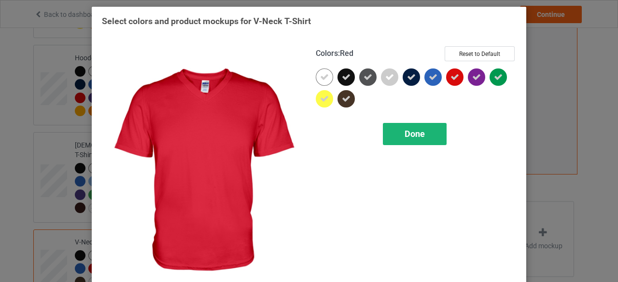
click at [412, 132] on span "Done" at bounding box center [415, 134] width 20 height 10
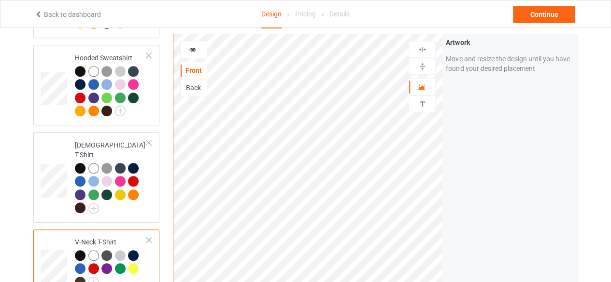
scroll to position [386, 0]
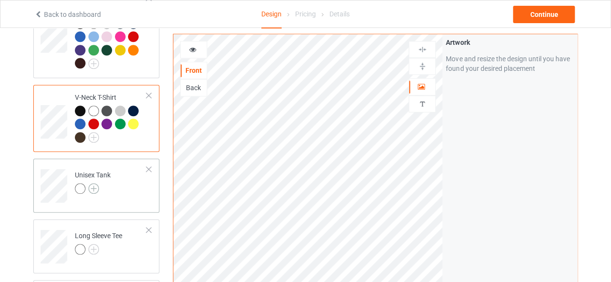
click at [93, 183] on img at bounding box center [93, 188] width 11 height 11
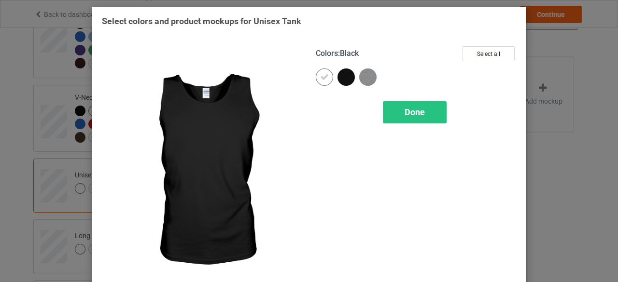
click at [343, 75] on div at bounding box center [345, 77] width 17 height 17
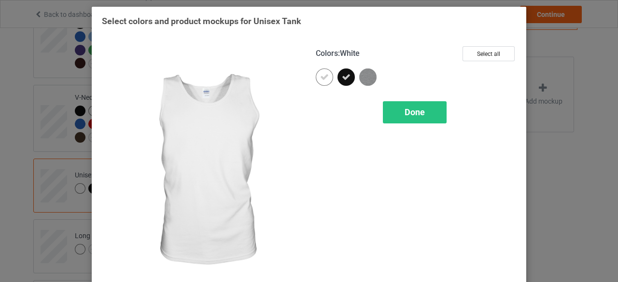
click at [321, 79] on icon at bounding box center [324, 77] width 9 height 9
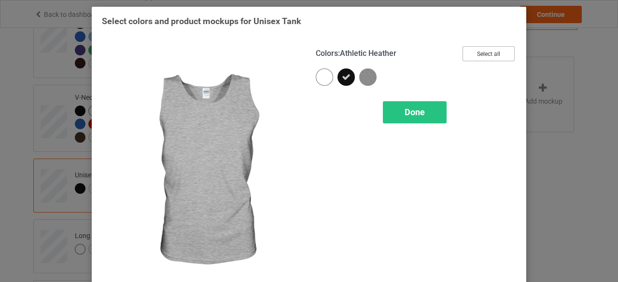
click at [488, 54] on button "Select all" at bounding box center [488, 53] width 52 height 15
click at [413, 113] on span "Done" at bounding box center [415, 112] width 20 height 10
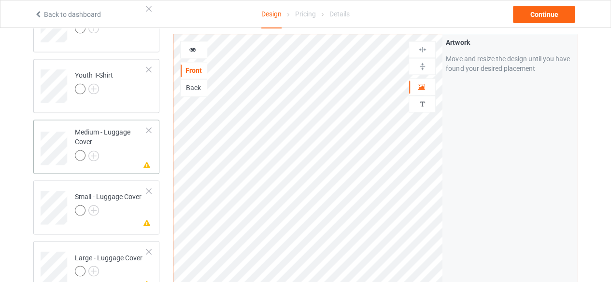
scroll to position [524, 0]
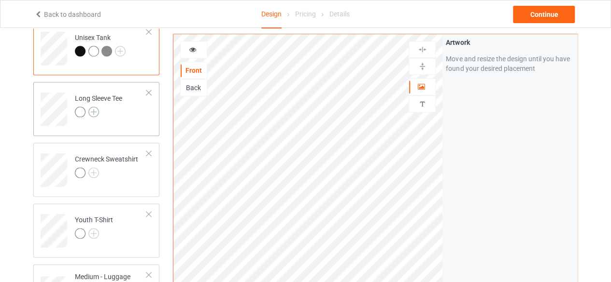
click at [92, 107] on img at bounding box center [93, 112] width 11 height 11
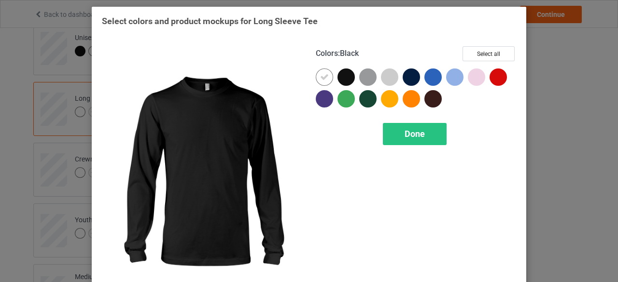
click at [342, 79] on div at bounding box center [345, 77] width 17 height 17
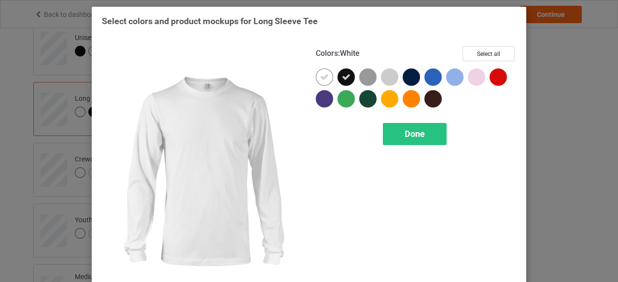
click at [321, 78] on icon at bounding box center [324, 77] width 9 height 9
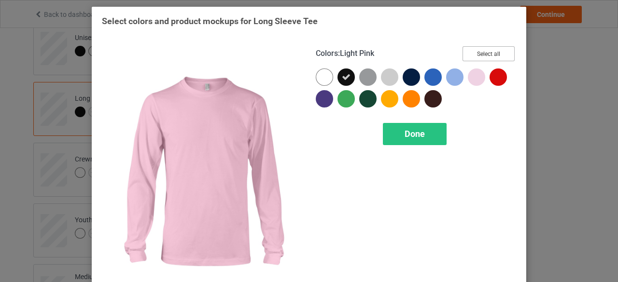
click at [486, 52] on button "Select all" at bounding box center [488, 53] width 52 height 15
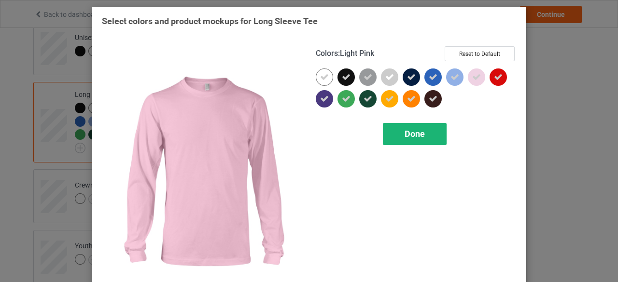
click at [412, 134] on span "Done" at bounding box center [415, 134] width 20 height 10
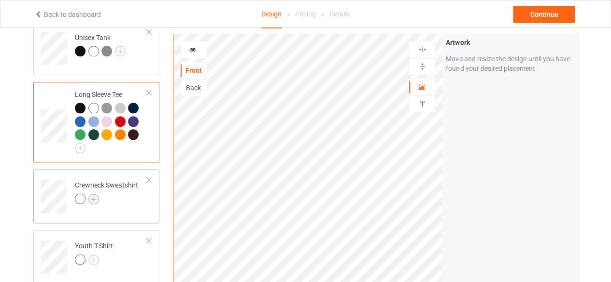
click at [95, 194] on img at bounding box center [93, 199] width 11 height 11
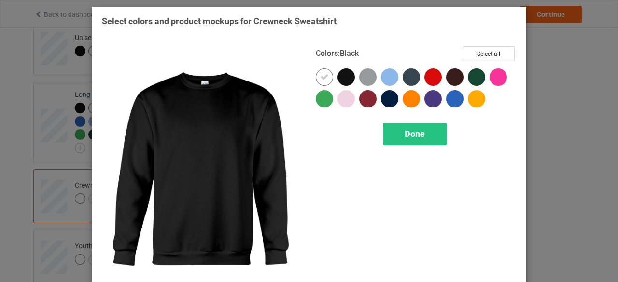
click at [343, 78] on div at bounding box center [345, 77] width 17 height 17
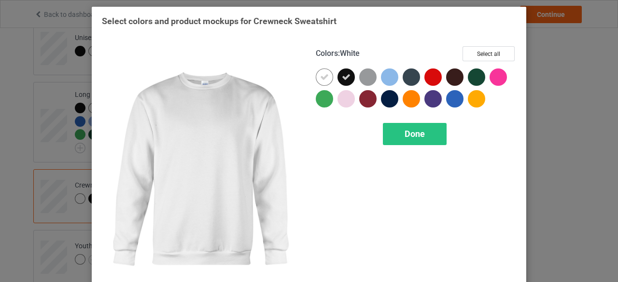
click at [321, 78] on icon at bounding box center [324, 77] width 9 height 9
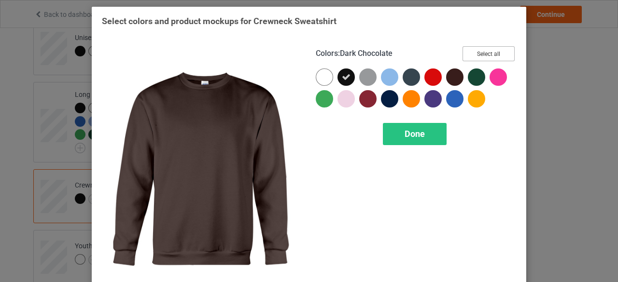
click at [484, 54] on button "Select all" at bounding box center [488, 53] width 52 height 15
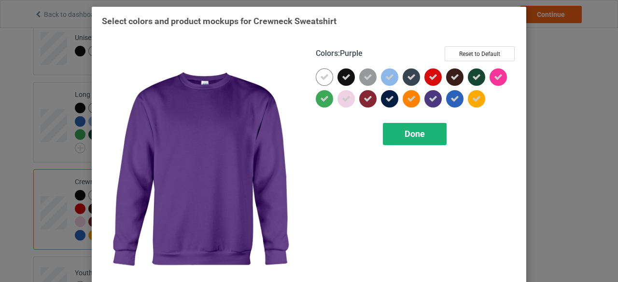
click at [411, 132] on span "Done" at bounding box center [415, 134] width 20 height 10
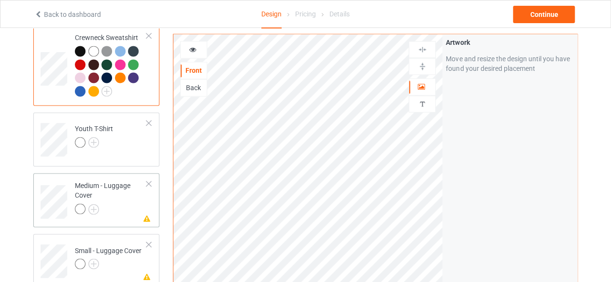
scroll to position [669, 0]
click at [93, 137] on img at bounding box center [93, 142] width 11 height 11
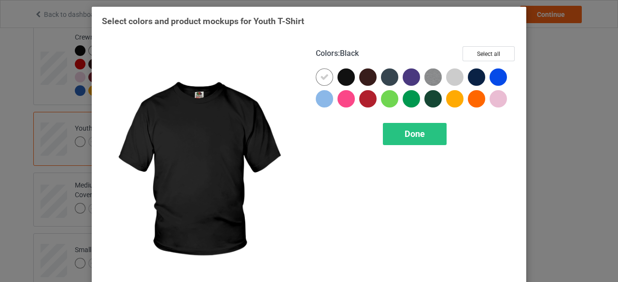
click at [341, 79] on div at bounding box center [345, 77] width 17 height 17
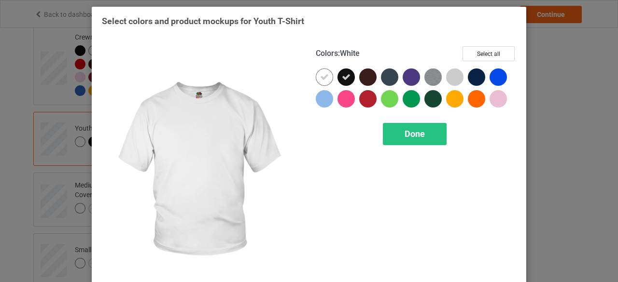
drag, startPoint x: 319, startPoint y: 77, endPoint x: 362, endPoint y: 78, distance: 43.5
click at [320, 77] on icon at bounding box center [324, 77] width 9 height 9
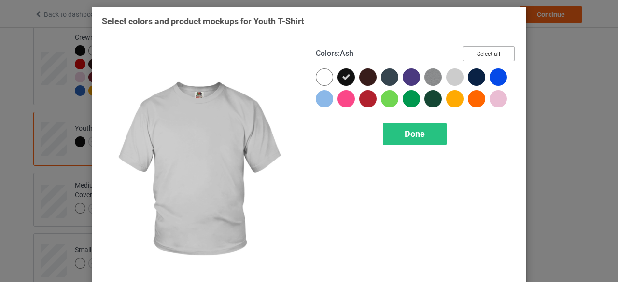
drag, startPoint x: 487, startPoint y: 55, endPoint x: 461, endPoint y: 76, distance: 33.3
click at [488, 55] on button "Select all" at bounding box center [488, 53] width 52 height 15
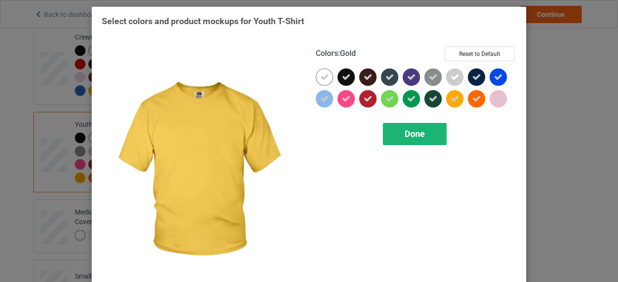
click at [413, 135] on span "Done" at bounding box center [415, 134] width 20 height 10
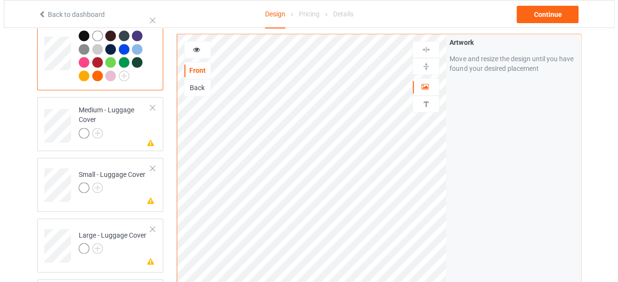
scroll to position [758, 0]
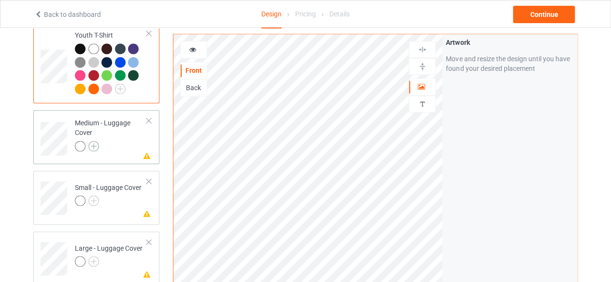
click at [93, 141] on img at bounding box center [93, 146] width 11 height 11
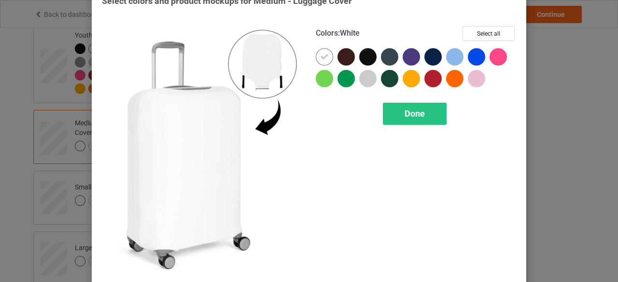
scroll to position [31, 0]
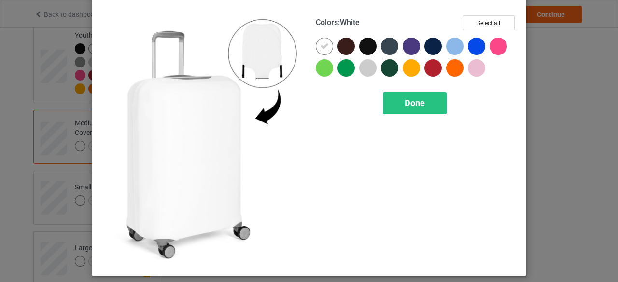
click at [258, 48] on img at bounding box center [202, 140] width 200 height 251
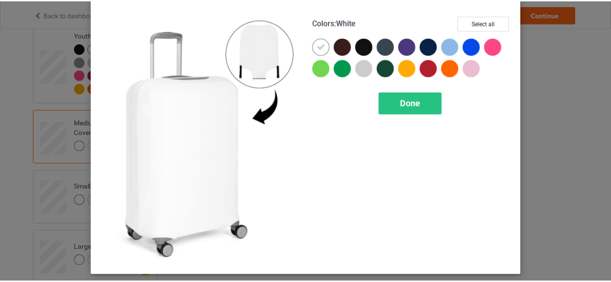
scroll to position [0, 0]
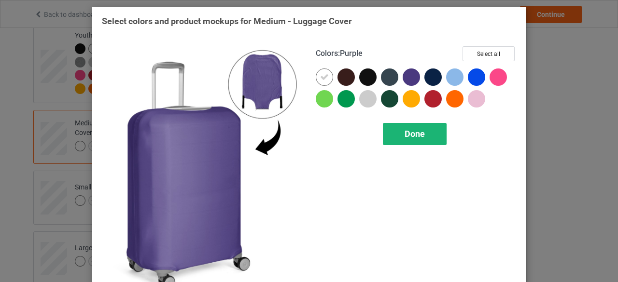
click at [405, 132] on span "Done" at bounding box center [415, 134] width 20 height 10
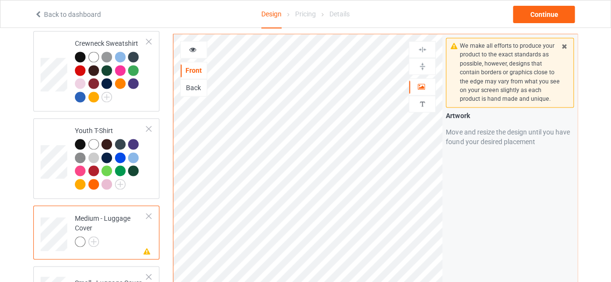
scroll to position [710, 0]
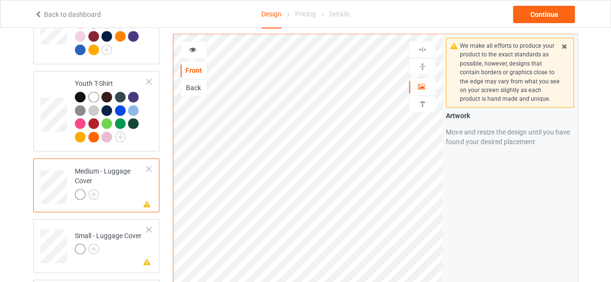
click at [149, 166] on div at bounding box center [148, 169] width 7 height 7
click at [148, 166] on div at bounding box center [148, 169] width 7 height 7
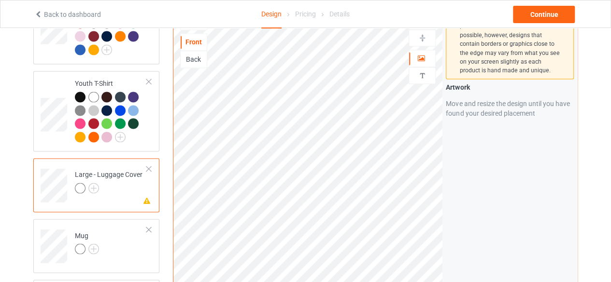
click at [150, 166] on div at bounding box center [148, 169] width 7 height 7
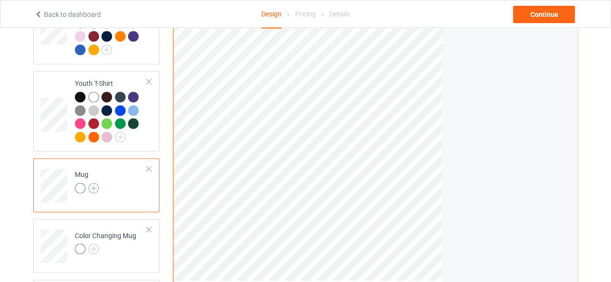
click at [92, 183] on img at bounding box center [93, 188] width 11 height 11
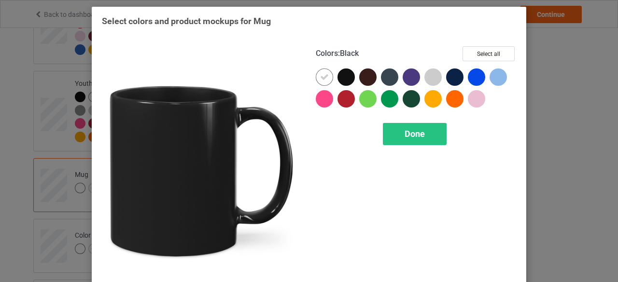
click at [344, 77] on div at bounding box center [345, 77] width 17 height 17
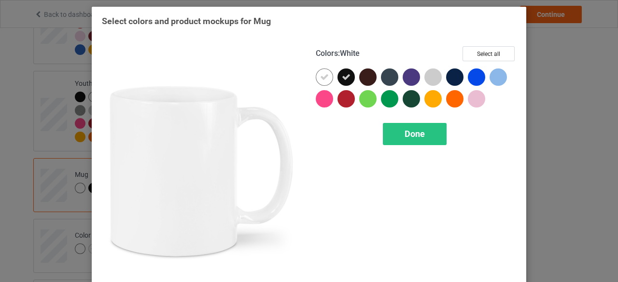
click at [320, 76] on icon at bounding box center [324, 77] width 9 height 9
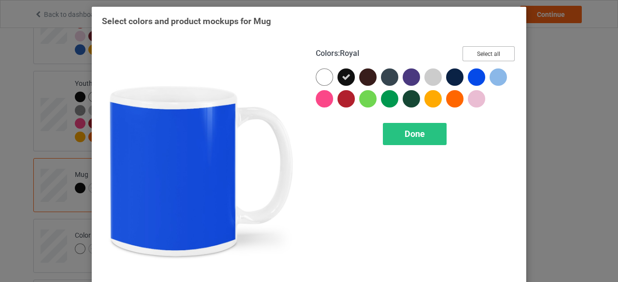
drag, startPoint x: 488, startPoint y: 55, endPoint x: 477, endPoint y: 67, distance: 16.4
click at [488, 55] on button "Select all" at bounding box center [488, 53] width 52 height 15
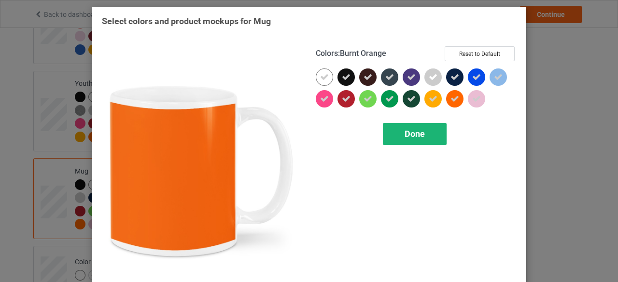
click at [406, 132] on span "Done" at bounding box center [415, 134] width 20 height 10
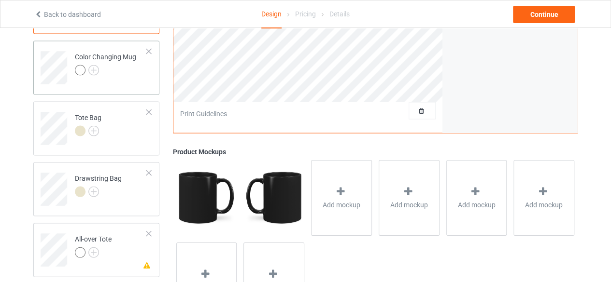
scroll to position [770, 0]
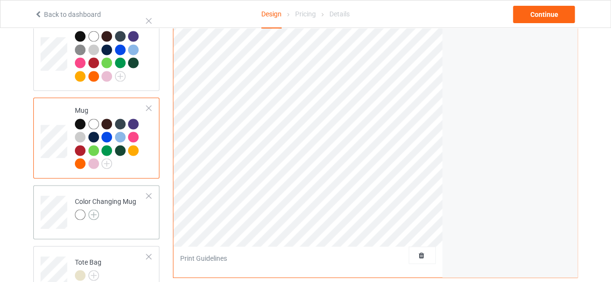
click at [94, 209] on img at bounding box center [93, 214] width 11 height 11
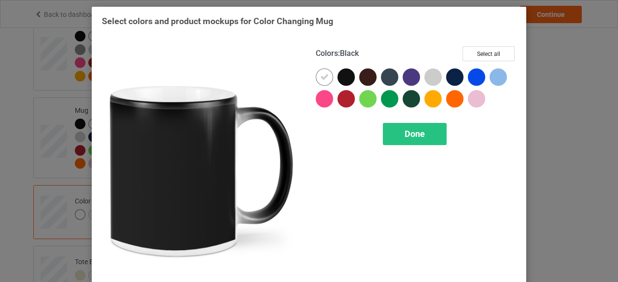
click at [343, 79] on div at bounding box center [345, 77] width 17 height 17
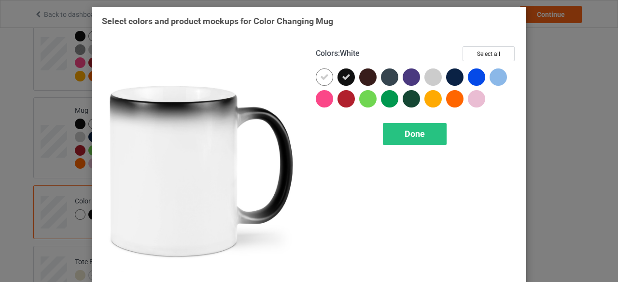
click at [320, 78] on icon at bounding box center [324, 77] width 9 height 9
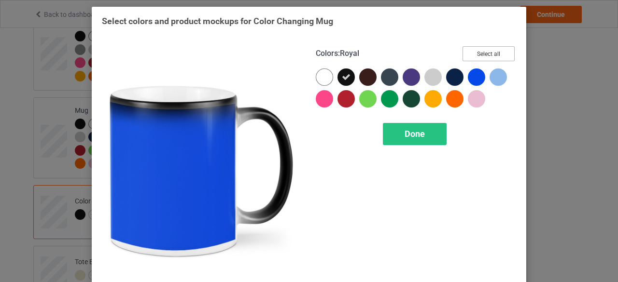
click at [487, 54] on button "Select all" at bounding box center [488, 53] width 52 height 15
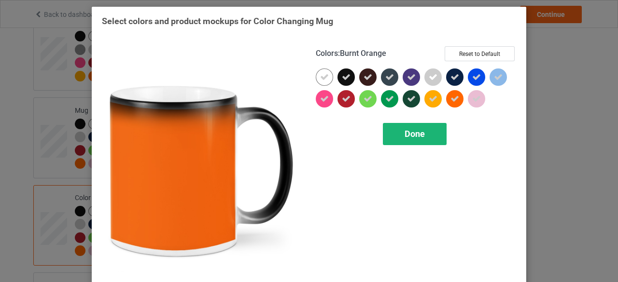
click at [411, 133] on span "Done" at bounding box center [415, 134] width 20 height 10
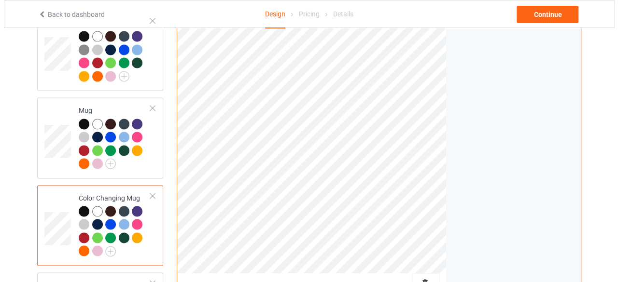
scroll to position [990, 0]
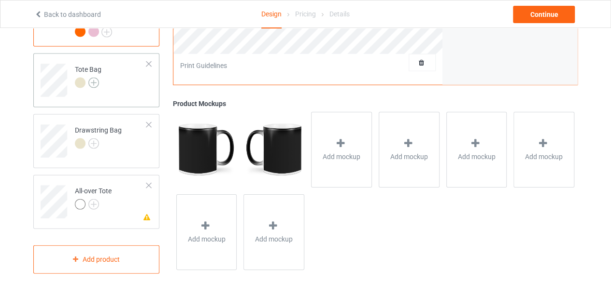
click at [93, 78] on img at bounding box center [93, 83] width 11 height 11
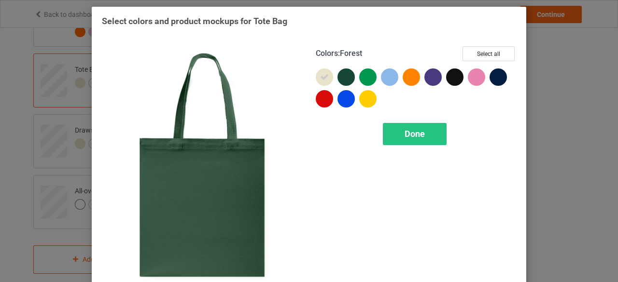
drag, startPoint x: 345, startPoint y: 79, endPoint x: 339, endPoint y: 78, distance: 6.3
click at [345, 79] on div at bounding box center [345, 77] width 17 height 17
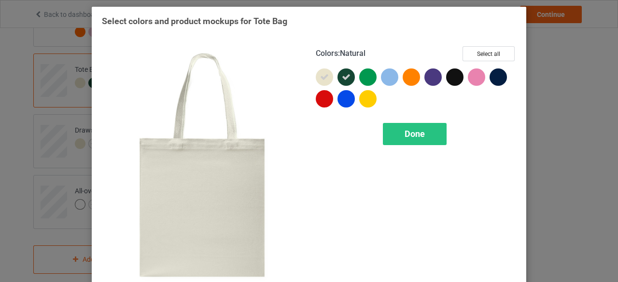
click at [316, 77] on div at bounding box center [324, 77] width 17 height 17
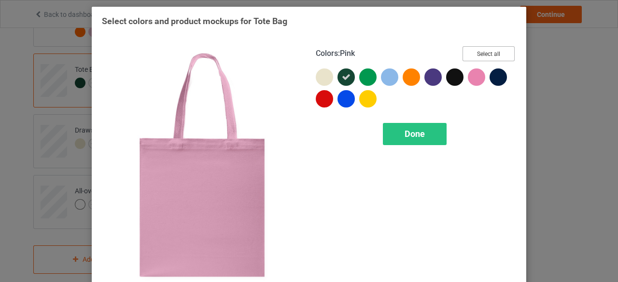
drag, startPoint x: 481, startPoint y: 55, endPoint x: 474, endPoint y: 67, distance: 13.8
click at [481, 56] on button "Select all" at bounding box center [488, 53] width 52 height 15
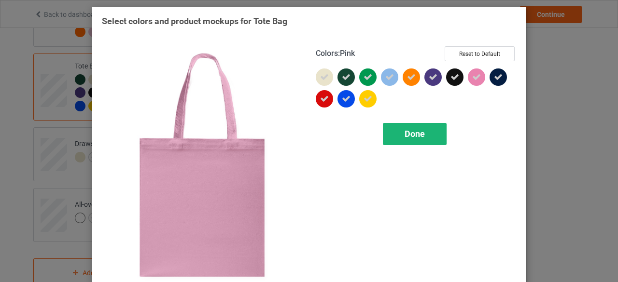
click at [413, 133] on span "Done" at bounding box center [415, 134] width 20 height 10
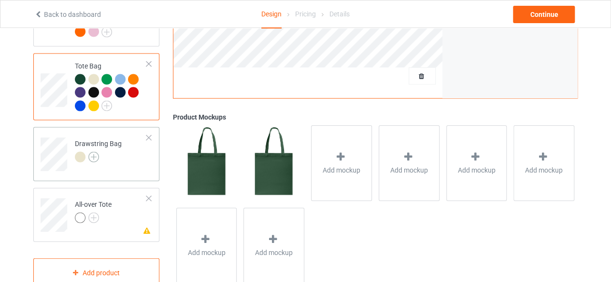
click at [94, 152] on img at bounding box center [93, 157] width 11 height 11
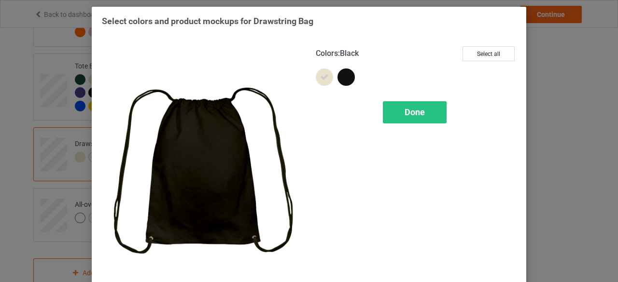
click at [344, 78] on div at bounding box center [345, 77] width 17 height 17
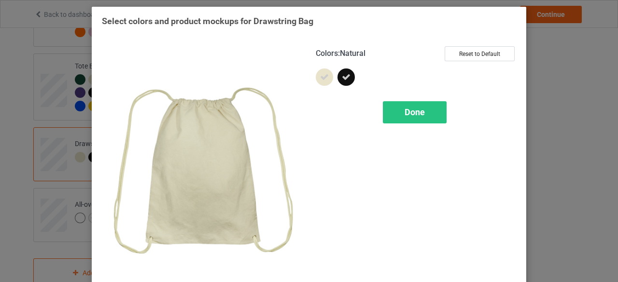
click at [322, 80] on icon at bounding box center [324, 77] width 9 height 9
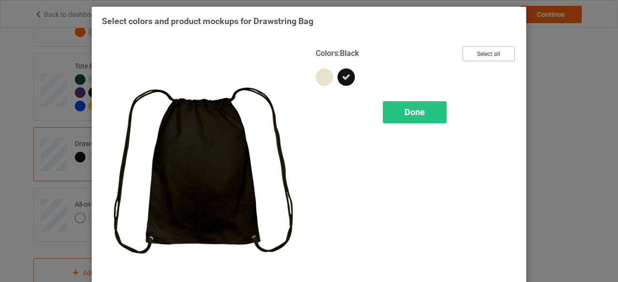
drag, startPoint x: 487, startPoint y: 53, endPoint x: 472, endPoint y: 64, distance: 18.9
click at [487, 54] on button "Select all" at bounding box center [488, 53] width 52 height 15
click at [411, 113] on span "Done" at bounding box center [415, 112] width 20 height 10
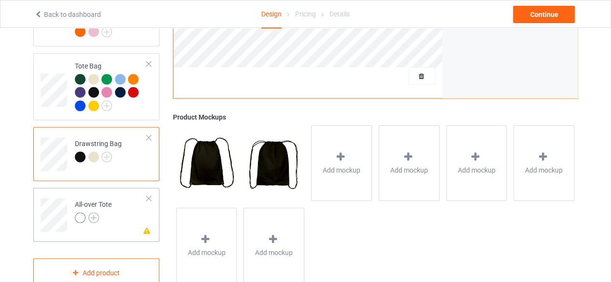
click at [93, 213] on img at bounding box center [93, 218] width 11 height 11
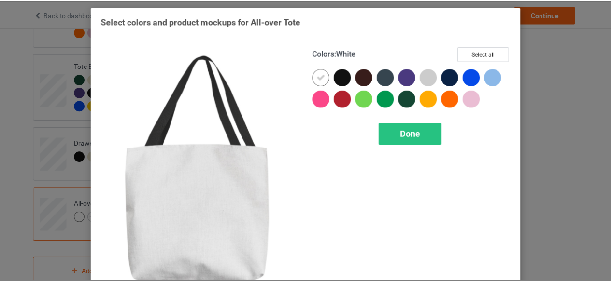
scroll to position [31, 0]
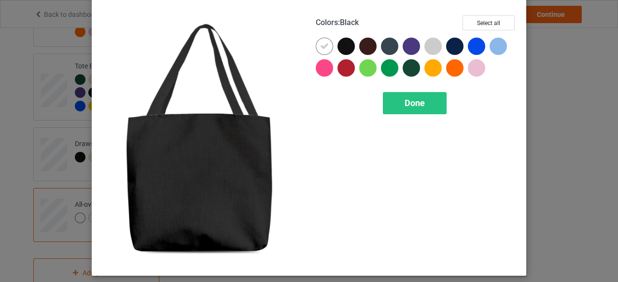
click at [345, 45] on div at bounding box center [345, 46] width 17 height 17
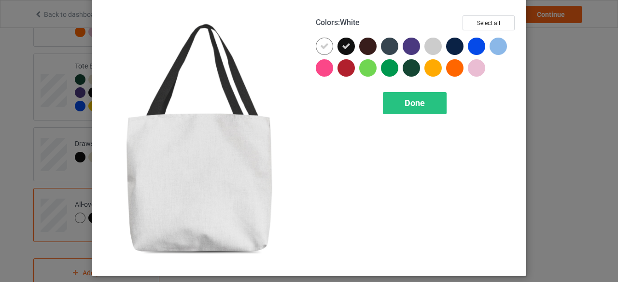
click at [322, 48] on icon at bounding box center [324, 46] width 9 height 9
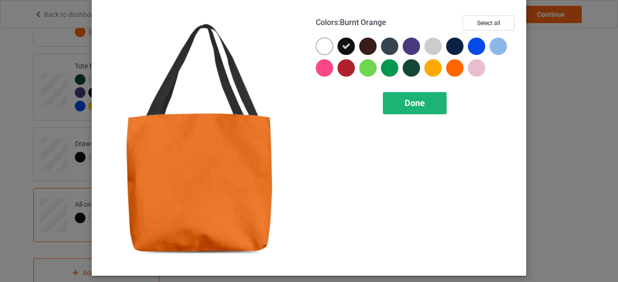
click at [411, 103] on span "Done" at bounding box center [415, 103] width 20 height 10
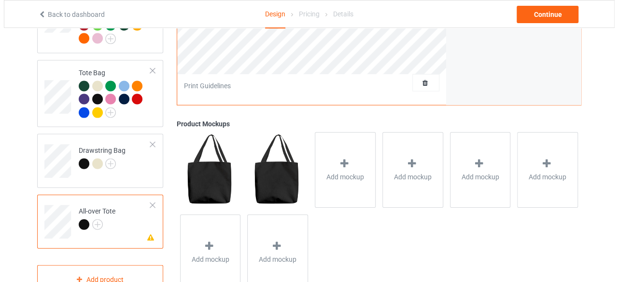
scroll to position [1003, 0]
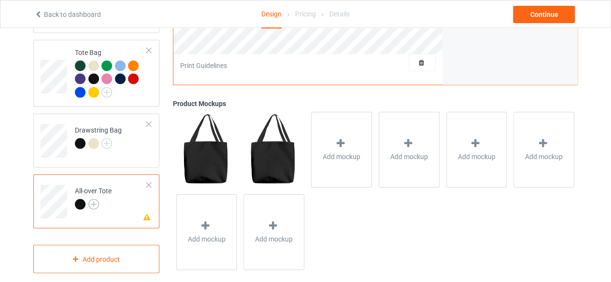
click at [94, 199] on img at bounding box center [93, 204] width 11 height 11
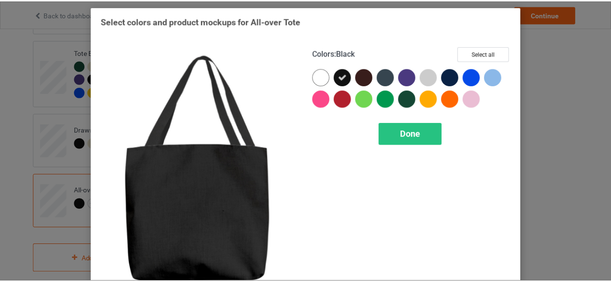
scroll to position [31, 0]
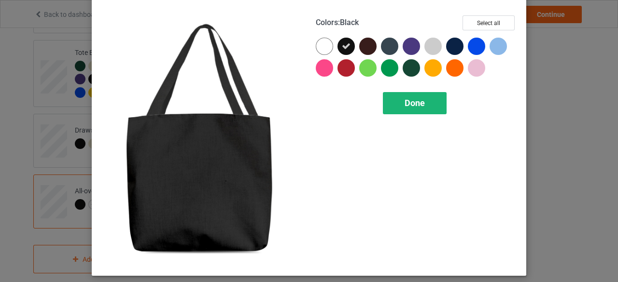
click at [415, 100] on span "Done" at bounding box center [415, 103] width 20 height 10
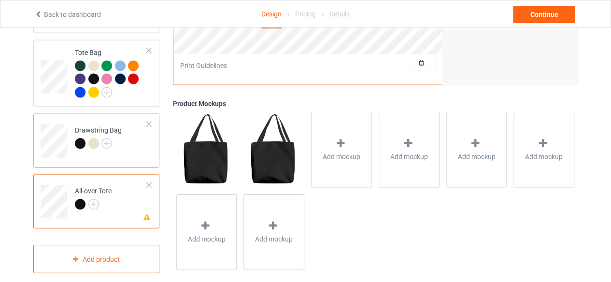
click at [149, 182] on div at bounding box center [148, 185] width 7 height 7
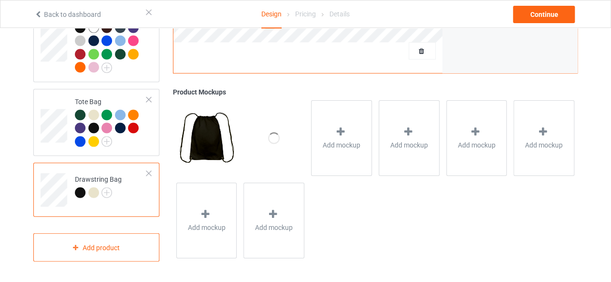
scroll to position [942, 0]
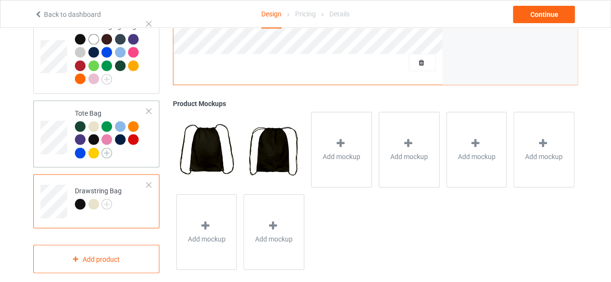
click at [106, 148] on img at bounding box center [106, 153] width 11 height 11
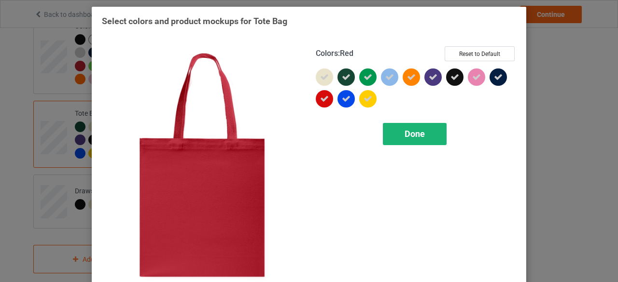
click at [414, 135] on span "Done" at bounding box center [415, 134] width 20 height 10
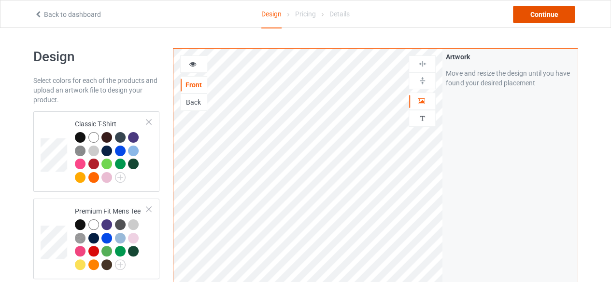
click at [543, 11] on div "Continue" at bounding box center [544, 14] width 62 height 17
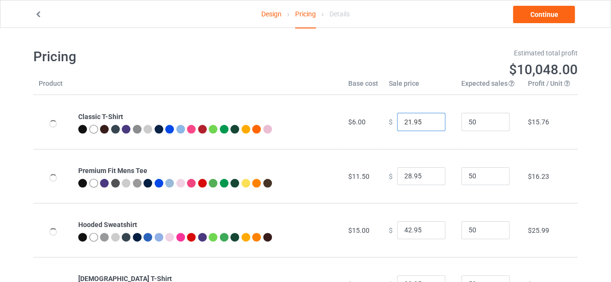
type input "21.95"
click at [430, 125] on input "21.95" at bounding box center [421, 122] width 48 height 18
click at [429, 177] on input "27.95" at bounding box center [421, 176] width 48 height 18
type input "26.95"
click at [429, 177] on input "26.95" at bounding box center [421, 176] width 48 height 18
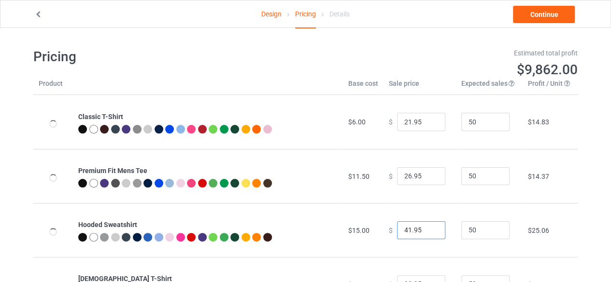
click at [428, 232] on input "41.95" at bounding box center [421, 231] width 48 height 18
click at [428, 232] on input "40.95" at bounding box center [421, 231] width 48 height 18
click at [428, 232] on input "39.95" at bounding box center [421, 231] width 48 height 18
click at [428, 232] on input "38.95" at bounding box center [421, 231] width 48 height 18
click at [428, 232] on input "37.95" at bounding box center [421, 231] width 48 height 18
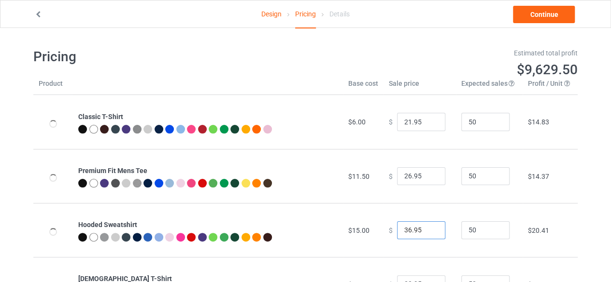
click at [427, 231] on input "36.95" at bounding box center [421, 231] width 48 height 18
click at [427, 231] on input "35.95" at bounding box center [421, 231] width 48 height 18
click at [427, 231] on input "34.95" at bounding box center [421, 231] width 48 height 18
click at [427, 231] on input "33.95" at bounding box center [421, 231] width 48 height 18
click at [427, 231] on input "32.95" at bounding box center [421, 231] width 48 height 18
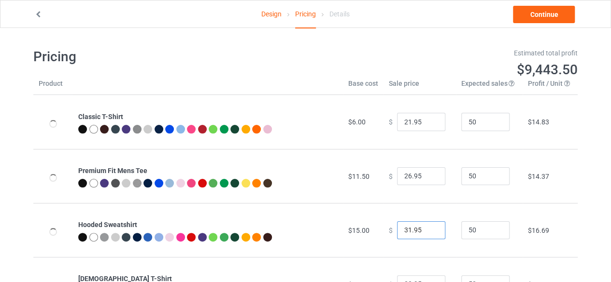
click at [427, 231] on input "31.95" at bounding box center [421, 231] width 48 height 18
type input "30.95"
click at [427, 231] on input "30.95" at bounding box center [421, 231] width 48 height 18
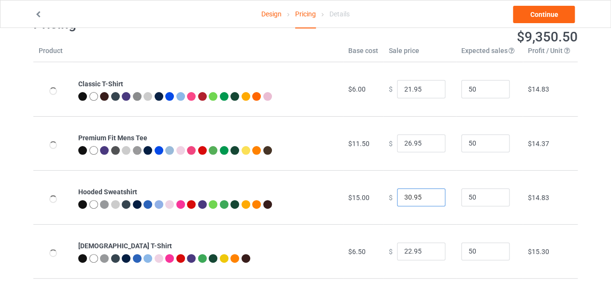
scroll to position [48, 0]
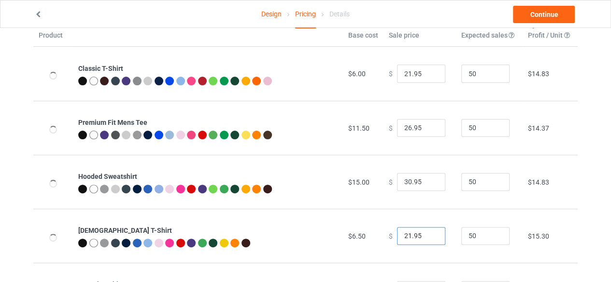
click at [429, 236] on input "21.95" at bounding box center [421, 236] width 48 height 18
type input "20.95"
click at [429, 236] on input "20.95" at bounding box center [421, 236] width 48 height 18
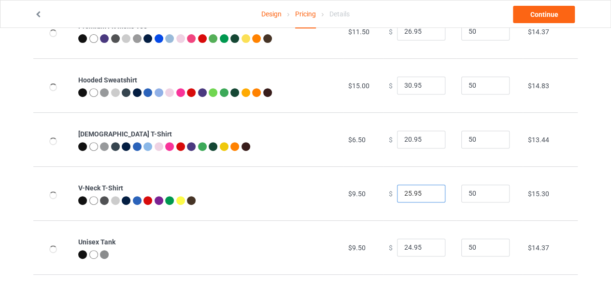
click at [428, 196] on input "25.95" at bounding box center [421, 194] width 48 height 18
type input "24.95"
click at [428, 196] on input "24.95" at bounding box center [421, 194] width 48 height 18
click at [429, 249] on input "23.95" at bounding box center [421, 248] width 48 height 18
type input "24.95"
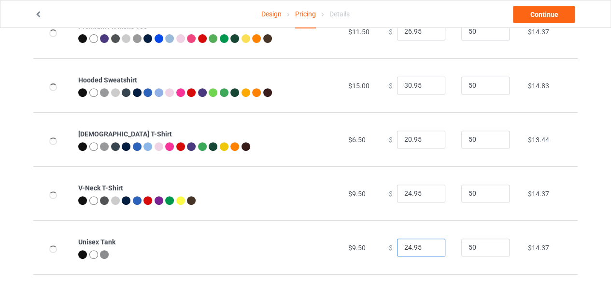
click at [430, 245] on input "24.95" at bounding box center [421, 248] width 48 height 18
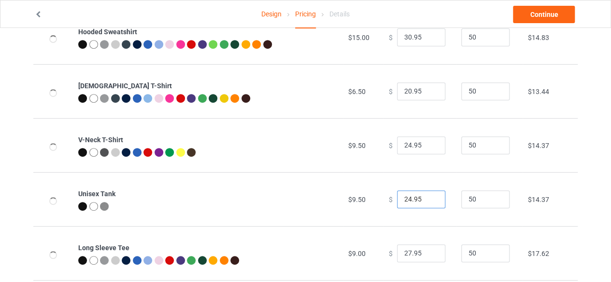
scroll to position [434, 0]
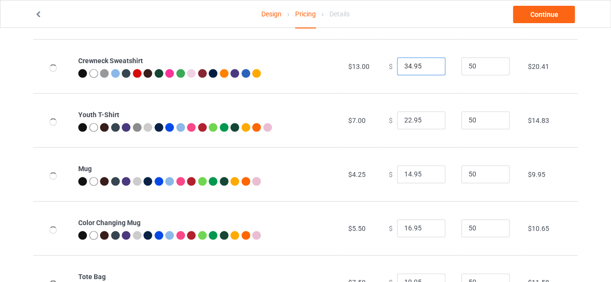
click at [429, 67] on input "34.95" at bounding box center [421, 66] width 48 height 18
click at [430, 67] on input "33.95" at bounding box center [421, 66] width 48 height 18
click at [430, 67] on input "32.95" at bounding box center [421, 66] width 48 height 18
click at [430, 67] on input "31.95" at bounding box center [421, 66] width 48 height 18
click at [430, 68] on input "30.95" at bounding box center [421, 66] width 48 height 18
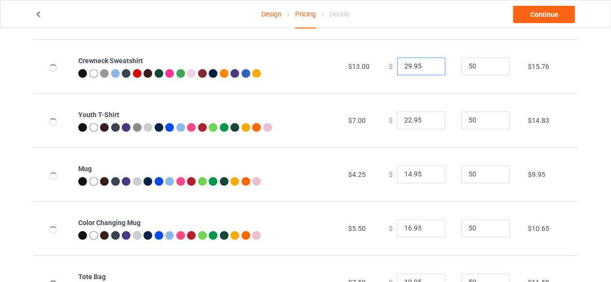
click at [430, 68] on input "29.95" at bounding box center [421, 66] width 48 height 18
type input "28.95"
click at [431, 70] on input "28.95" at bounding box center [421, 66] width 48 height 18
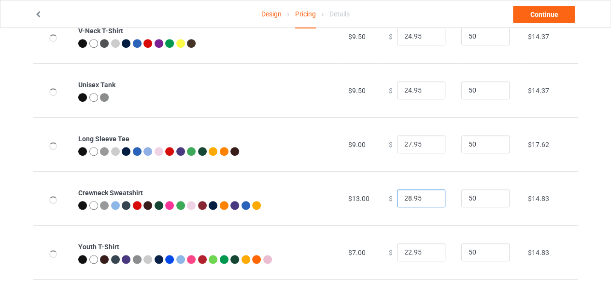
scroll to position [338, 0]
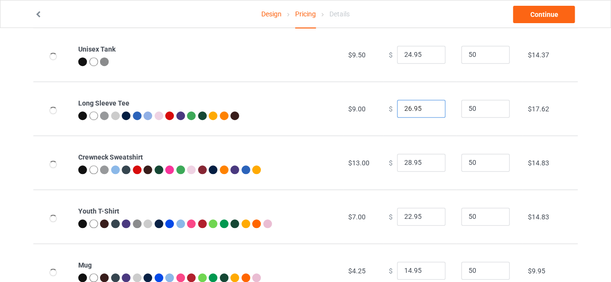
click at [429, 110] on input "26.95" at bounding box center [421, 109] width 48 height 18
click at [429, 110] on input "25.95" at bounding box center [421, 109] width 48 height 18
type input "24.95"
click at [429, 110] on input "24.95" at bounding box center [421, 109] width 48 height 18
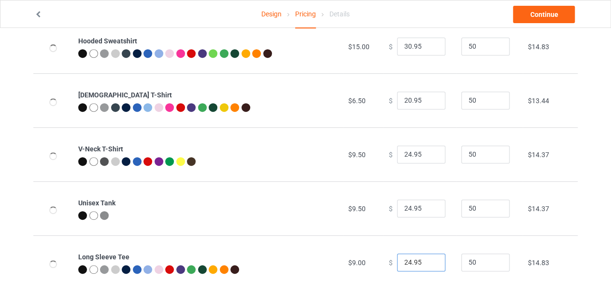
scroll to position [0, 0]
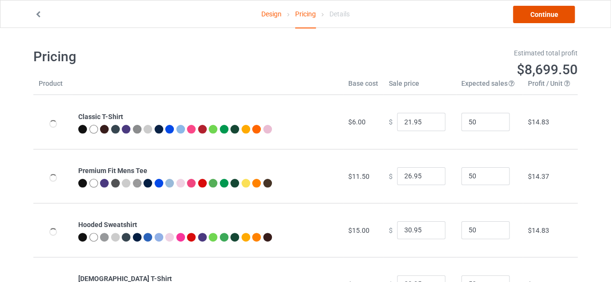
click at [545, 14] on link "Continue" at bounding box center [544, 14] width 62 height 17
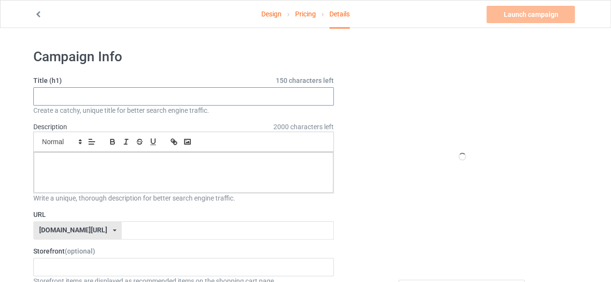
click at [73, 96] on input "text" at bounding box center [183, 96] width 300 height 18
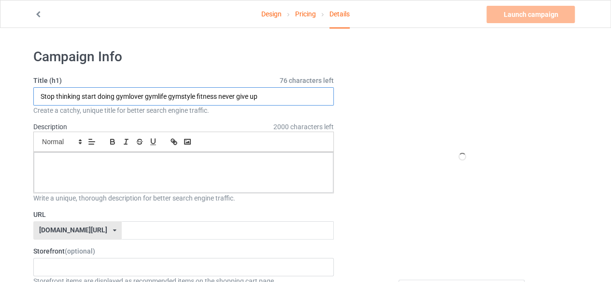
type input "Stop thinking start doing gymlover gymlife gymstyle fitness never give up"
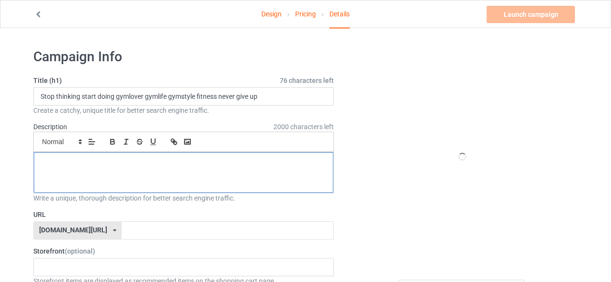
click at [173, 164] on p at bounding box center [184, 163] width 284 height 9
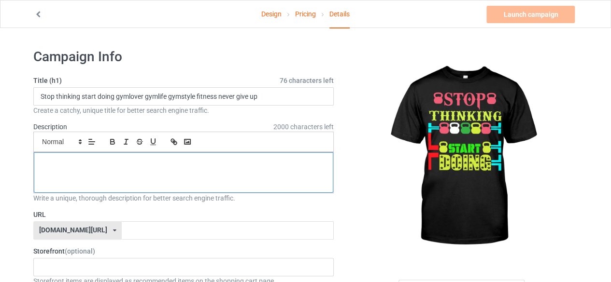
click at [121, 171] on div at bounding box center [183, 173] width 299 height 41
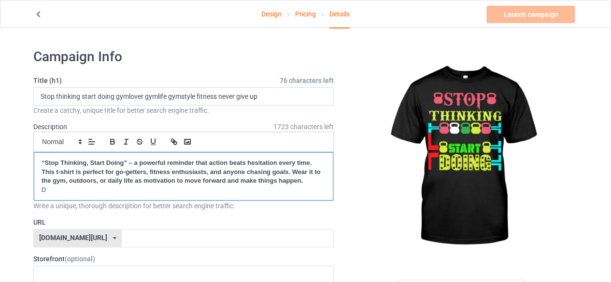
click at [45, 161] on strong "“Stop Thinking, Start Doing” – a powerful reminder that action beats hesitation…" at bounding box center [182, 171] width 280 height 25
click at [58, 190] on p "D" at bounding box center [184, 190] width 284 height 9
drag, startPoint x: 122, startPoint y: 160, endPoint x: 128, endPoint y: 159, distance: 6.3
click at [123, 160] on strong "Stop Thinking, Start Doing” – a powerful reminder that action beats hesitation …" at bounding box center [183, 171] width 283 height 25
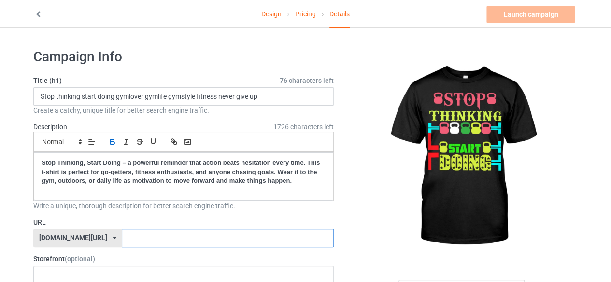
click at [126, 238] on input "text" at bounding box center [227, 238] width 211 height 18
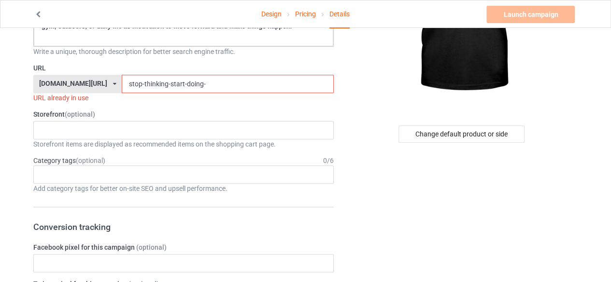
scroll to position [193, 0]
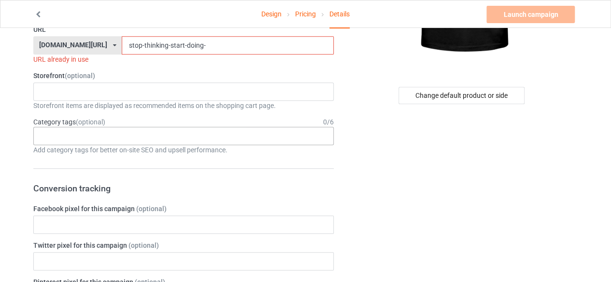
drag, startPoint x: 112, startPoint y: 132, endPoint x: 112, endPoint y: 138, distance: 5.3
click at [112, 133] on div "Age > 1-19 > 1 Age > 1-12 Months > 1 Month Age > 1-12 Months Age > 1-19 Age > 1…" at bounding box center [183, 136] width 300 height 18
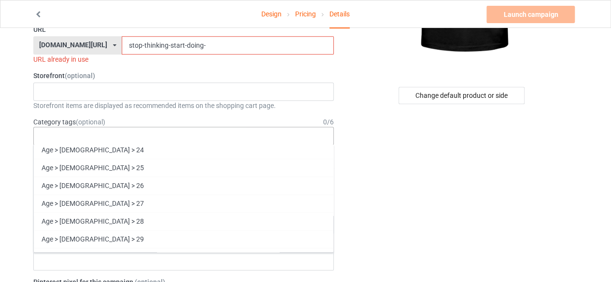
scroll to position [699, 0]
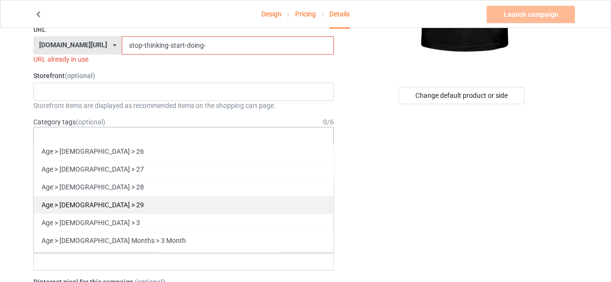
click at [90, 198] on div "Age > 20-39 > 29" at bounding box center [183, 205] width 299 height 18
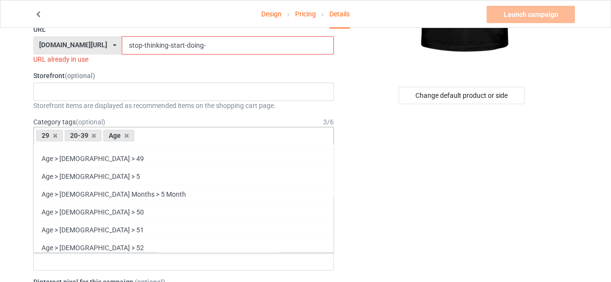
scroll to position [1175, 0]
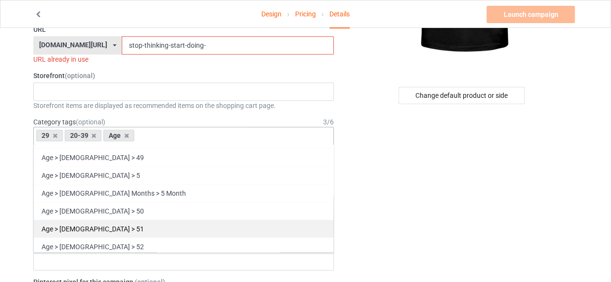
drag, startPoint x: 106, startPoint y: 201, endPoint x: 190, endPoint y: 199, distance: 84.0
click at [107, 202] on div "Age > 40-59 > 50" at bounding box center [183, 211] width 299 height 18
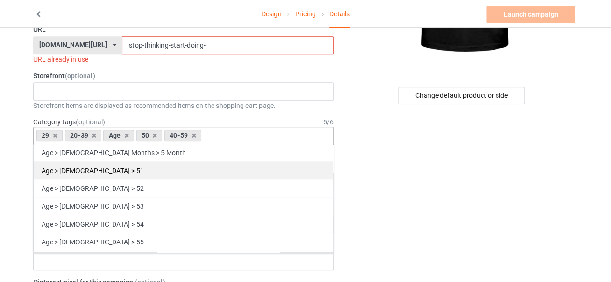
scroll to position [1254, 0]
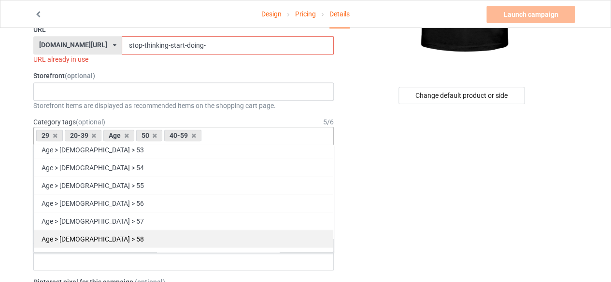
click at [85, 230] on div "Age > 40-59 > 58" at bounding box center [183, 239] width 299 height 18
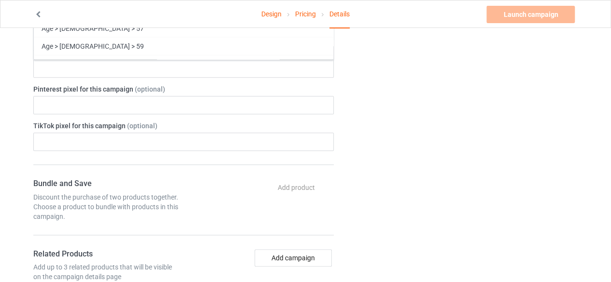
scroll to position [579, 0]
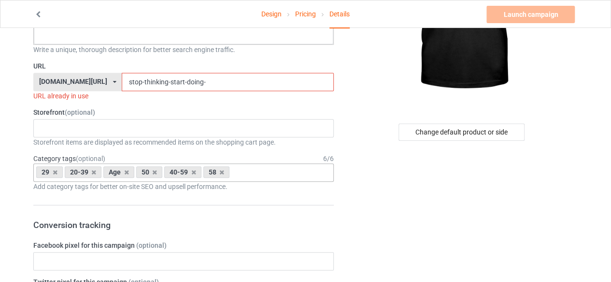
scroll to position [0, 0]
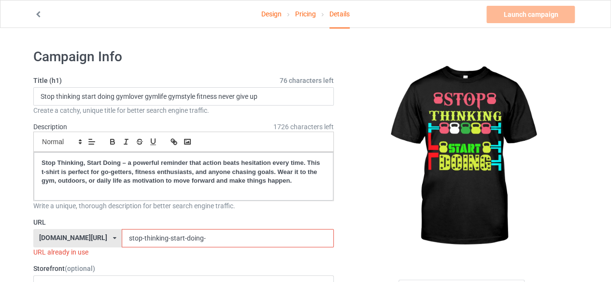
click at [182, 239] on input "stop-thinking-start-doing-" at bounding box center [227, 238] width 211 height 18
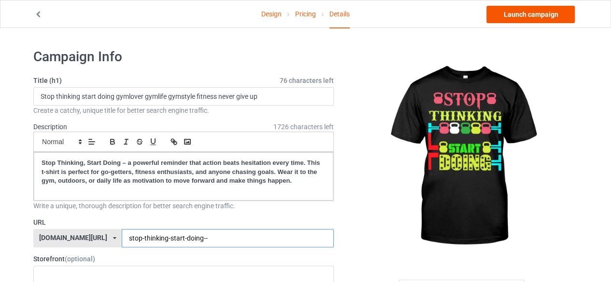
type input "stop-thinking-start-doing--"
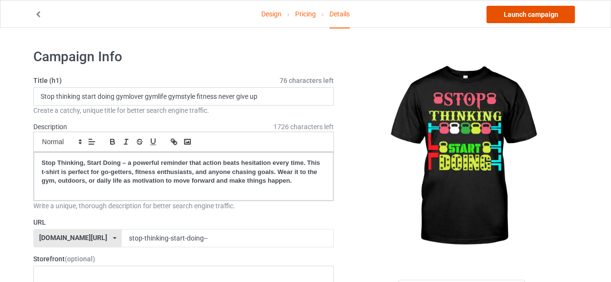
click at [530, 16] on link "Launch campaign" at bounding box center [530, 14] width 88 height 17
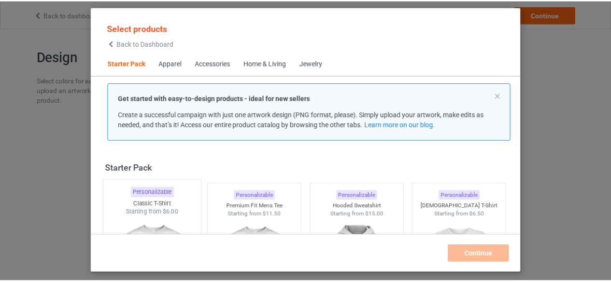
scroll to position [48, 0]
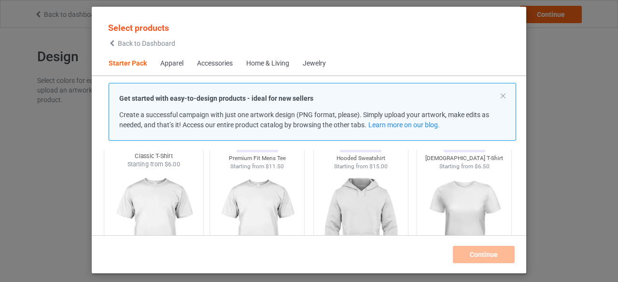
click at [141, 215] on img at bounding box center [153, 225] width 91 height 113
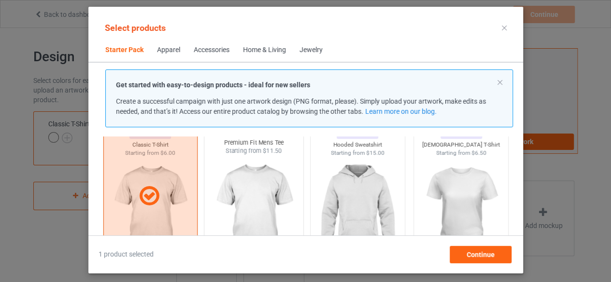
click at [253, 207] on img at bounding box center [253, 211] width 91 height 113
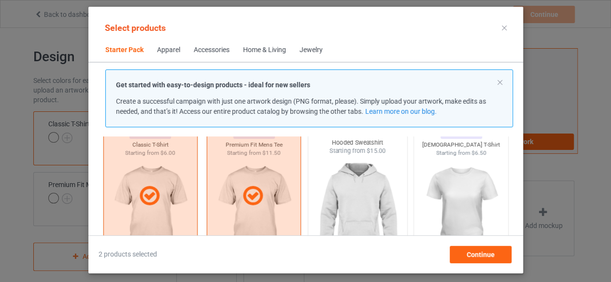
click at [346, 208] on img at bounding box center [357, 211] width 91 height 113
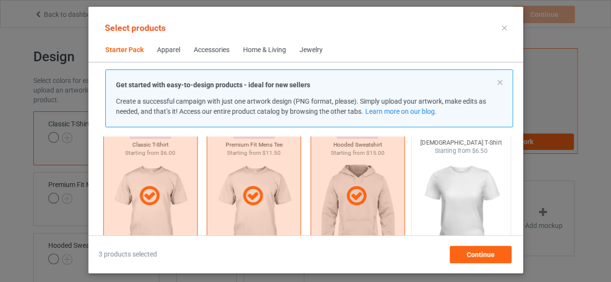
click at [455, 207] on img at bounding box center [460, 211] width 91 height 113
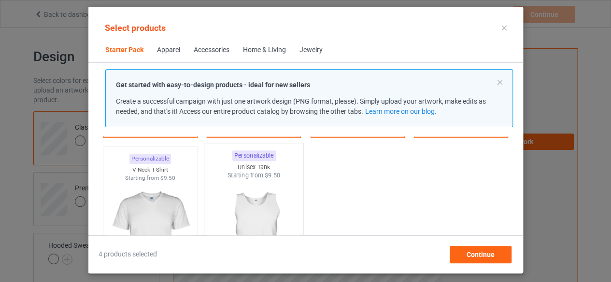
scroll to position [193, 0]
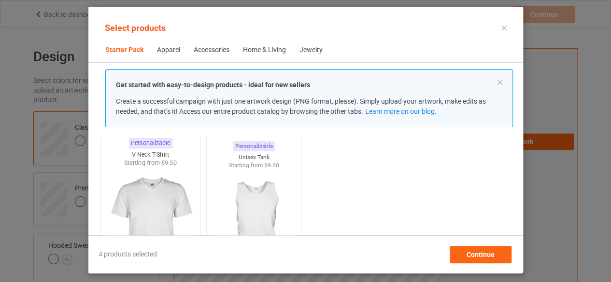
click at [143, 213] on img at bounding box center [150, 223] width 91 height 113
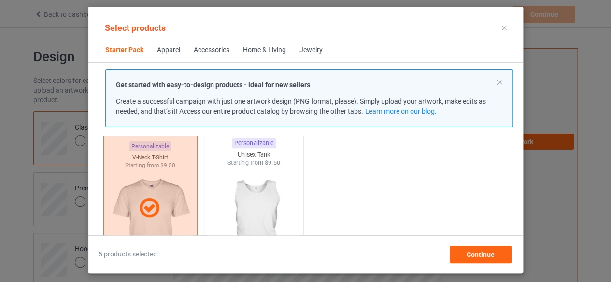
click at [256, 209] on img at bounding box center [253, 223] width 91 height 113
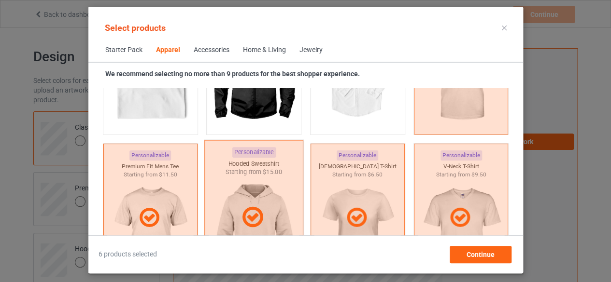
scroll to position [676, 0]
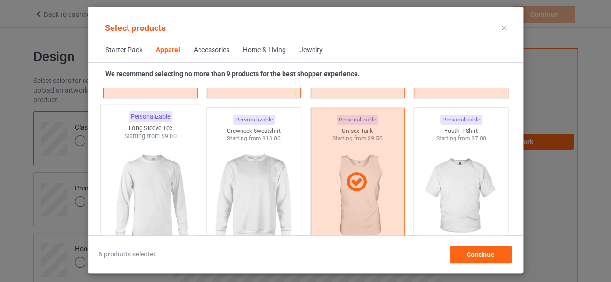
click at [155, 202] on img at bounding box center [150, 197] width 91 height 113
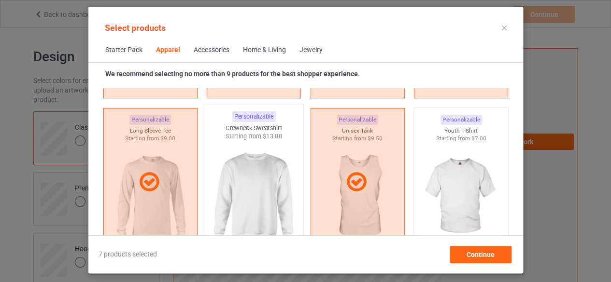
click at [254, 193] on img at bounding box center [253, 197] width 91 height 113
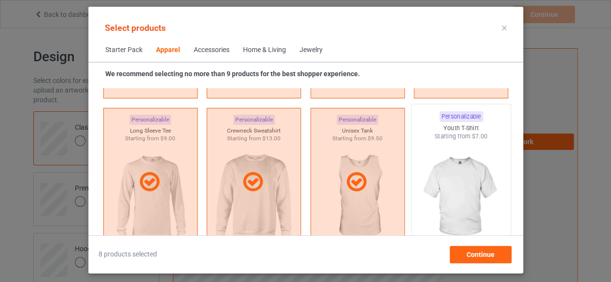
click at [460, 196] on img at bounding box center [460, 197] width 91 height 113
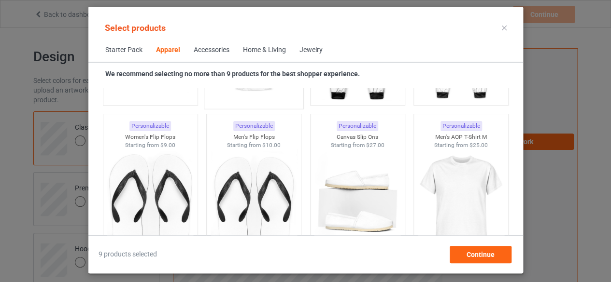
scroll to position [1496, 0]
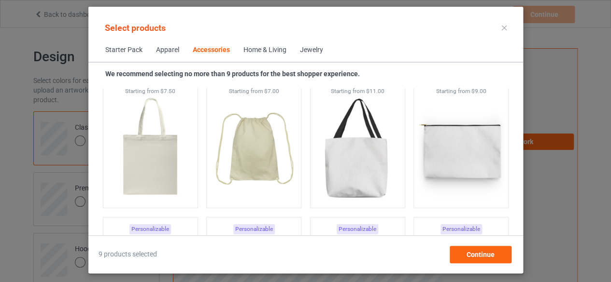
scroll to position [2998, 0]
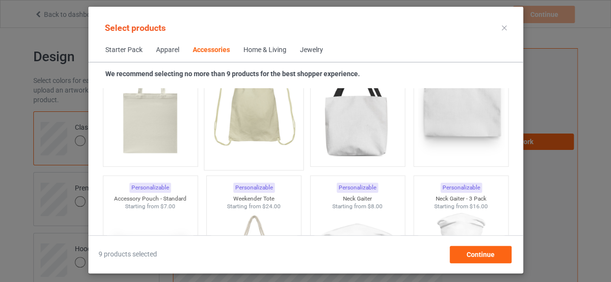
click at [256, 118] on img at bounding box center [253, 108] width 91 height 113
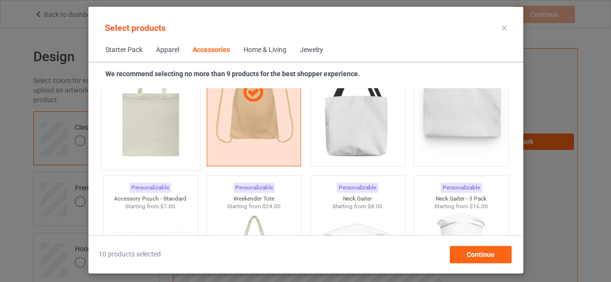
click at [155, 126] on img at bounding box center [150, 108] width 91 height 113
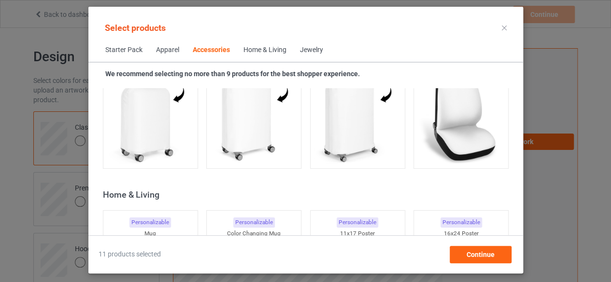
scroll to position [4397, 0]
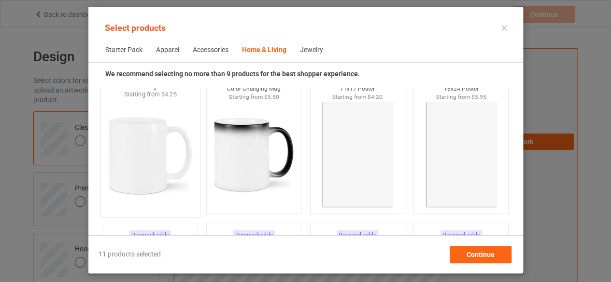
click at [125, 163] on img at bounding box center [150, 155] width 91 height 113
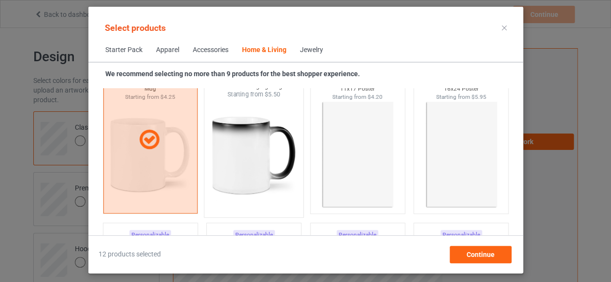
click at [238, 161] on img at bounding box center [253, 155] width 91 height 113
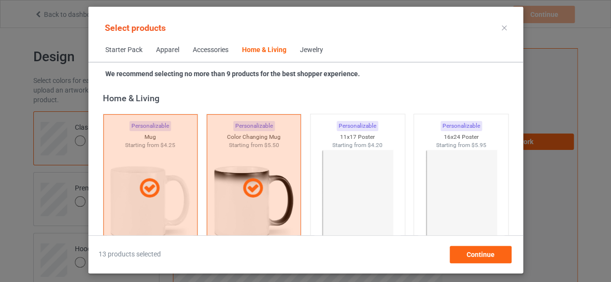
scroll to position [6717, 0]
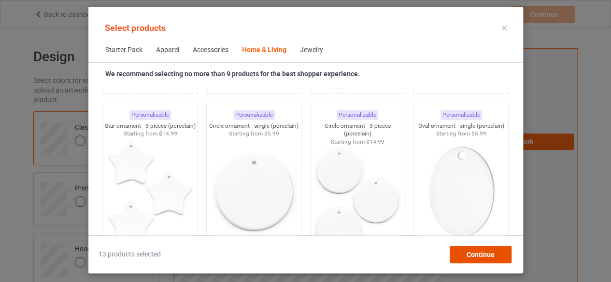
click at [475, 256] on span "Continue" at bounding box center [480, 255] width 28 height 8
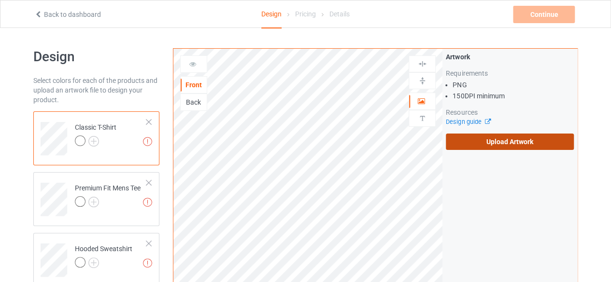
click at [501, 143] on label "Upload Artwork" at bounding box center [510, 142] width 128 height 16
click at [0, 0] on input "Upload Artwork" at bounding box center [0, 0] width 0 height 0
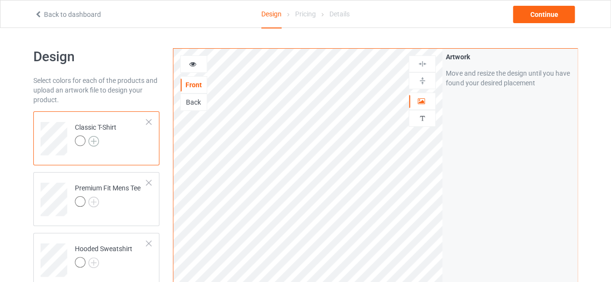
click at [93, 140] on img at bounding box center [93, 141] width 11 height 11
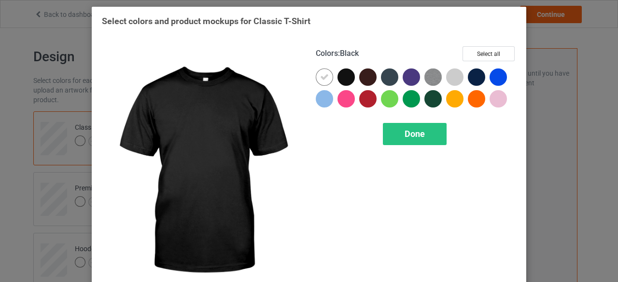
drag, startPoint x: 343, startPoint y: 76, endPoint x: 332, endPoint y: 78, distance: 10.9
click at [343, 76] on div at bounding box center [345, 77] width 17 height 17
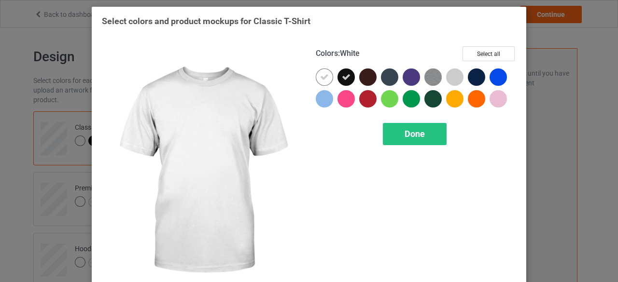
click at [321, 78] on icon at bounding box center [324, 77] width 9 height 9
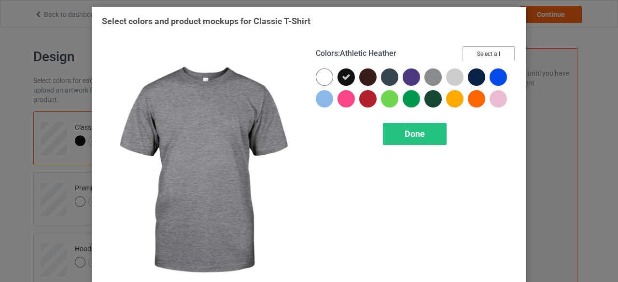
click at [477, 54] on button "Select all" at bounding box center [488, 53] width 52 height 15
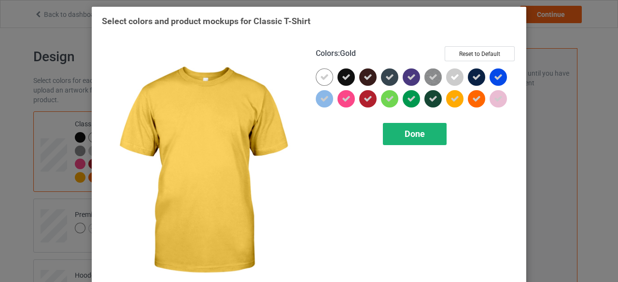
click at [409, 133] on span "Done" at bounding box center [415, 134] width 20 height 10
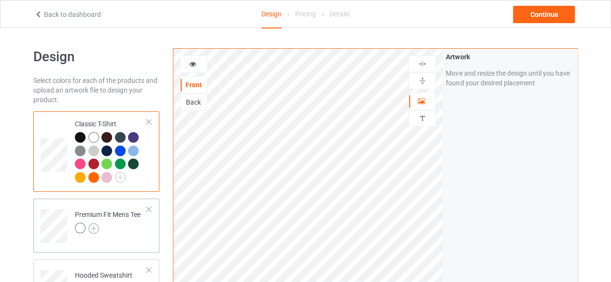
click at [92, 228] on img at bounding box center [93, 228] width 11 height 11
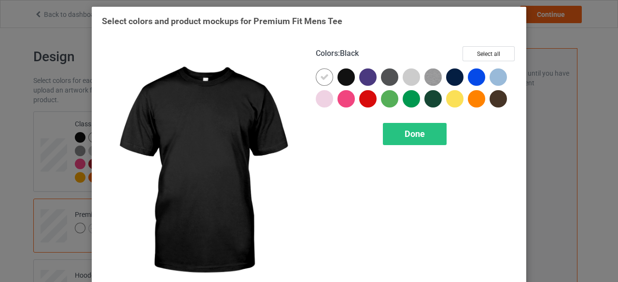
click at [343, 80] on div at bounding box center [345, 77] width 17 height 17
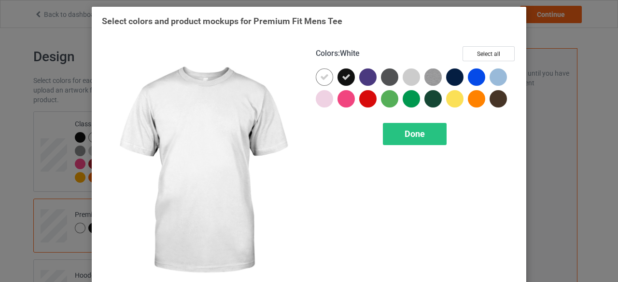
click at [321, 78] on icon at bounding box center [324, 77] width 9 height 9
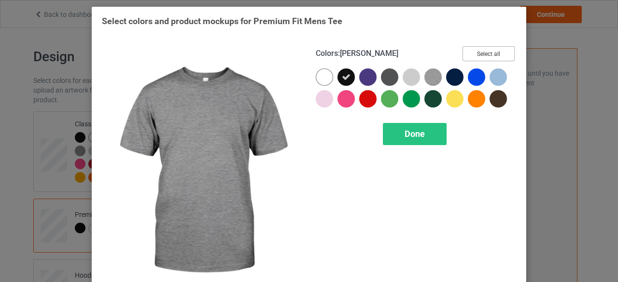
click at [474, 55] on button "Select all" at bounding box center [488, 53] width 52 height 15
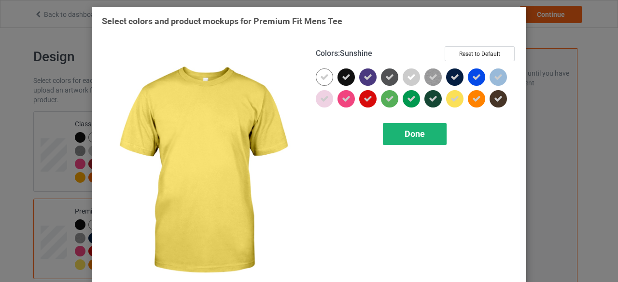
click at [412, 133] on span "Done" at bounding box center [415, 134] width 20 height 10
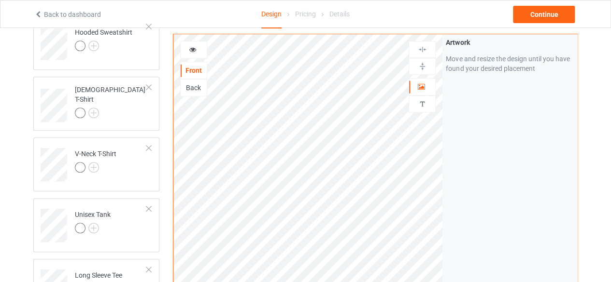
scroll to position [234, 0]
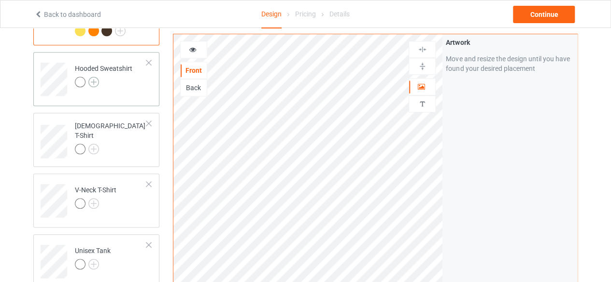
click at [93, 82] on img at bounding box center [93, 82] width 11 height 11
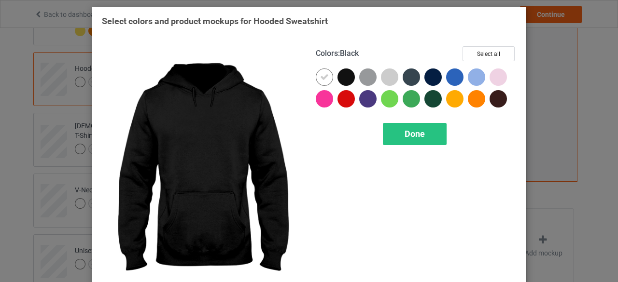
click at [342, 79] on div at bounding box center [345, 77] width 17 height 17
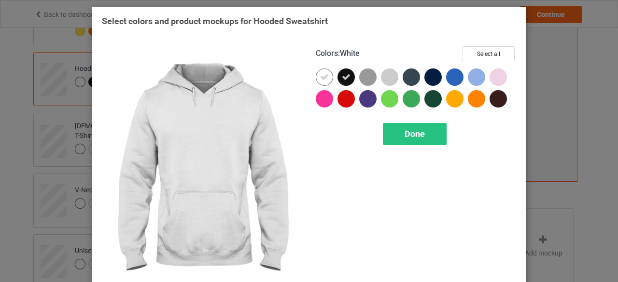
click at [320, 79] on icon at bounding box center [324, 77] width 9 height 9
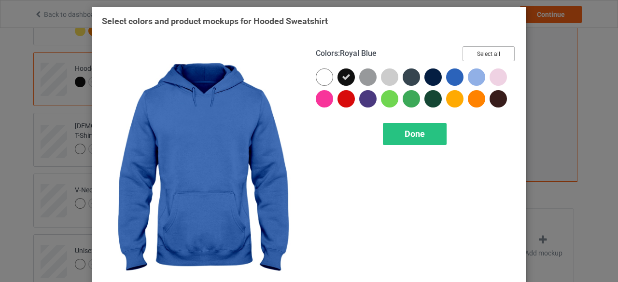
click at [477, 55] on button "Select all" at bounding box center [488, 53] width 52 height 15
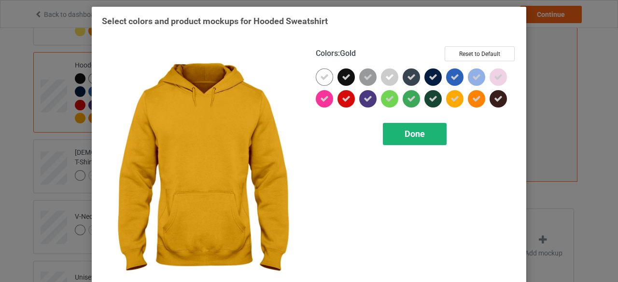
click at [410, 136] on span "Done" at bounding box center [415, 134] width 20 height 10
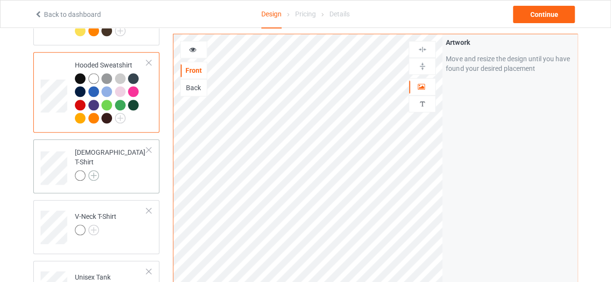
click at [93, 170] on img at bounding box center [93, 175] width 11 height 11
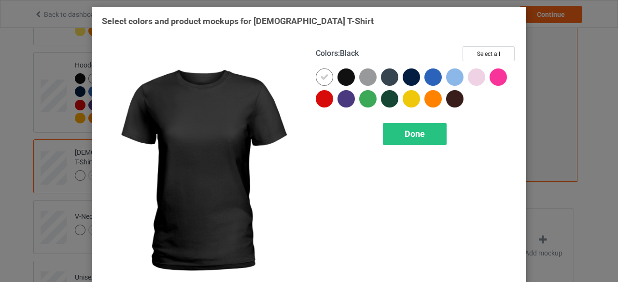
click at [343, 78] on div at bounding box center [345, 77] width 17 height 17
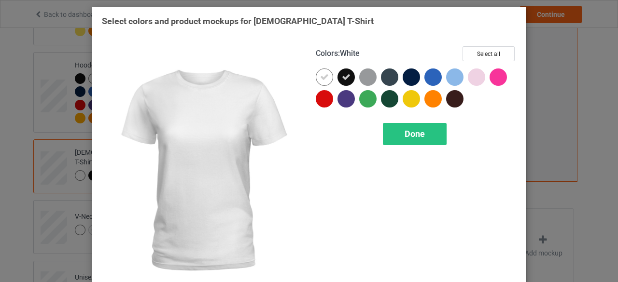
click at [321, 77] on icon at bounding box center [324, 77] width 9 height 9
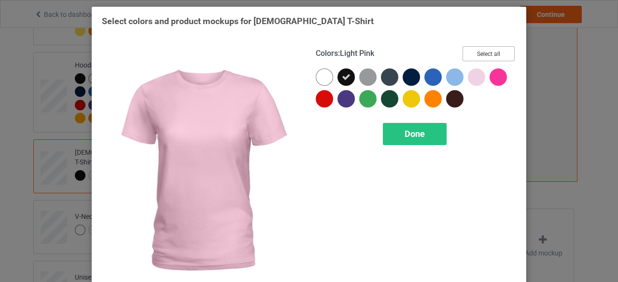
click at [480, 56] on button "Select all" at bounding box center [488, 53] width 52 height 15
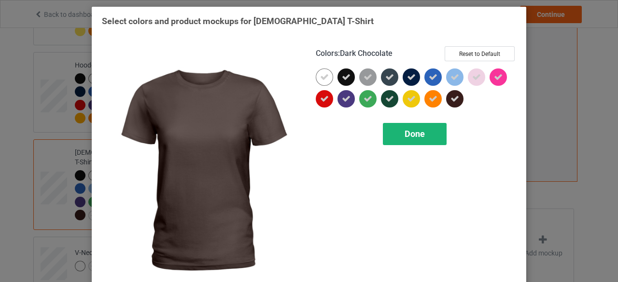
click at [405, 134] on span "Done" at bounding box center [415, 134] width 20 height 10
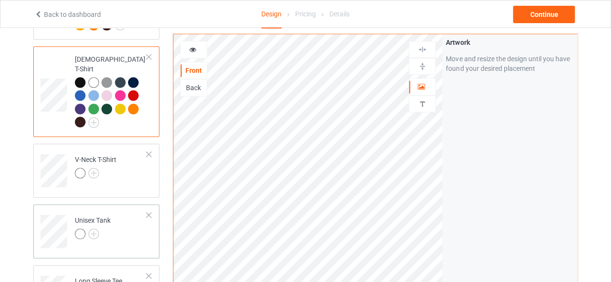
scroll to position [331, 0]
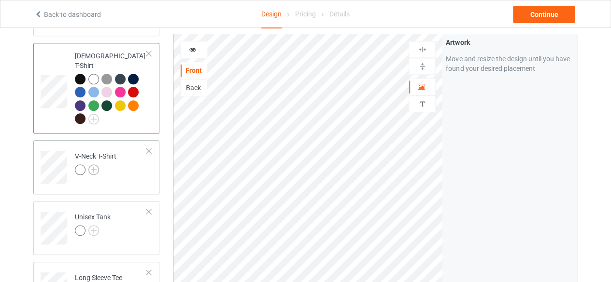
click at [94, 165] on img at bounding box center [93, 170] width 11 height 11
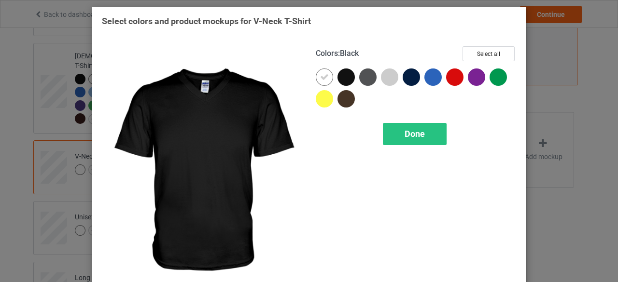
click at [342, 80] on div at bounding box center [345, 77] width 17 height 17
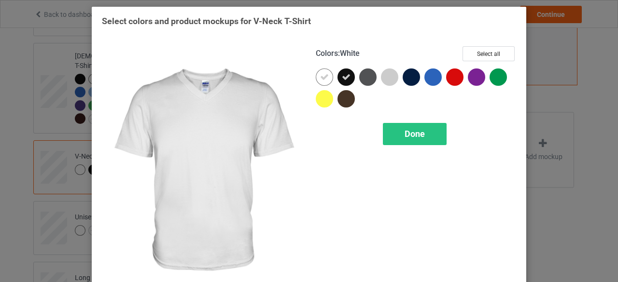
click at [321, 80] on icon at bounding box center [324, 77] width 9 height 9
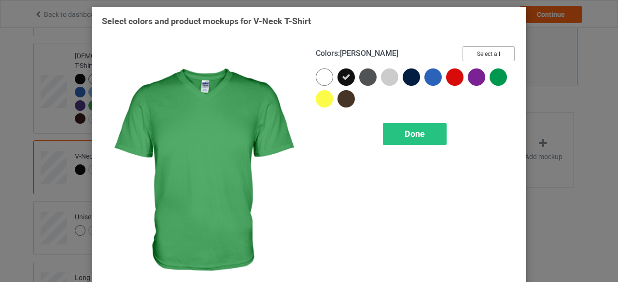
click at [488, 55] on button "Select all" at bounding box center [488, 53] width 52 height 15
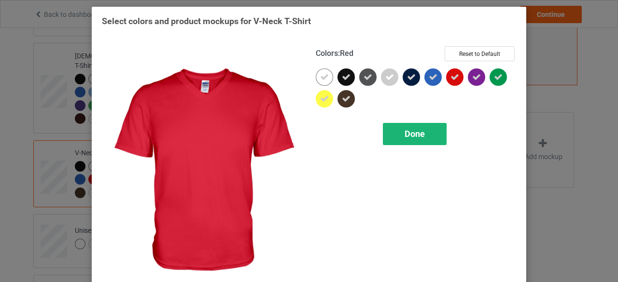
click at [412, 136] on span "Done" at bounding box center [415, 134] width 20 height 10
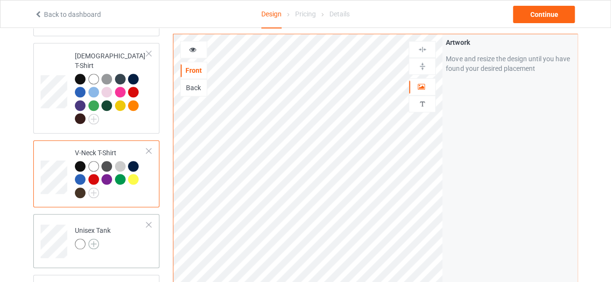
click at [93, 239] on img at bounding box center [93, 244] width 11 height 11
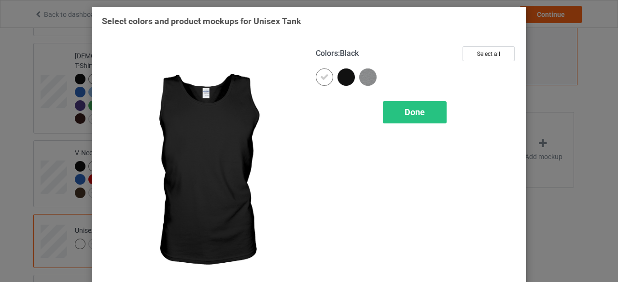
drag, startPoint x: 345, startPoint y: 76, endPoint x: 338, endPoint y: 77, distance: 6.8
click at [343, 77] on div at bounding box center [345, 77] width 17 height 17
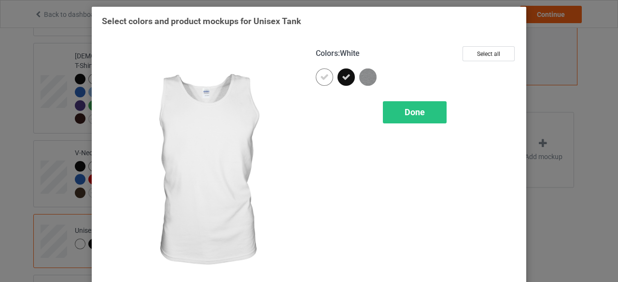
drag, startPoint x: 320, startPoint y: 79, endPoint x: 369, endPoint y: 93, distance: 51.2
click at [320, 79] on icon at bounding box center [324, 77] width 9 height 9
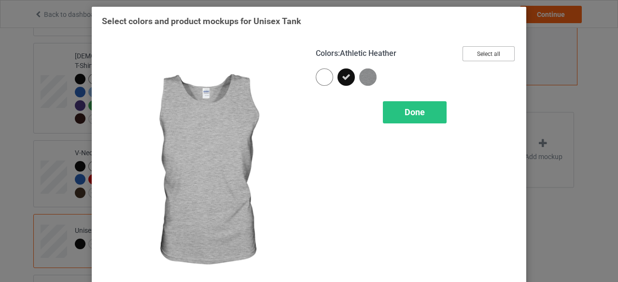
drag, startPoint x: 488, startPoint y: 52, endPoint x: 452, endPoint y: 77, distance: 44.5
click at [488, 52] on button "Select all" at bounding box center [488, 53] width 52 height 15
click at [409, 114] on span "Done" at bounding box center [415, 112] width 20 height 10
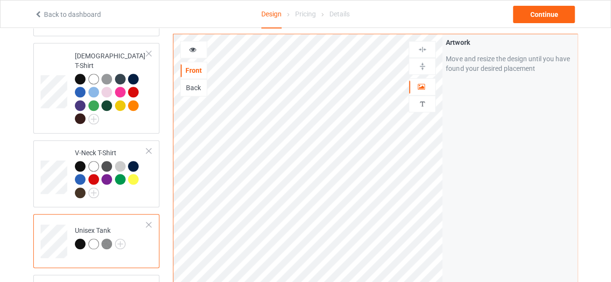
scroll to position [475, 0]
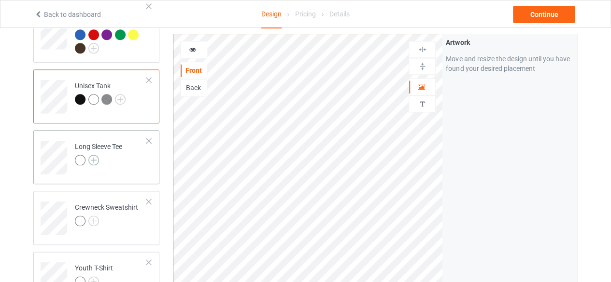
click at [95, 155] on img at bounding box center [93, 160] width 11 height 11
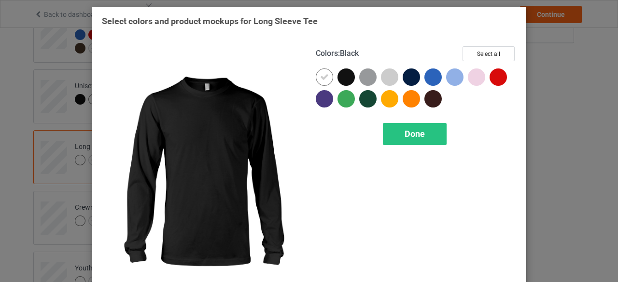
click at [341, 77] on div at bounding box center [345, 77] width 17 height 17
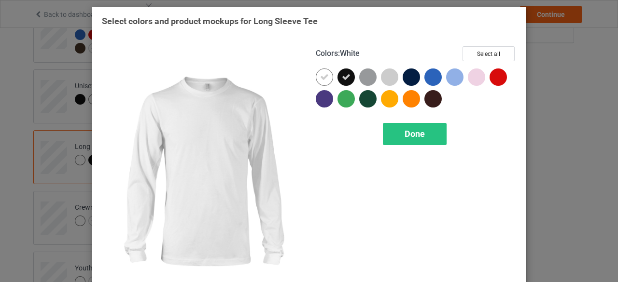
click at [320, 79] on icon at bounding box center [324, 77] width 9 height 9
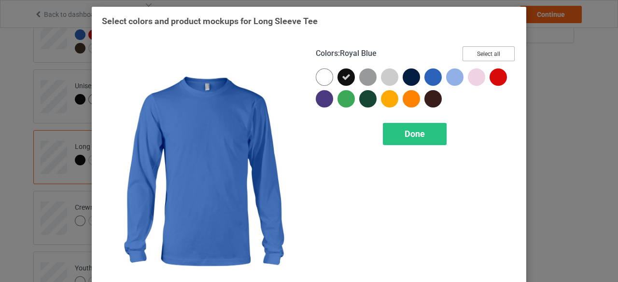
click at [480, 55] on button "Select all" at bounding box center [488, 53] width 52 height 15
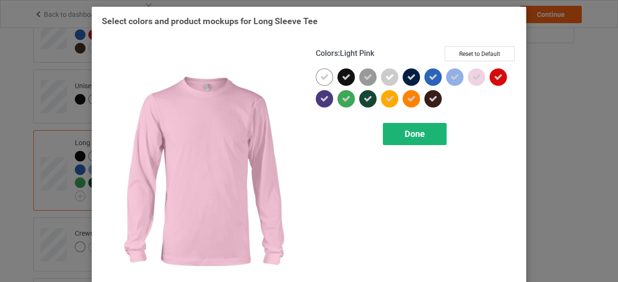
click at [405, 135] on span "Done" at bounding box center [415, 134] width 20 height 10
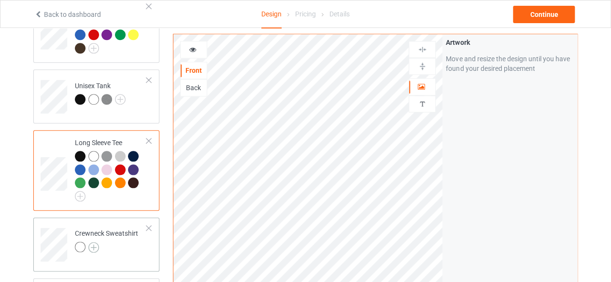
click at [94, 242] on img at bounding box center [93, 247] width 11 height 11
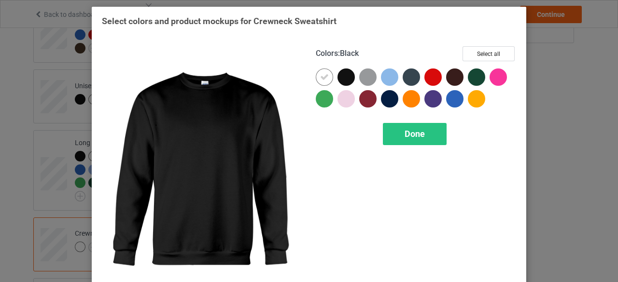
click at [345, 79] on div at bounding box center [345, 77] width 17 height 17
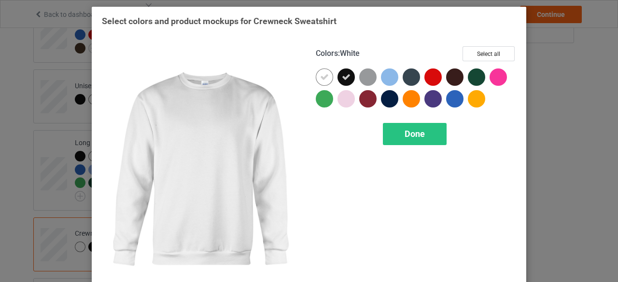
click at [320, 77] on icon at bounding box center [324, 77] width 9 height 9
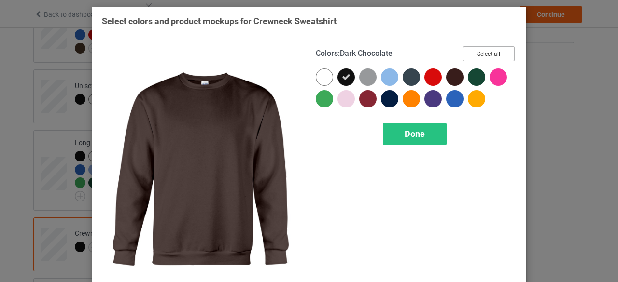
drag, startPoint x: 482, startPoint y: 52, endPoint x: 441, endPoint y: 80, distance: 49.0
click at [481, 53] on button "Select all" at bounding box center [488, 53] width 52 height 15
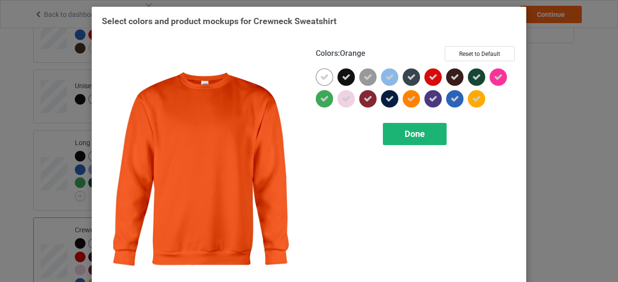
click at [407, 133] on span "Done" at bounding box center [415, 134] width 20 height 10
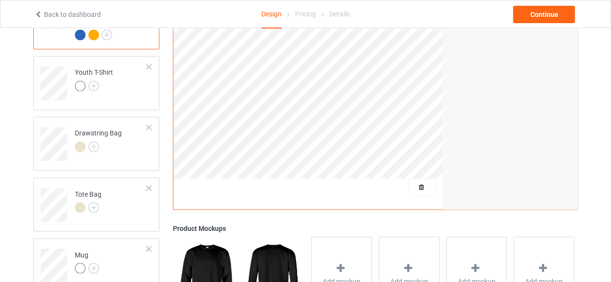
scroll to position [661, 0]
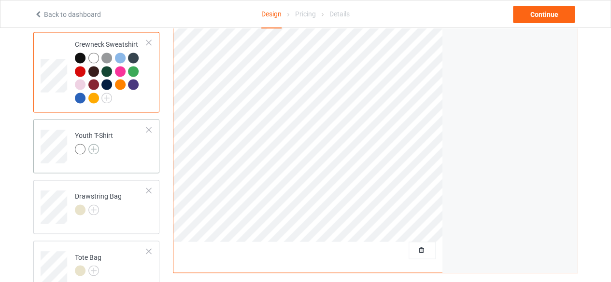
click at [94, 144] on img at bounding box center [93, 149] width 11 height 11
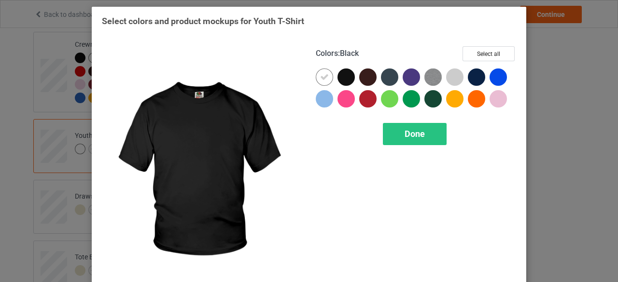
click at [343, 80] on div at bounding box center [345, 77] width 17 height 17
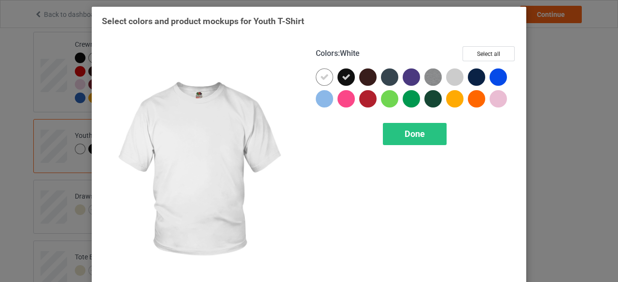
click at [320, 79] on icon at bounding box center [324, 77] width 9 height 9
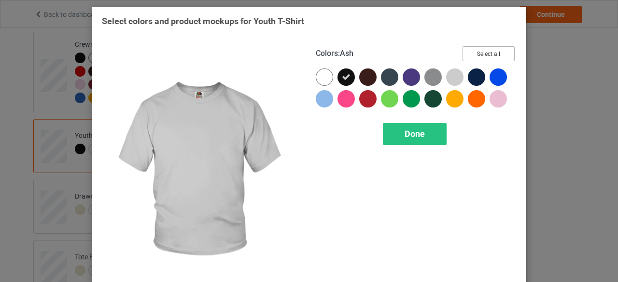
drag, startPoint x: 482, startPoint y: 54, endPoint x: 448, endPoint y: 86, distance: 46.8
click at [482, 55] on button "Select all" at bounding box center [488, 53] width 52 height 15
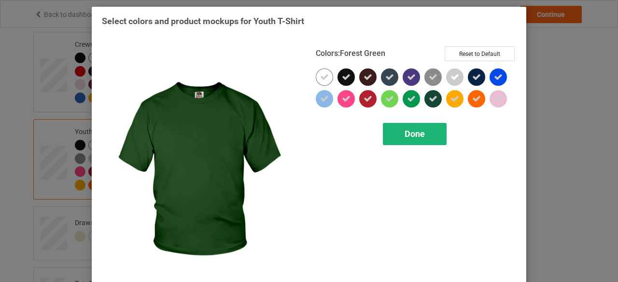
click at [416, 133] on span "Done" at bounding box center [415, 134] width 20 height 10
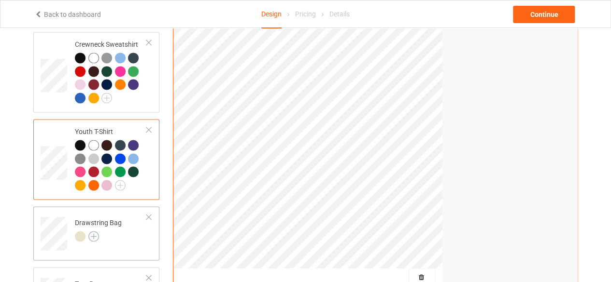
click at [94, 231] on img at bounding box center [93, 236] width 11 height 11
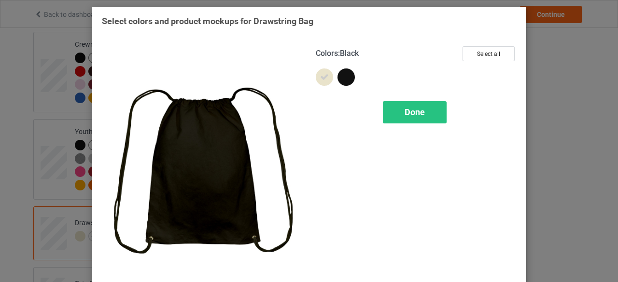
click at [344, 76] on div at bounding box center [345, 77] width 17 height 17
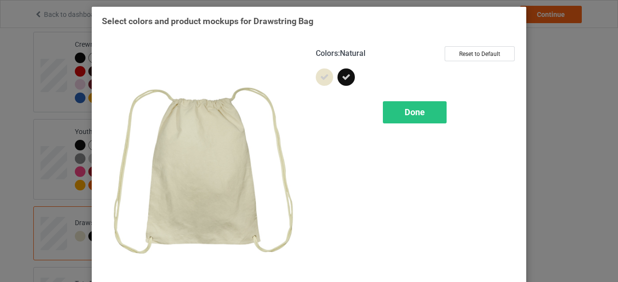
click at [320, 77] on icon at bounding box center [324, 77] width 9 height 9
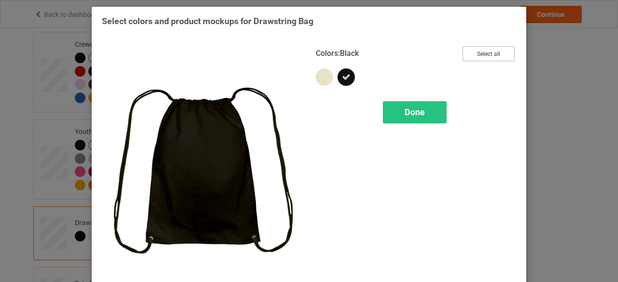
click at [491, 52] on button "Select all" at bounding box center [488, 53] width 52 height 15
click at [412, 112] on span "Done" at bounding box center [415, 112] width 20 height 10
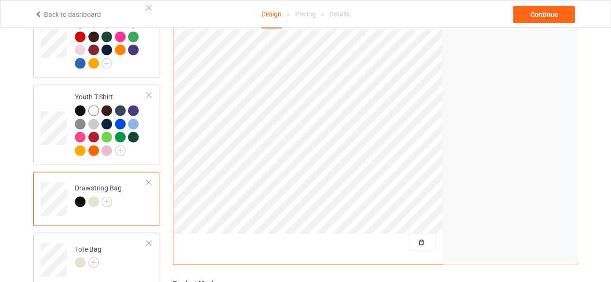
scroll to position [710, 0]
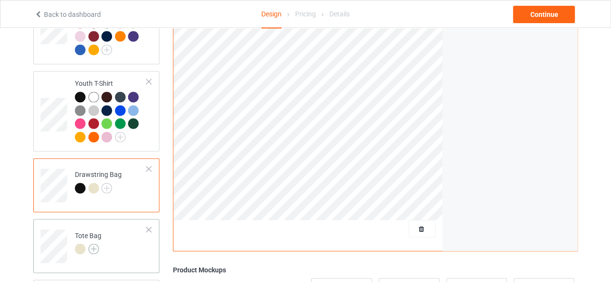
click at [95, 244] on img at bounding box center [93, 249] width 11 height 11
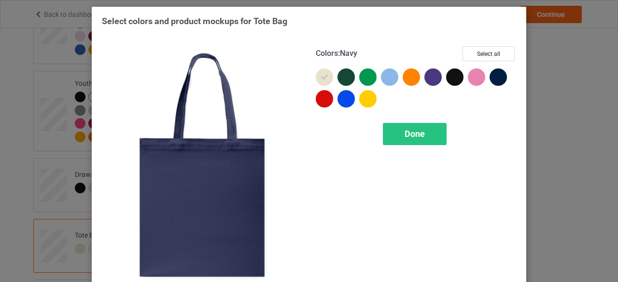
drag, startPoint x: 498, startPoint y: 79, endPoint x: 476, endPoint y: 86, distance: 23.5
click at [498, 79] on div at bounding box center [497, 77] width 17 height 17
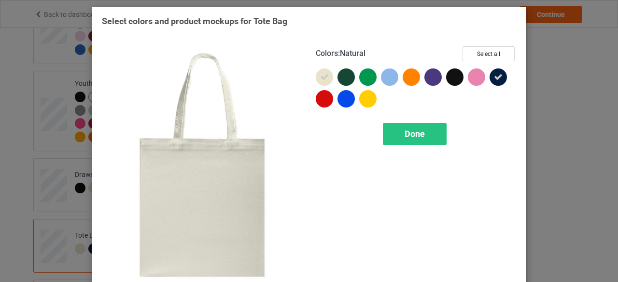
click at [323, 80] on icon at bounding box center [324, 77] width 9 height 9
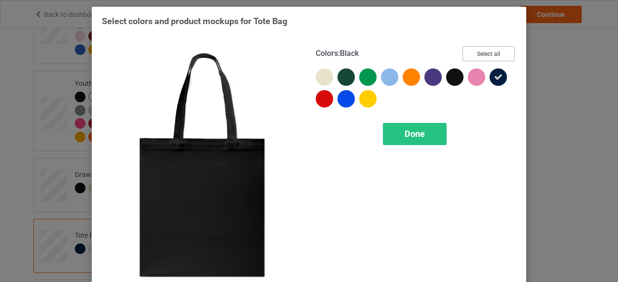
click at [488, 54] on button "Select all" at bounding box center [488, 53] width 52 height 15
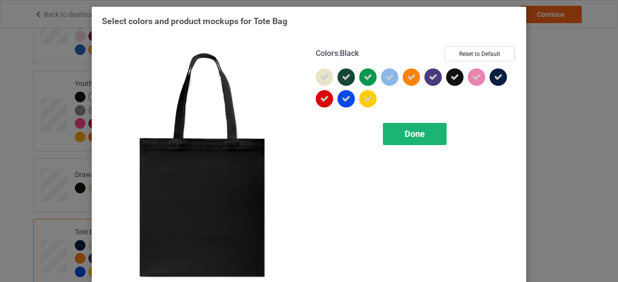
click at [413, 134] on span "Done" at bounding box center [415, 134] width 20 height 10
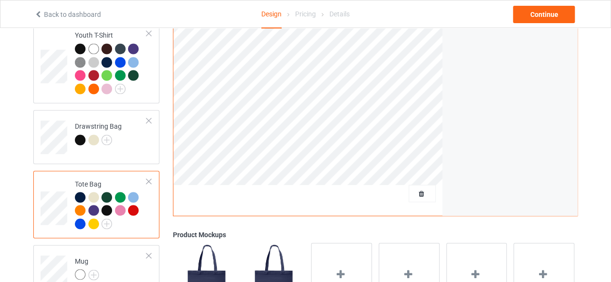
scroll to position [806, 0]
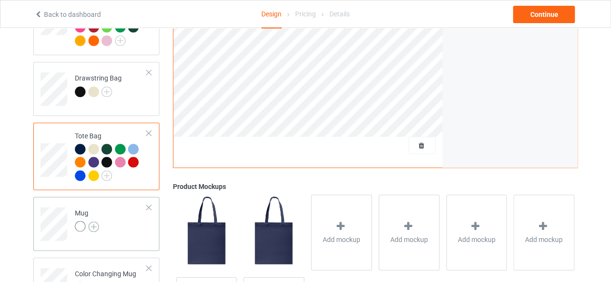
click at [93, 222] on img at bounding box center [93, 227] width 11 height 11
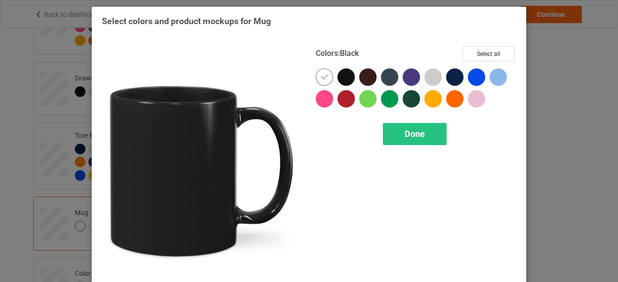
click at [346, 78] on div at bounding box center [345, 77] width 17 height 17
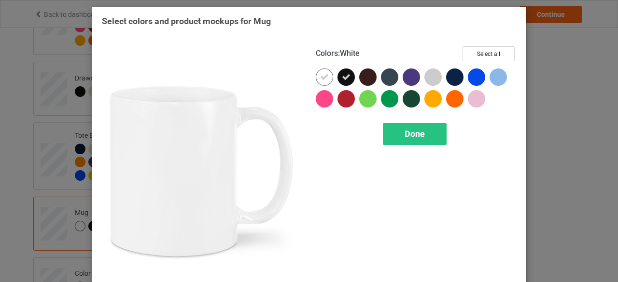
click at [321, 79] on icon at bounding box center [324, 77] width 9 height 9
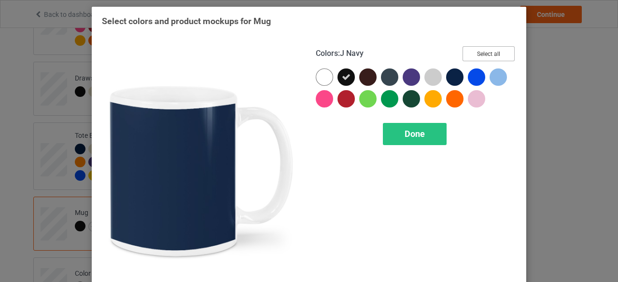
click at [478, 54] on button "Select all" at bounding box center [488, 53] width 52 height 15
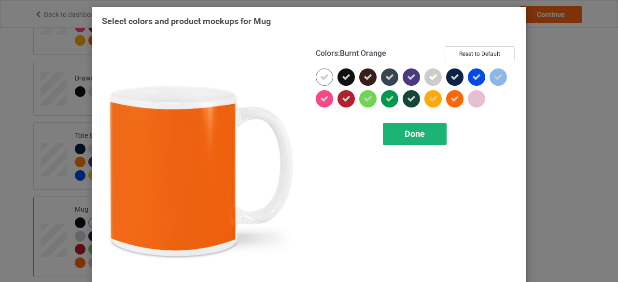
click at [414, 135] on span "Done" at bounding box center [415, 134] width 20 height 10
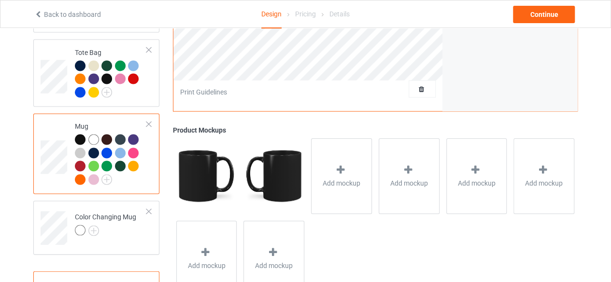
scroll to position [903, 0]
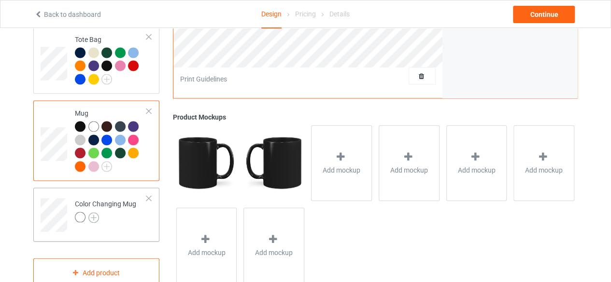
click at [92, 212] on img at bounding box center [93, 217] width 11 height 11
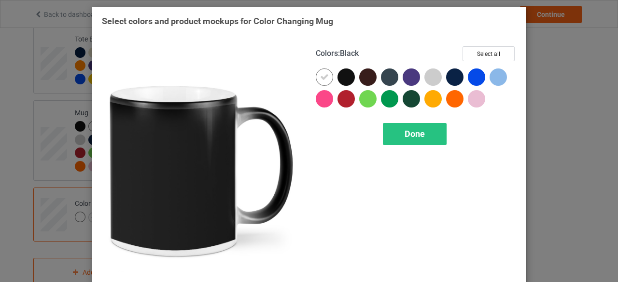
click at [345, 79] on div at bounding box center [345, 77] width 17 height 17
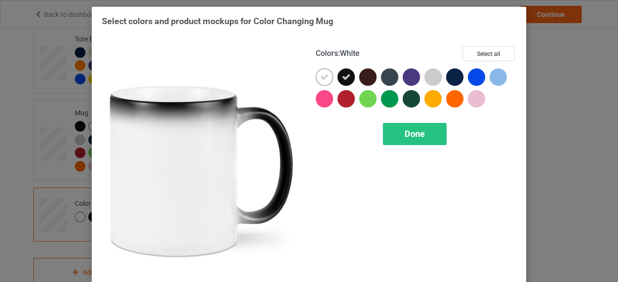
click at [321, 75] on icon at bounding box center [324, 77] width 9 height 9
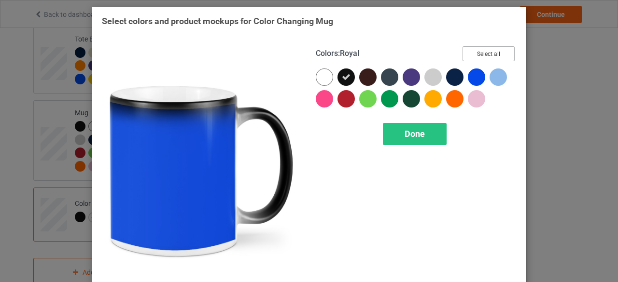
click at [482, 53] on button "Select all" at bounding box center [488, 53] width 52 height 15
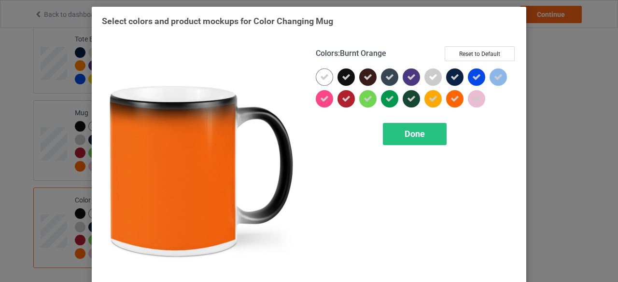
click at [413, 134] on span "Done" at bounding box center [415, 134] width 20 height 10
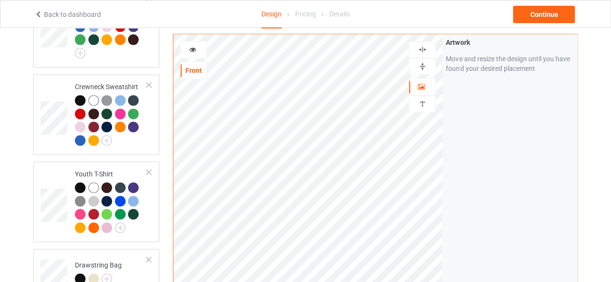
scroll to position [604, 0]
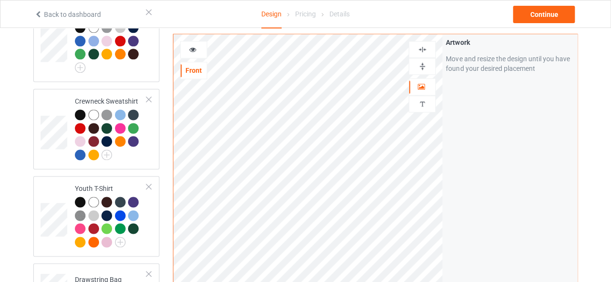
click at [194, 49] on icon at bounding box center [193, 48] width 8 height 7
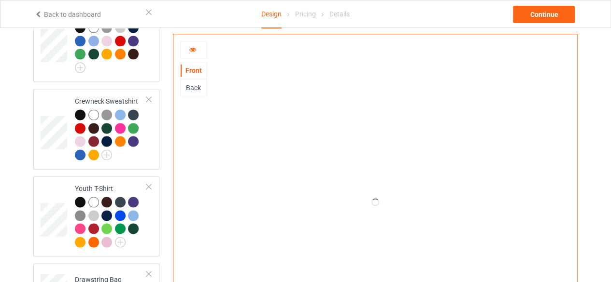
click at [192, 87] on div "Back" at bounding box center [194, 88] width 26 height 10
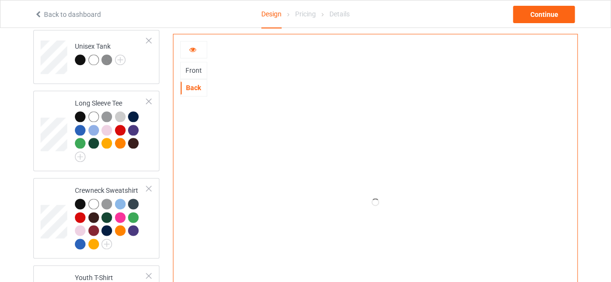
scroll to position [508, 0]
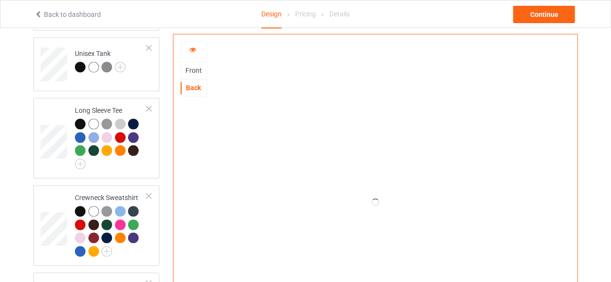
click at [198, 70] on div "Front" at bounding box center [194, 71] width 26 height 10
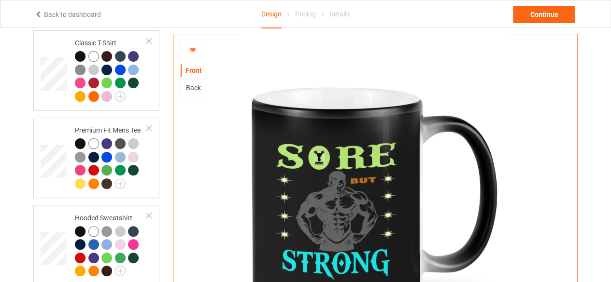
scroll to position [0, 0]
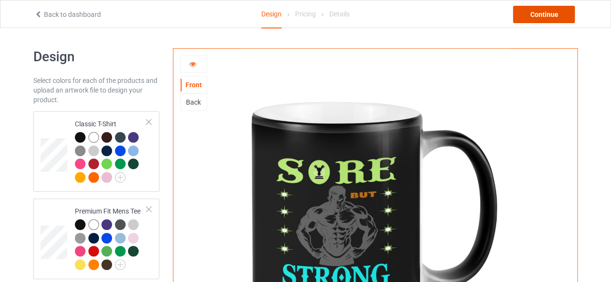
click at [548, 14] on div "Continue" at bounding box center [544, 14] width 62 height 17
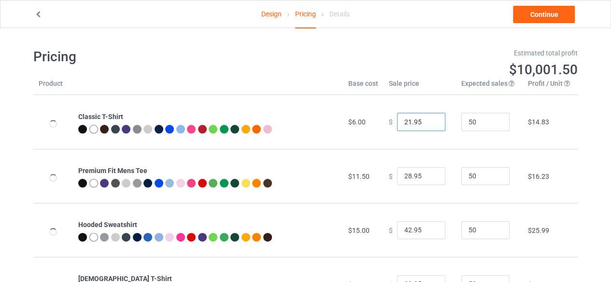
type input "21.95"
click at [429, 124] on input "21.95" at bounding box center [421, 122] width 48 height 18
click at [429, 179] on input "27.95" at bounding box center [421, 176] width 48 height 18
type input "26.95"
click at [429, 179] on input "26.95" at bounding box center [421, 176] width 48 height 18
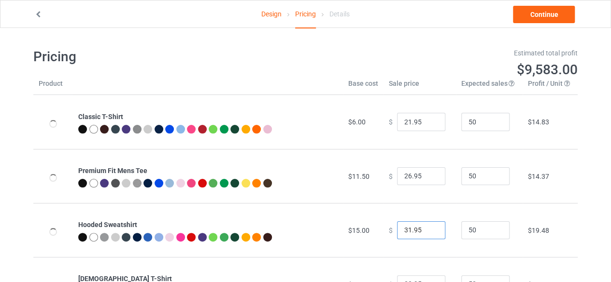
click at [428, 232] on input "31.95" at bounding box center [421, 231] width 48 height 18
type input "30.95"
click at [428, 232] on input "30.95" at bounding box center [421, 231] width 48 height 18
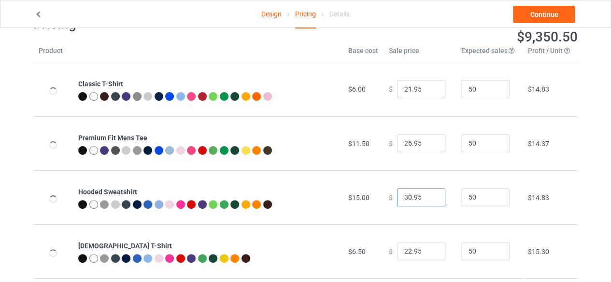
scroll to position [48, 0]
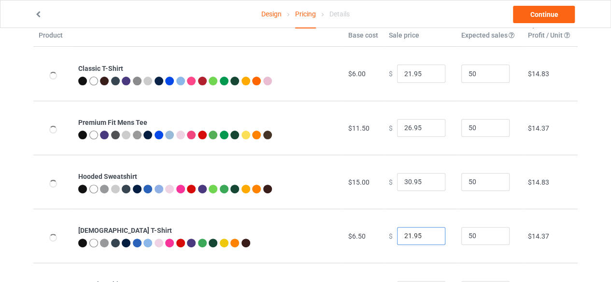
type input "21.95"
click at [429, 236] on input "21.95" at bounding box center [421, 236] width 48 height 18
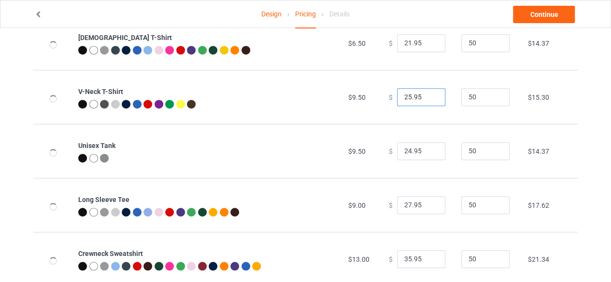
click at [428, 100] on input "25.95" at bounding box center [421, 97] width 48 height 18
type input "24.95"
click at [428, 100] on input "24.95" at bounding box center [421, 97] width 48 height 18
click at [428, 206] on input "26.95" at bounding box center [421, 205] width 48 height 18
click at [428, 206] on input "25.95" at bounding box center [421, 205] width 48 height 18
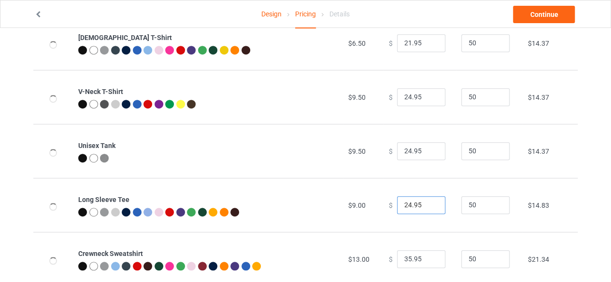
type input "24.95"
click at [428, 206] on input "24.95" at bounding box center [421, 205] width 48 height 18
click at [429, 260] on input "34.95" at bounding box center [421, 260] width 48 height 18
click at [429, 260] on input "33.95" at bounding box center [421, 260] width 48 height 18
click at [429, 260] on input "32.95" at bounding box center [421, 260] width 48 height 18
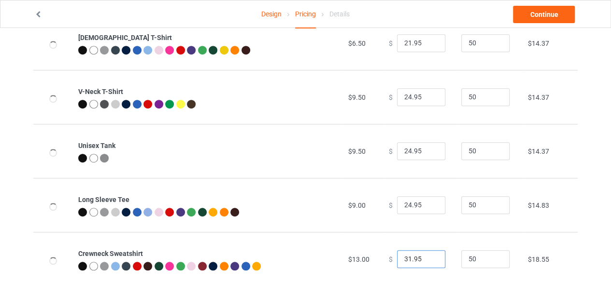
click at [429, 260] on input "31.95" at bounding box center [421, 260] width 48 height 18
click at [429, 260] on input "30.95" at bounding box center [421, 260] width 48 height 18
click at [429, 260] on input "29.95" at bounding box center [421, 260] width 48 height 18
type input "28.95"
click at [429, 260] on input "28.95" at bounding box center [421, 260] width 48 height 18
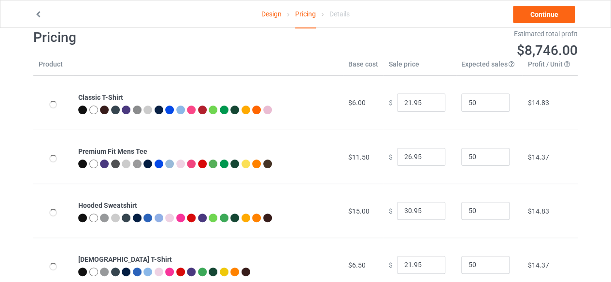
scroll to position [0, 0]
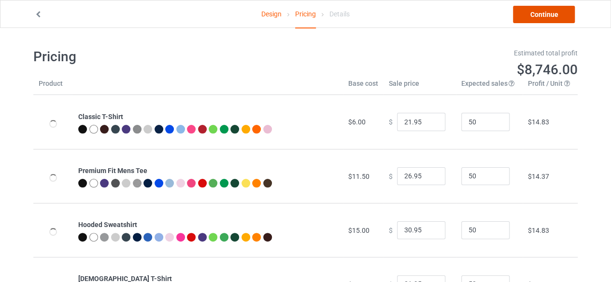
click at [548, 15] on link "Continue" at bounding box center [544, 14] width 62 height 17
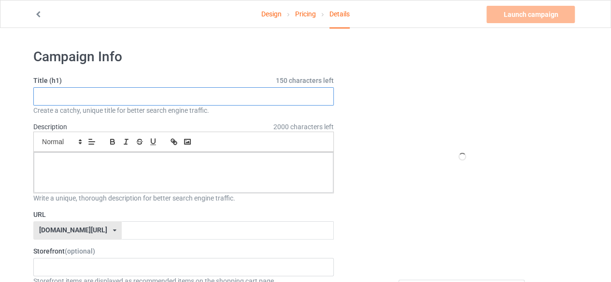
click at [73, 98] on input "text" at bounding box center [183, 96] width 300 height 18
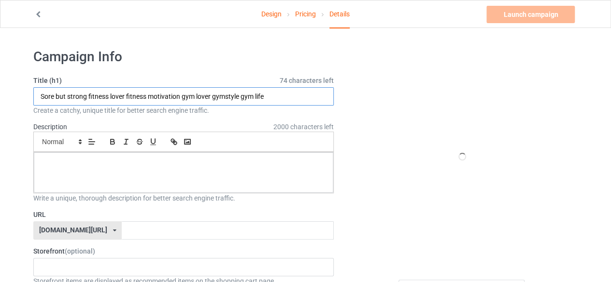
type input "Sore but strong fitness lover fitness motivation gym lover gymstyle gym life"
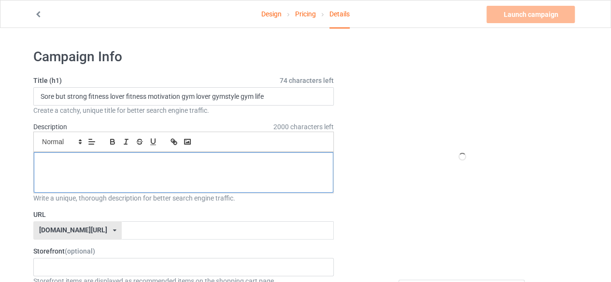
click at [140, 168] on div at bounding box center [183, 173] width 299 height 41
click at [142, 164] on p at bounding box center [184, 163] width 284 height 9
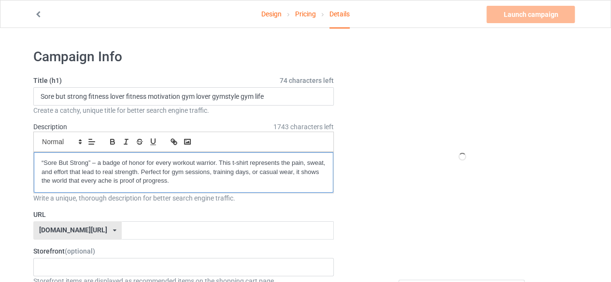
click at [43, 161] on p "“Sore But Strong” – a badge of honor for every workout warrior. This t-shirt re…" at bounding box center [184, 172] width 284 height 27
drag, startPoint x: 87, startPoint y: 160, endPoint x: 93, endPoint y: 159, distance: 5.9
click at [87, 160] on p "Sore But Strong” – a badge of honor for every workout warrior. This t-shirt rep…" at bounding box center [184, 172] width 284 height 27
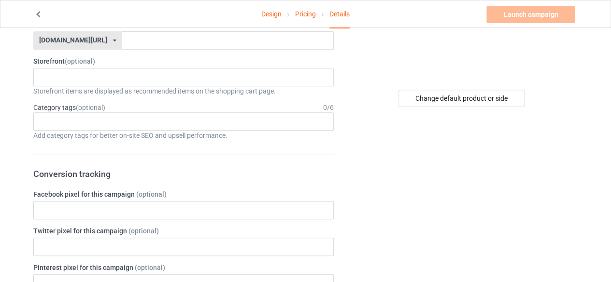
scroll to position [186, 0]
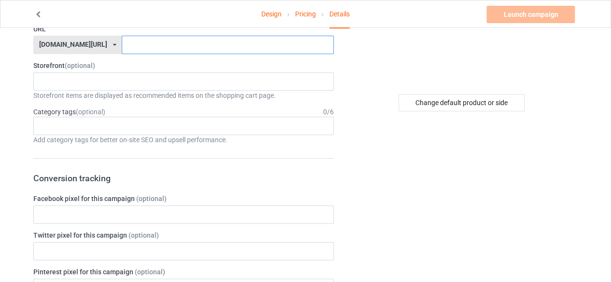
click at [122, 40] on input "text" at bounding box center [227, 45] width 211 height 18
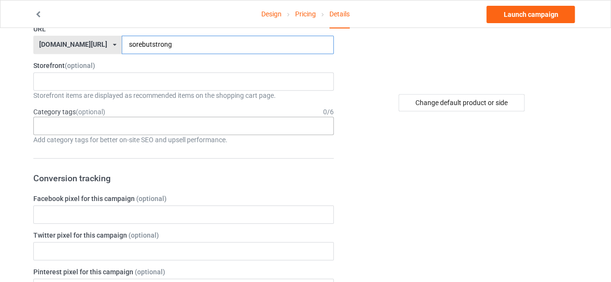
type input "sorebutstrong"
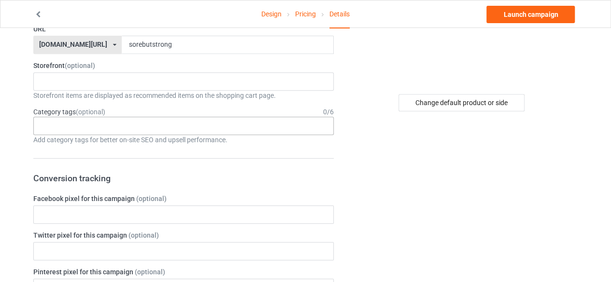
click at [101, 125] on div "Age > [DEMOGRAPHIC_DATA] > 1 Age > [DEMOGRAPHIC_DATA] Months > 1 Month Age > [D…" at bounding box center [183, 126] width 300 height 18
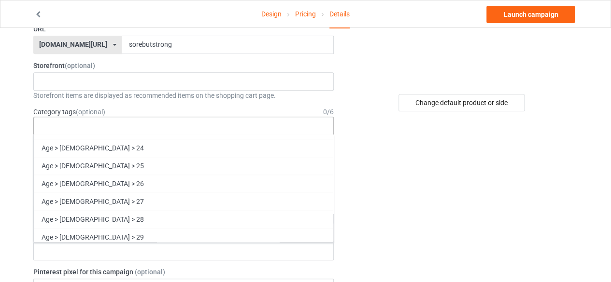
scroll to position [736, 0]
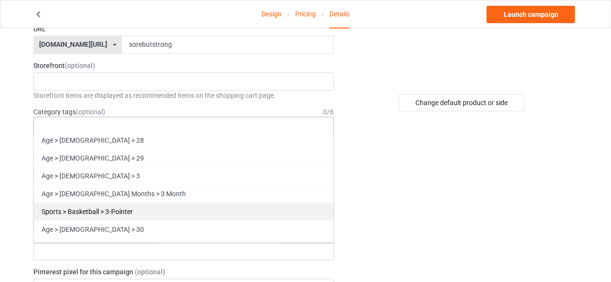
drag, startPoint x: 87, startPoint y: 219, endPoint x: 147, endPoint y: 196, distance: 64.3
click at [88, 221] on div "Age > [DEMOGRAPHIC_DATA] > 30" at bounding box center [183, 230] width 299 height 18
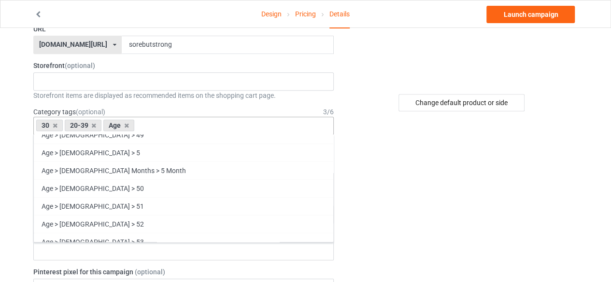
scroll to position [1200, 0]
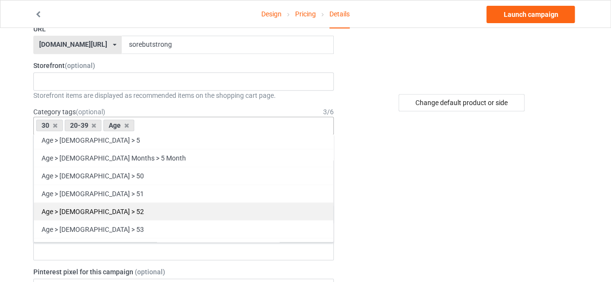
click at [92, 202] on div "Age > [DEMOGRAPHIC_DATA] > 52" at bounding box center [183, 211] width 299 height 18
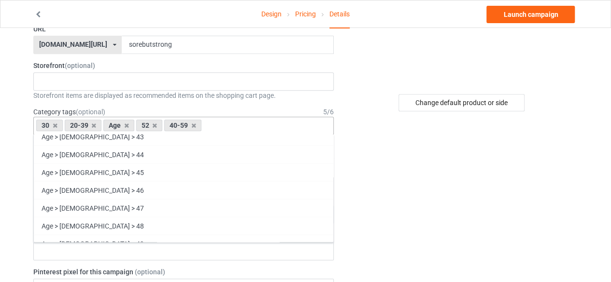
scroll to position [941, 0]
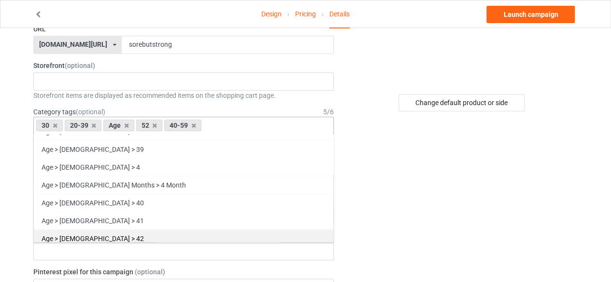
drag, startPoint x: 92, startPoint y: 194, endPoint x: 140, endPoint y: 200, distance: 48.3
click at [92, 194] on div "Age > [DEMOGRAPHIC_DATA] > 40" at bounding box center [183, 203] width 299 height 18
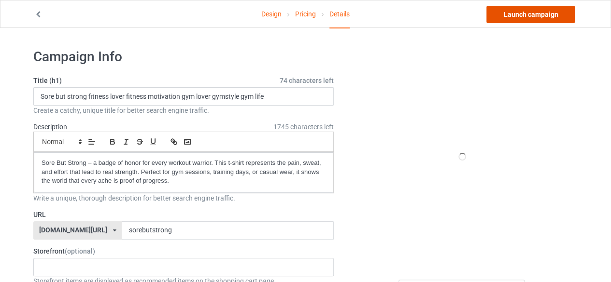
click at [526, 16] on link "Launch campaign" at bounding box center [530, 14] width 88 height 17
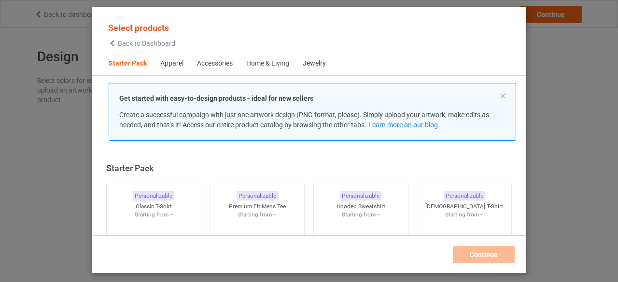
scroll to position [12, 0]
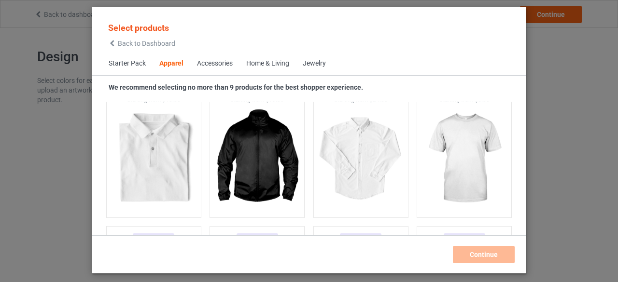
scroll to position [350, 0]
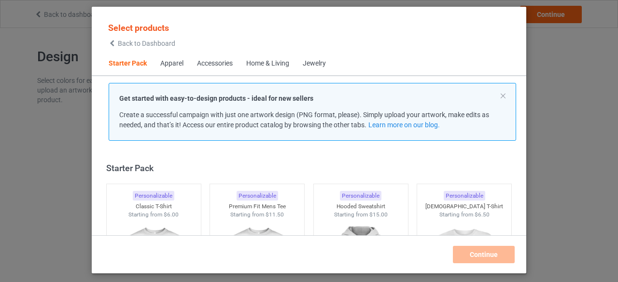
scroll to position [12, 0]
